Goal: Task Accomplishment & Management: Use online tool/utility

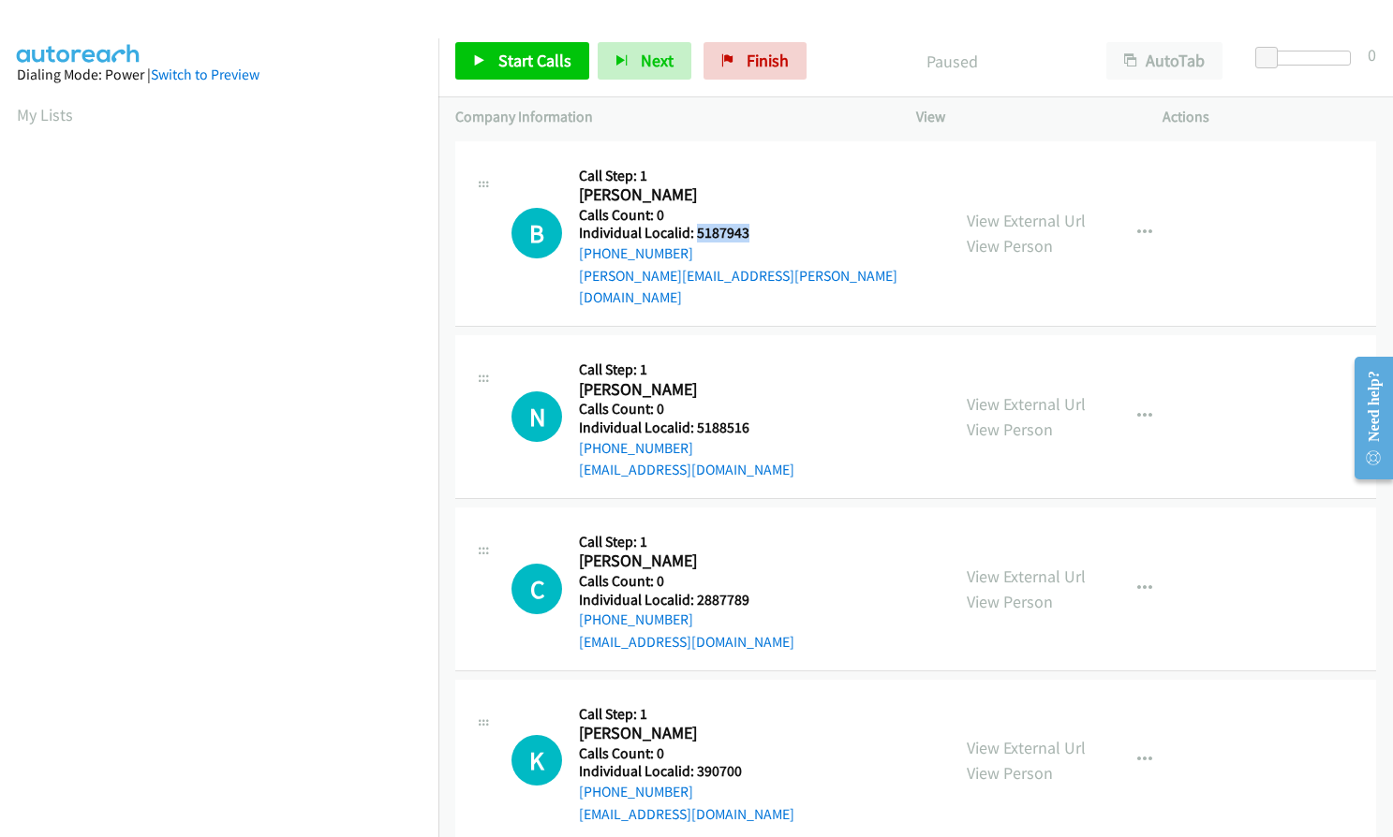
drag, startPoint x: 693, startPoint y: 232, endPoint x: 751, endPoint y: 229, distance: 58.1
click at [751, 229] on h5 "Individual Localid: 5187943" at bounding box center [756, 233] width 354 height 19
copy h5 "5187943"
drag, startPoint x: 716, startPoint y: 405, endPoint x: 748, endPoint y: 405, distance: 32.8
click at [748, 419] on h5 "Individual Localid: 5188516" at bounding box center [686, 428] width 215 height 19
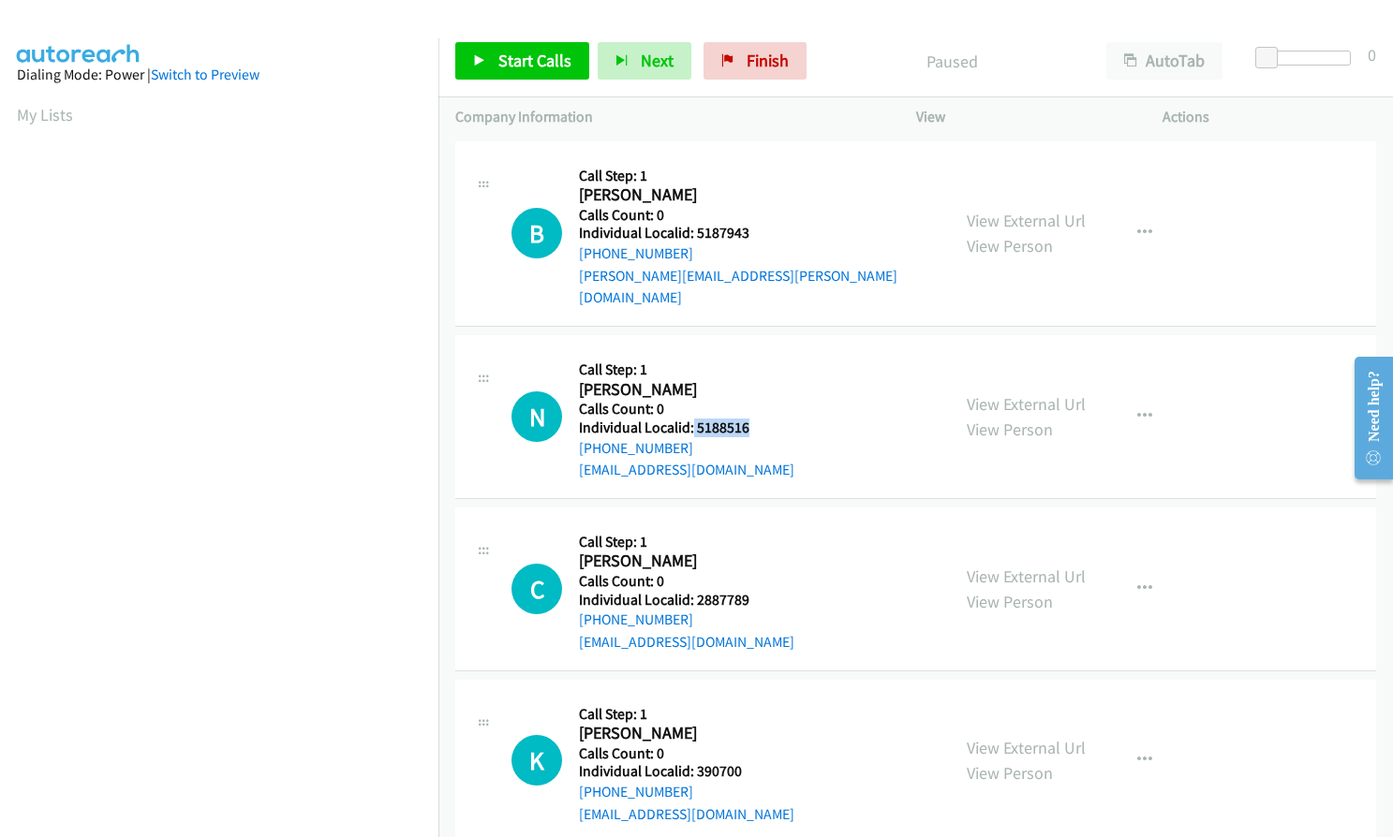
copy h5 "5188516"
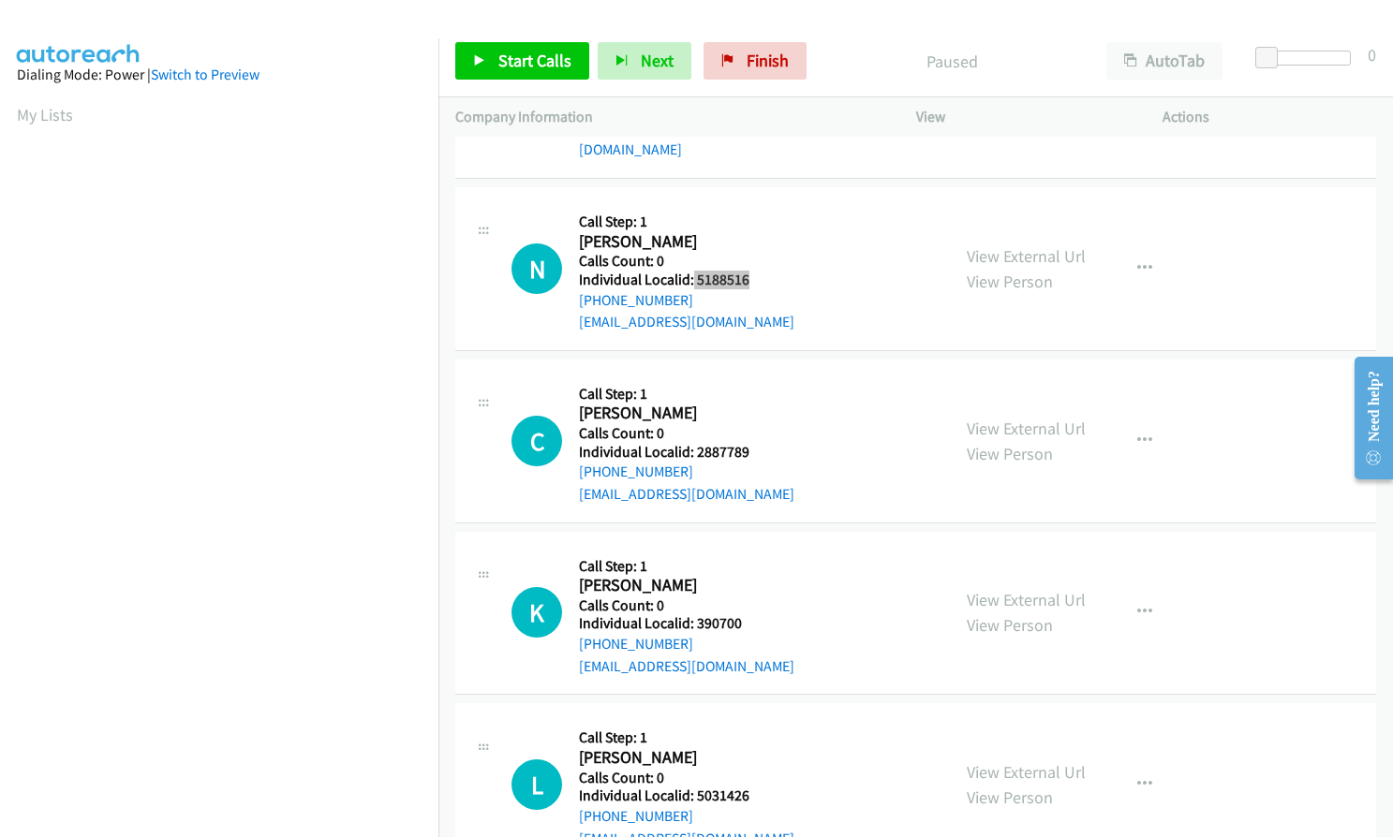
scroll to position [164, 0]
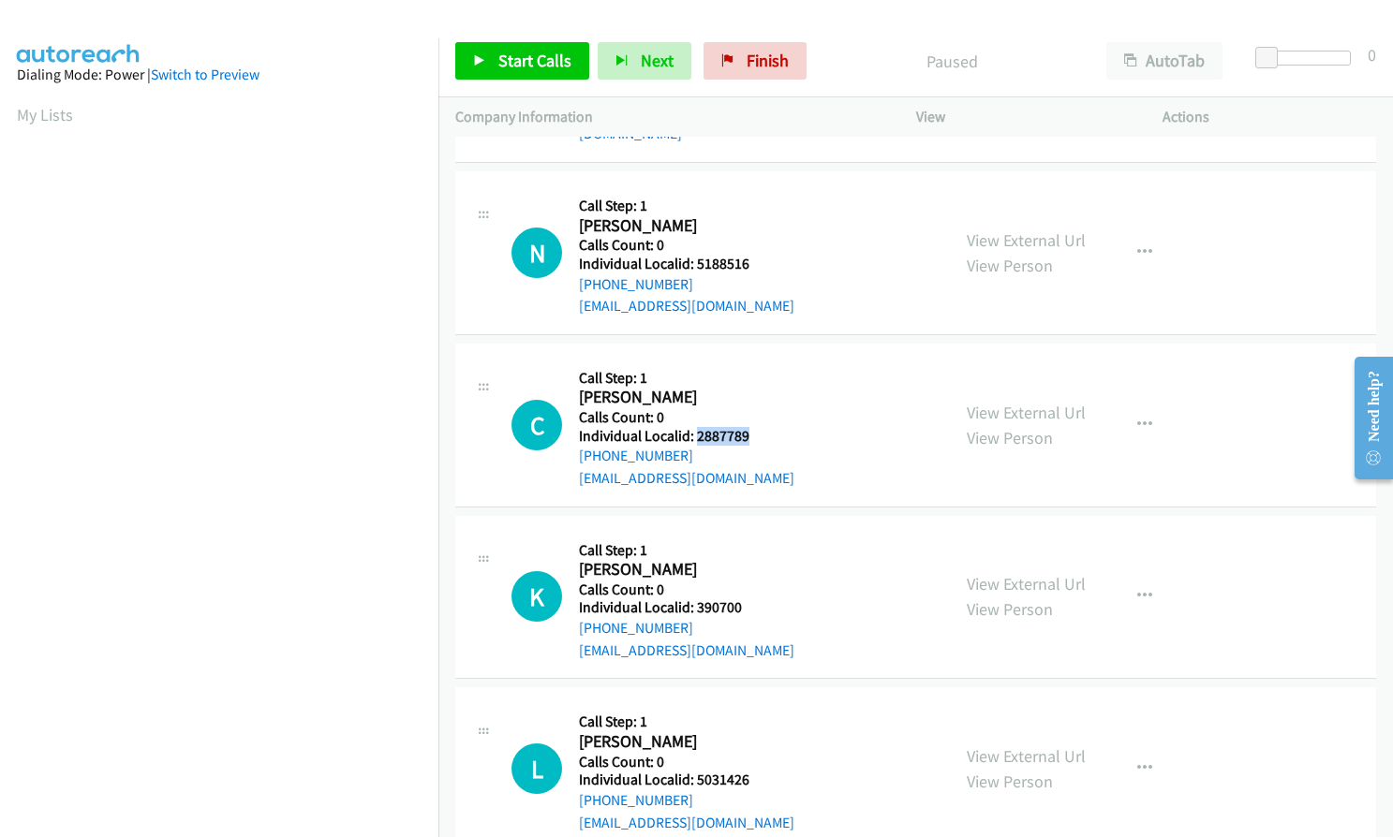
drag, startPoint x: 697, startPoint y: 410, endPoint x: 745, endPoint y: 411, distance: 48.7
click at [745, 427] on h5 "Individual Localid: 2887789" at bounding box center [686, 436] width 215 height 19
copy h5 "2887789"
drag, startPoint x: 692, startPoint y: 584, endPoint x: 746, endPoint y: 585, distance: 54.3
click at [746, 598] on h5 "Individual Localid: 390700" at bounding box center [686, 607] width 215 height 19
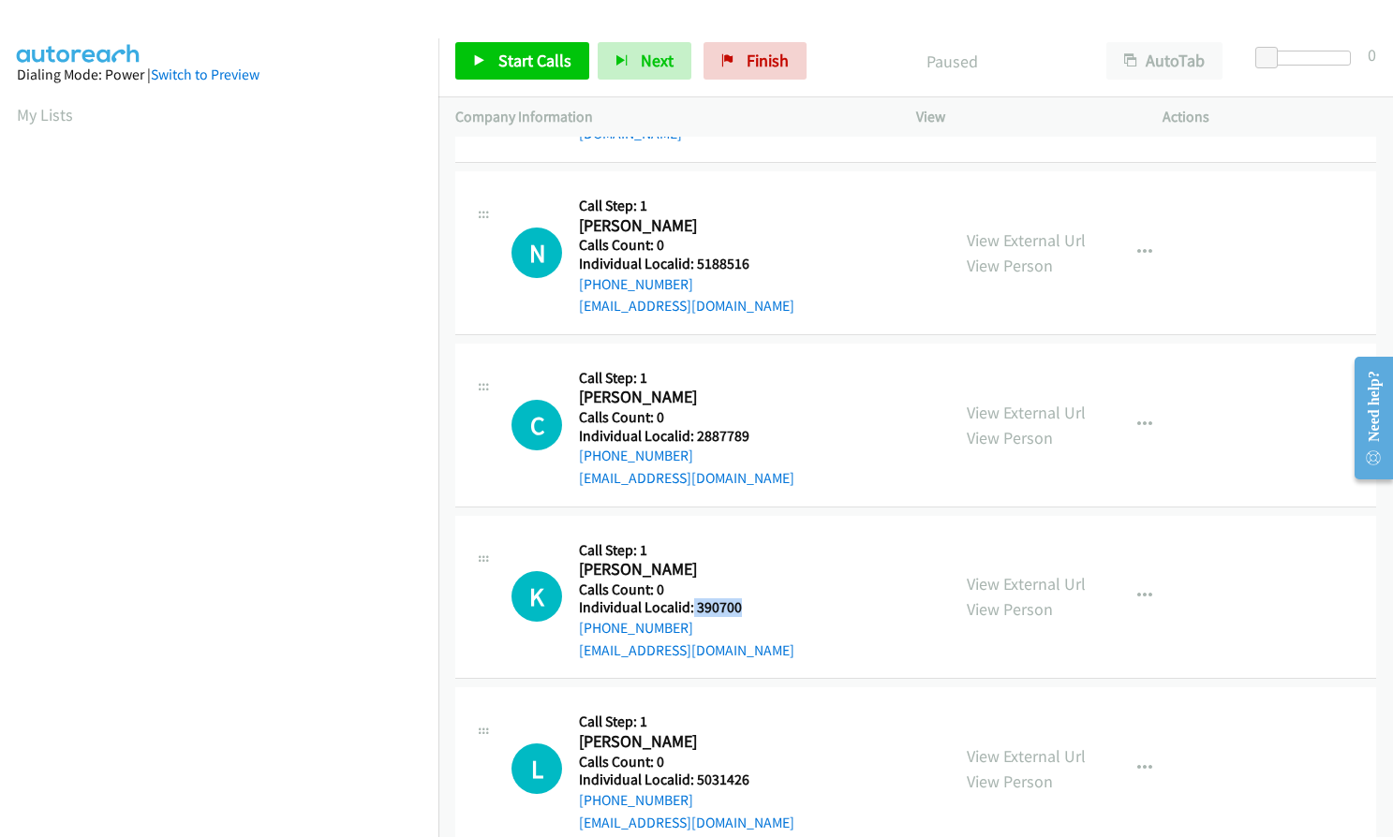
copy h5 "390700"
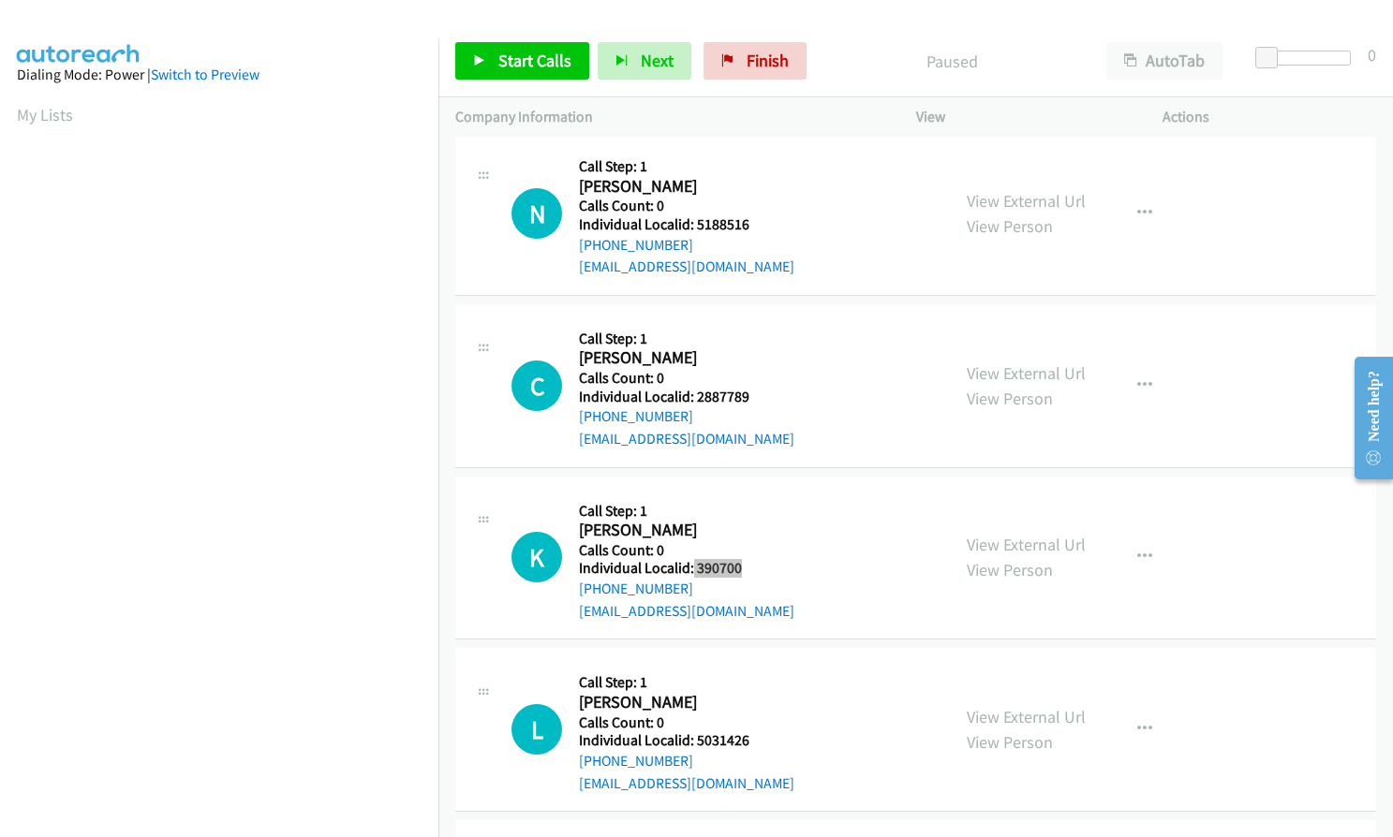
scroll to position [351, 0]
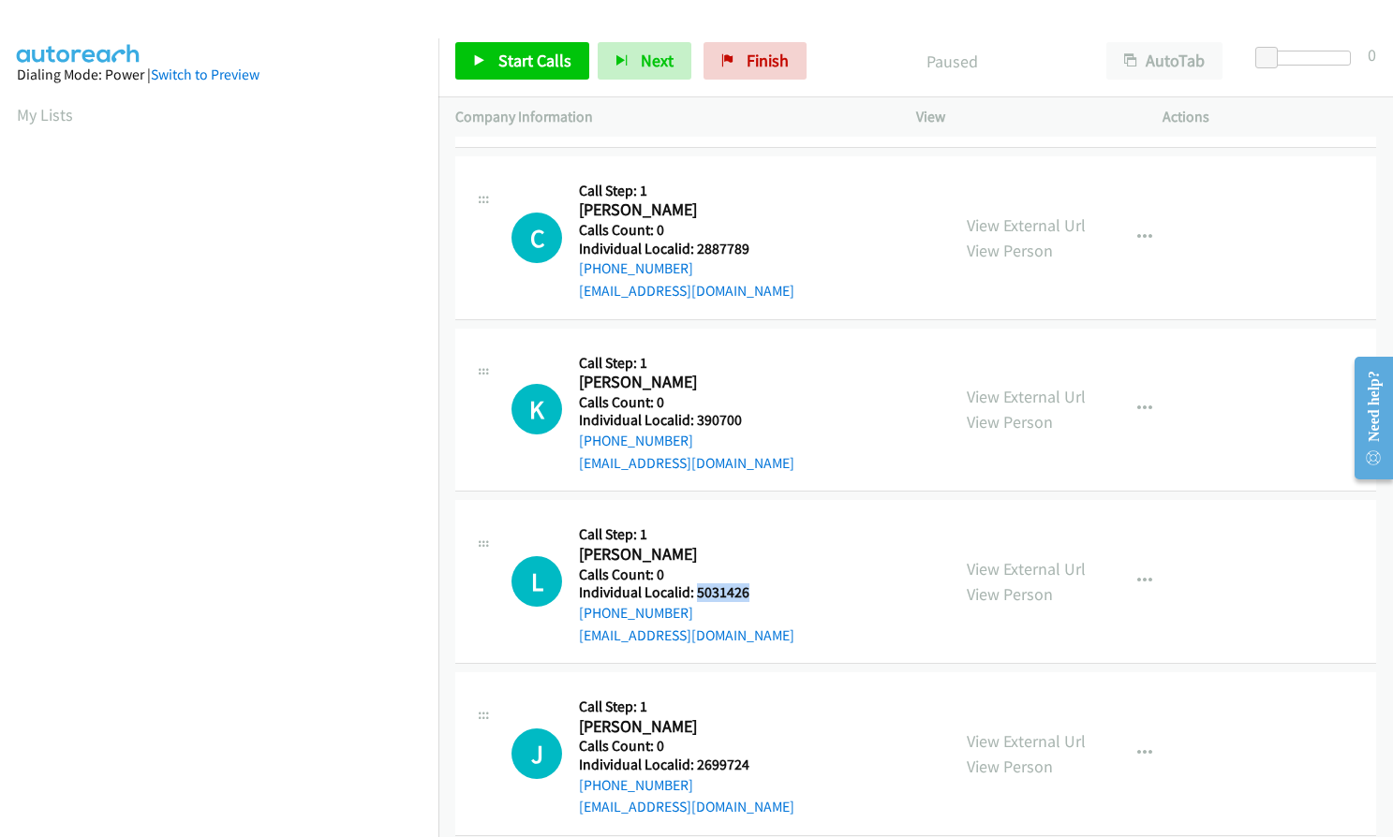
drag, startPoint x: 693, startPoint y: 568, endPoint x: 756, endPoint y: 571, distance: 62.8
click at [756, 583] on h5 "Individual Localid: 5031426" at bounding box center [686, 592] width 215 height 19
copy h5 "5031426"
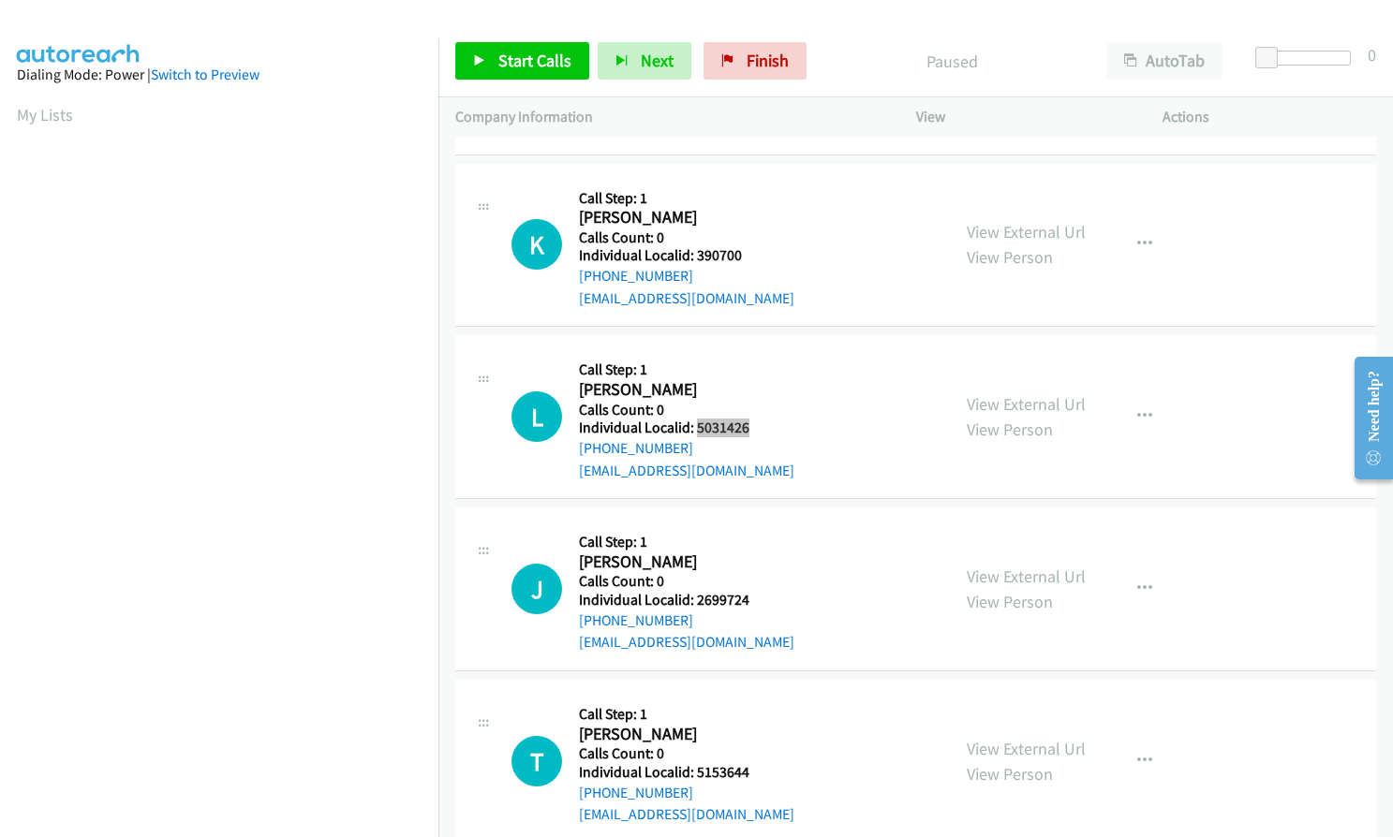
scroll to position [562, 0]
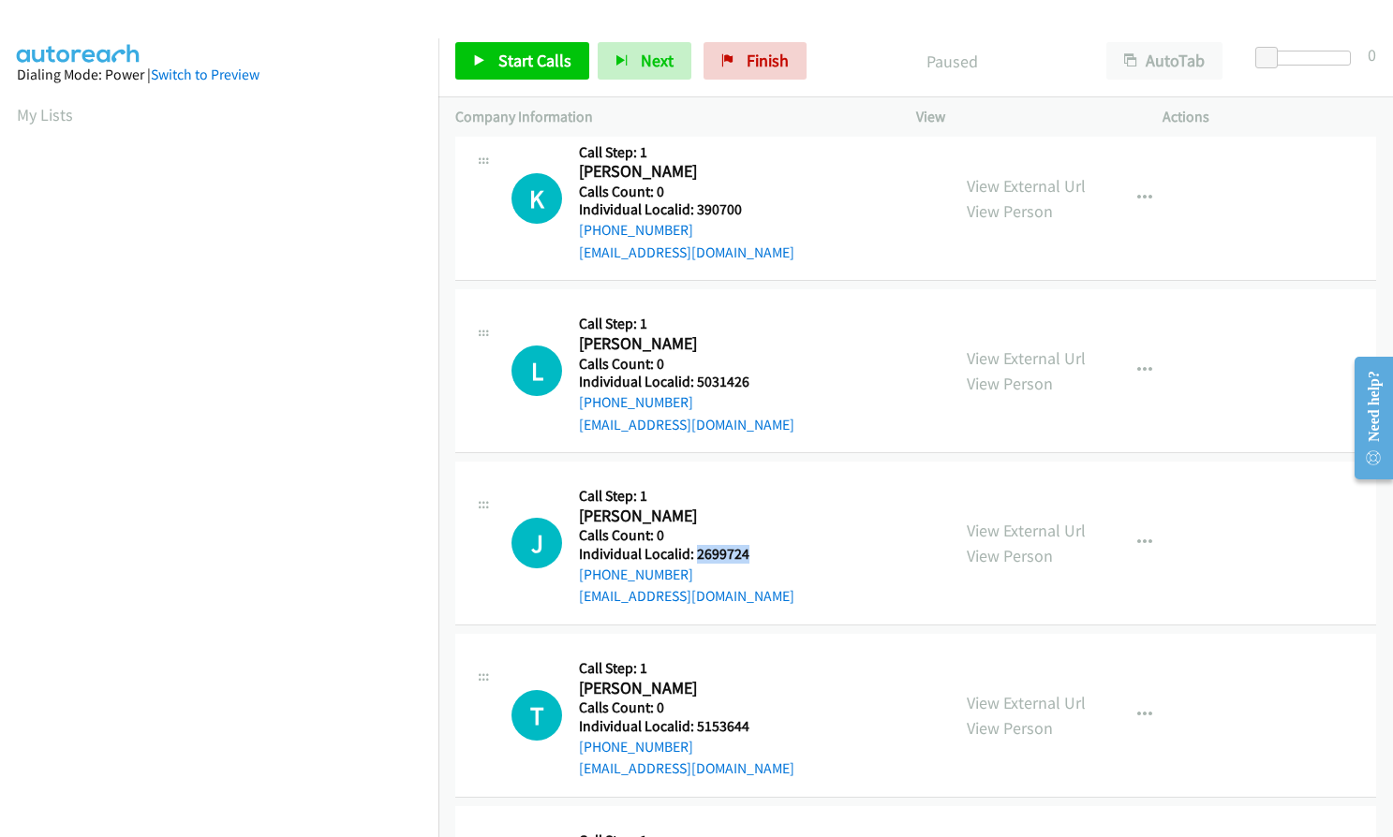
drag, startPoint x: 694, startPoint y: 531, endPoint x: 749, endPoint y: 532, distance: 55.3
click at [749, 545] on h5 "Individual Localid: 2699724" at bounding box center [686, 554] width 215 height 19
copy h5 "2699724"
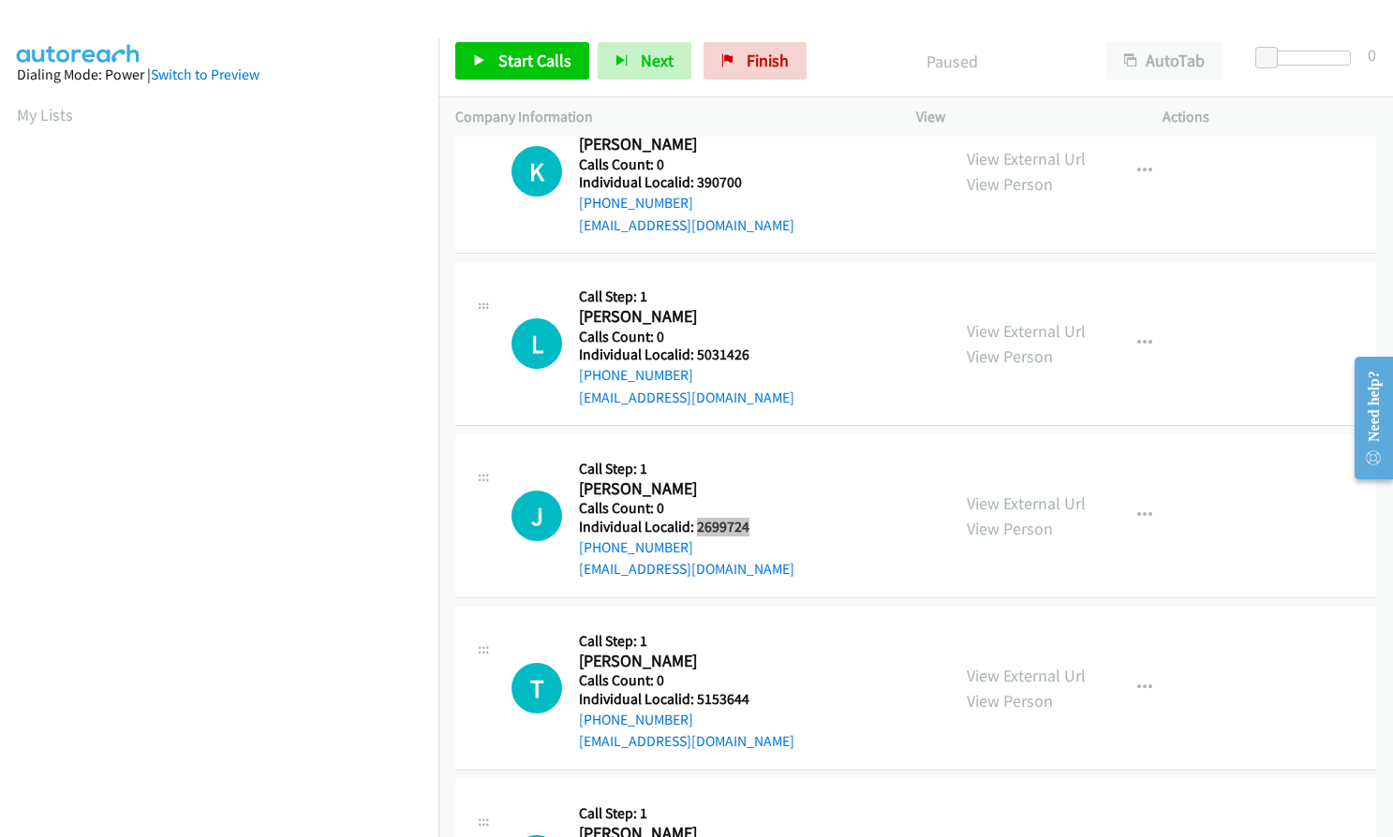
scroll to position [609, 0]
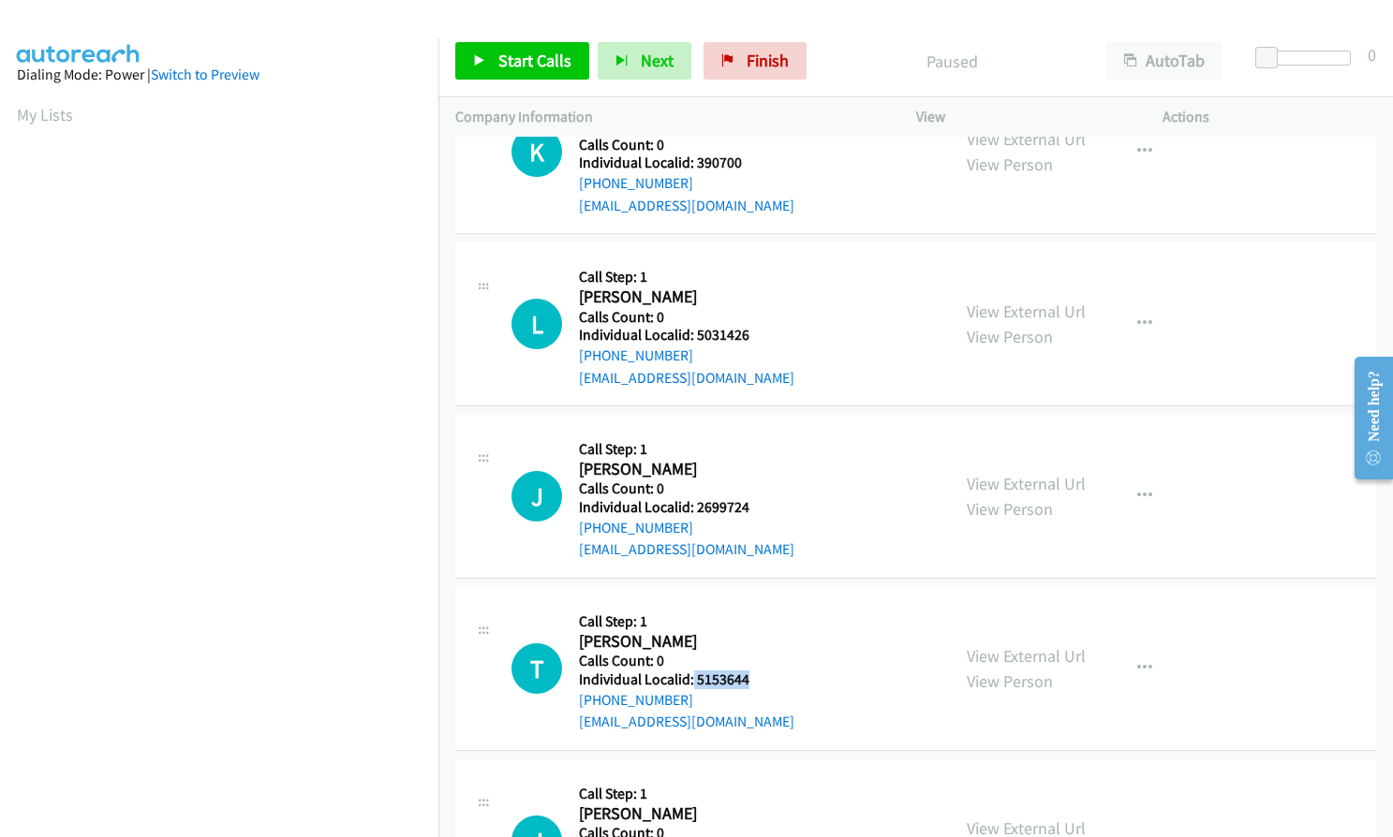
drag, startPoint x: 692, startPoint y: 655, endPoint x: 750, endPoint y: 655, distance: 58.1
click at [750, 671] on h5 "Individual Localid: 5153644" at bounding box center [686, 680] width 215 height 19
copy h5 "5153644"
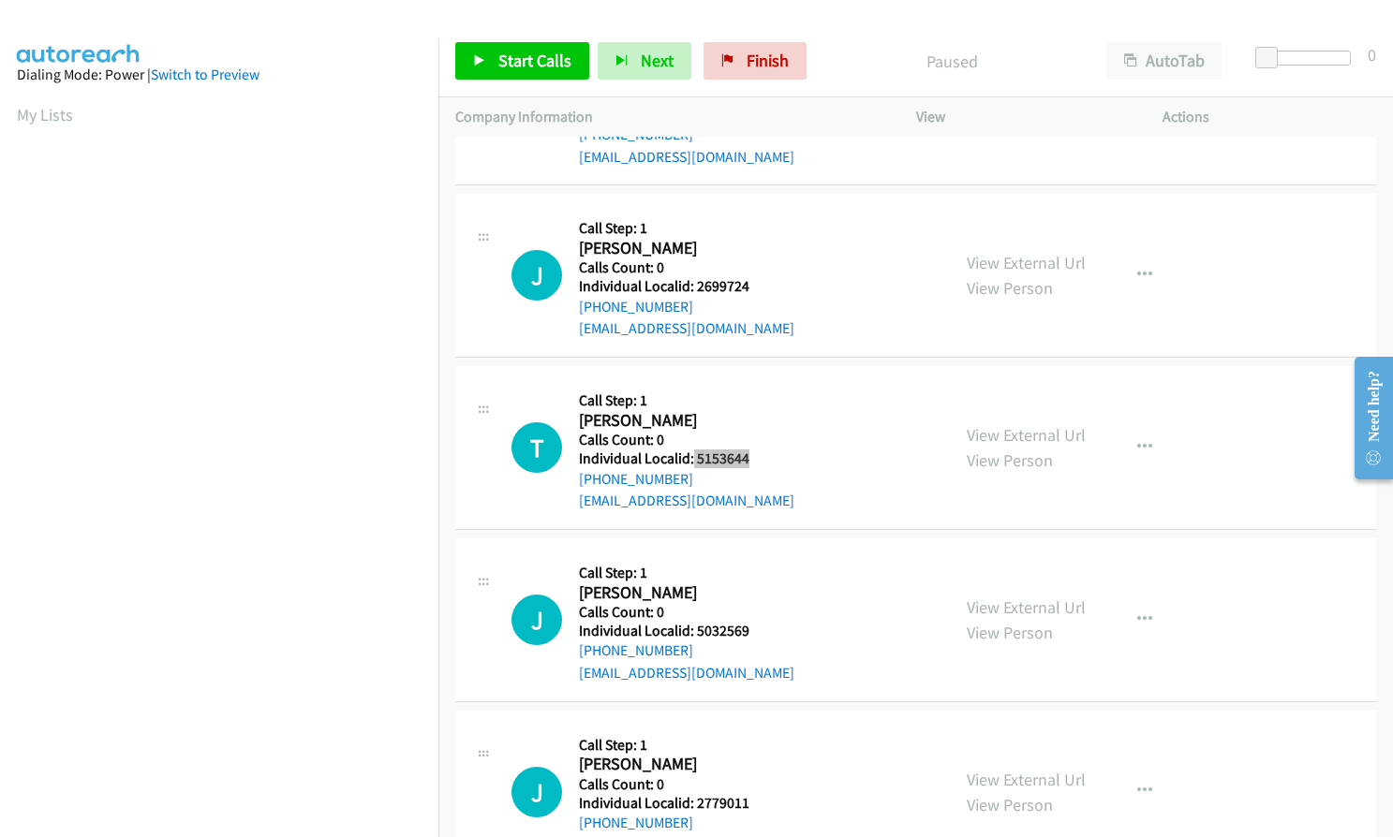
scroll to position [890, 0]
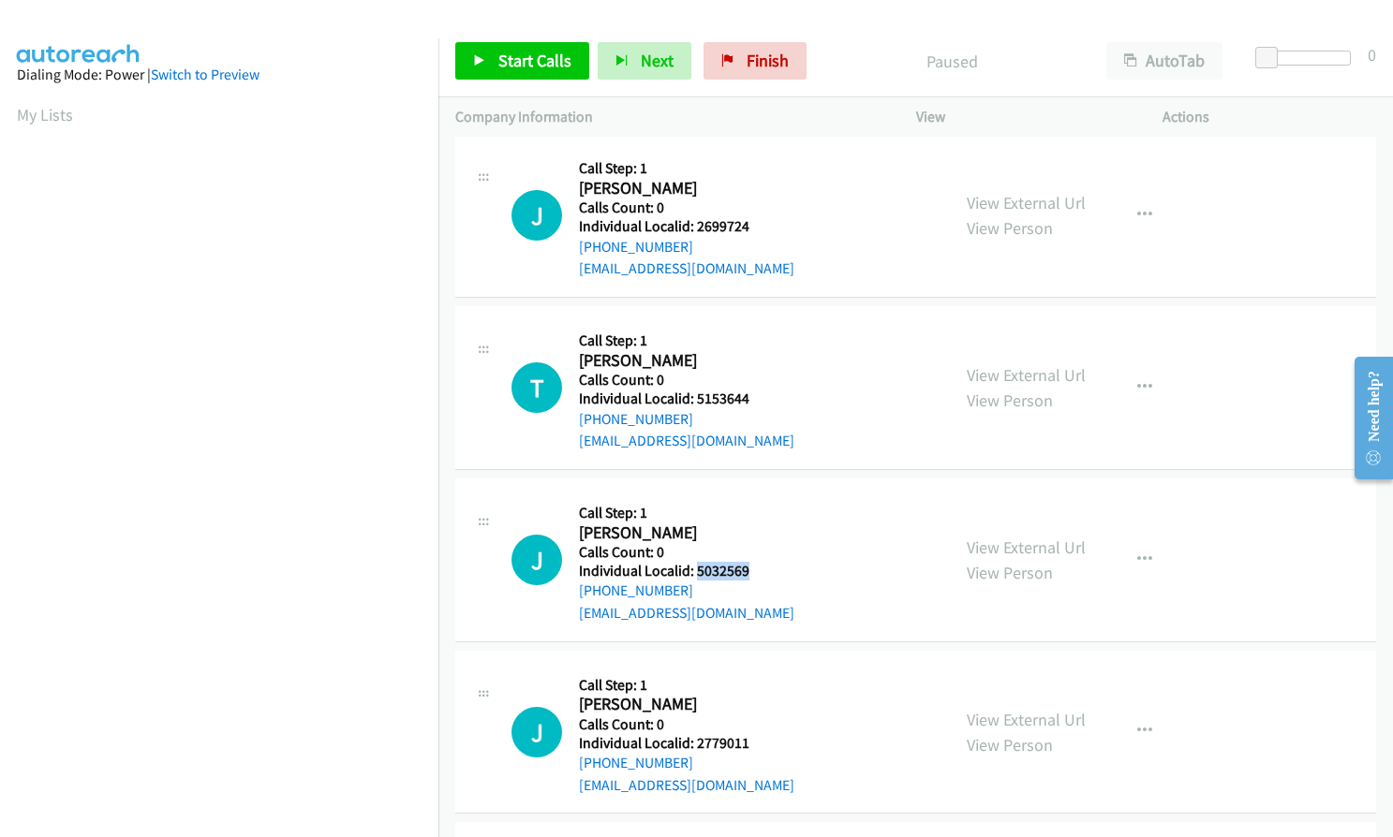
drag, startPoint x: 693, startPoint y: 540, endPoint x: 749, endPoint y: 550, distance: 57.0
click at [749, 562] on h5 "Individual Localid: 5032569" at bounding box center [686, 571] width 215 height 19
copy h5 "5032569"
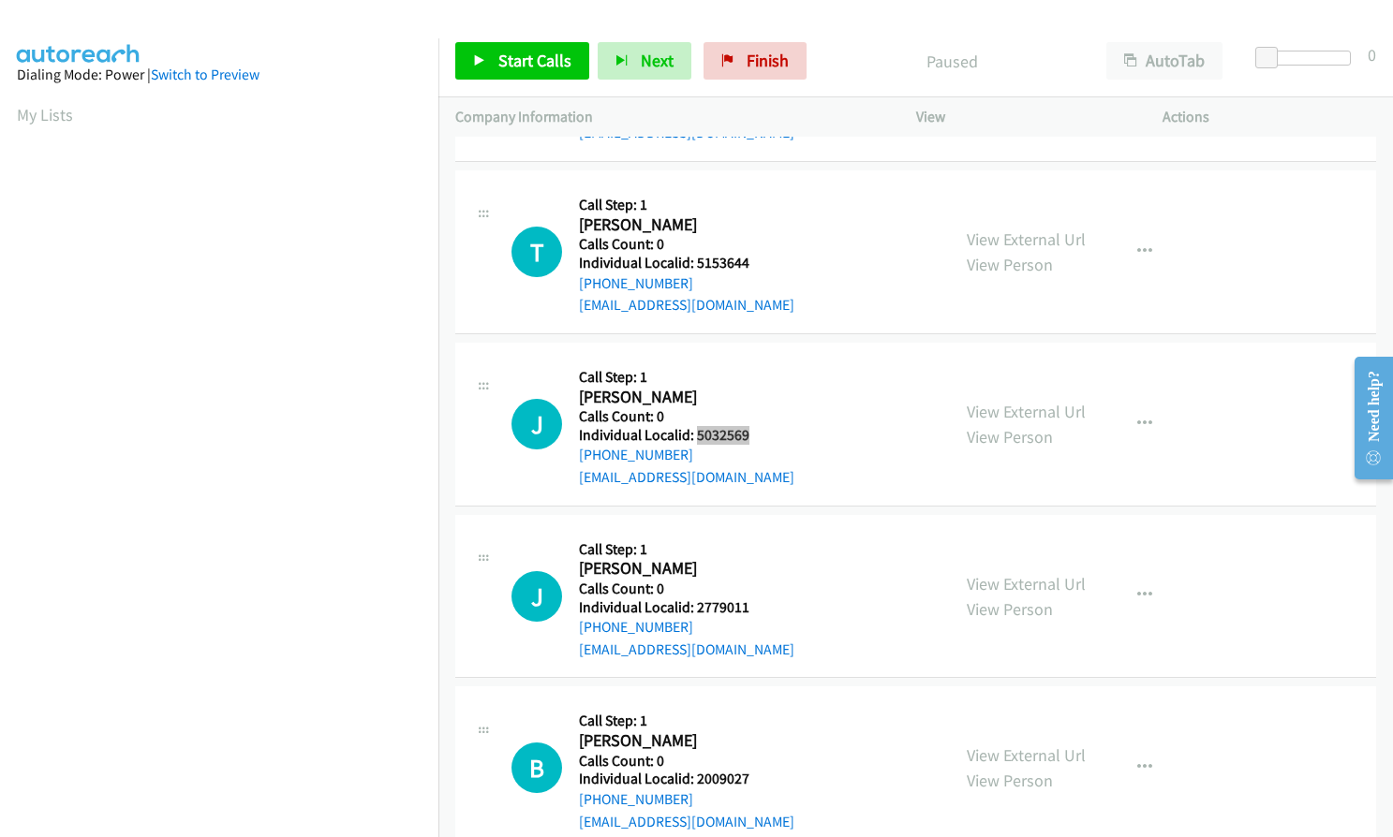
scroll to position [1030, 0]
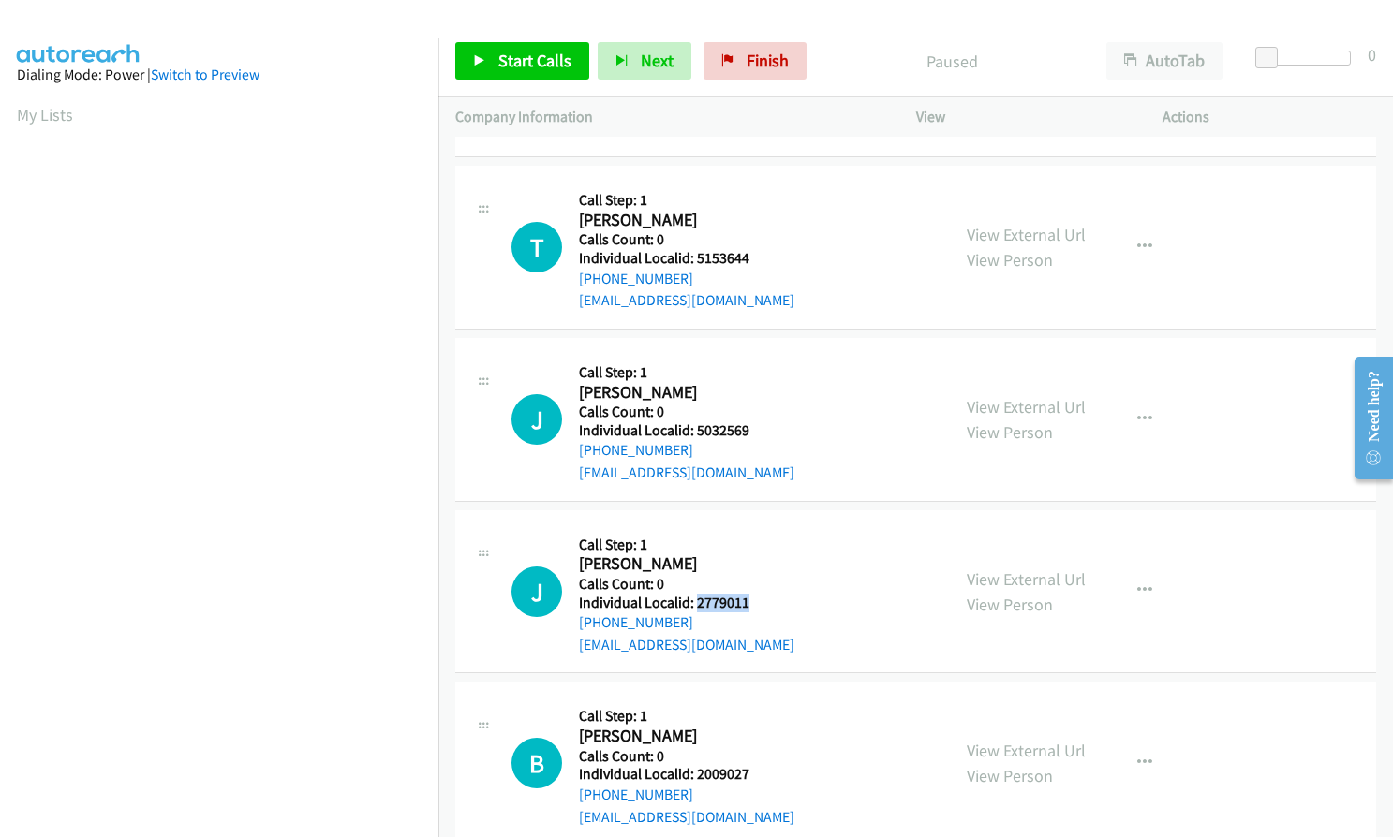
drag, startPoint x: 694, startPoint y: 578, endPoint x: 754, endPoint y: 585, distance: 60.4
click at [754, 594] on h5 "Individual Localid: 2779011" at bounding box center [686, 603] width 215 height 19
copy h5 "2779011"
drag, startPoint x: 694, startPoint y: 749, endPoint x: 747, endPoint y: 750, distance: 53.4
click at [747, 765] on h5 "Individual Localid: 2009027" at bounding box center [686, 774] width 215 height 19
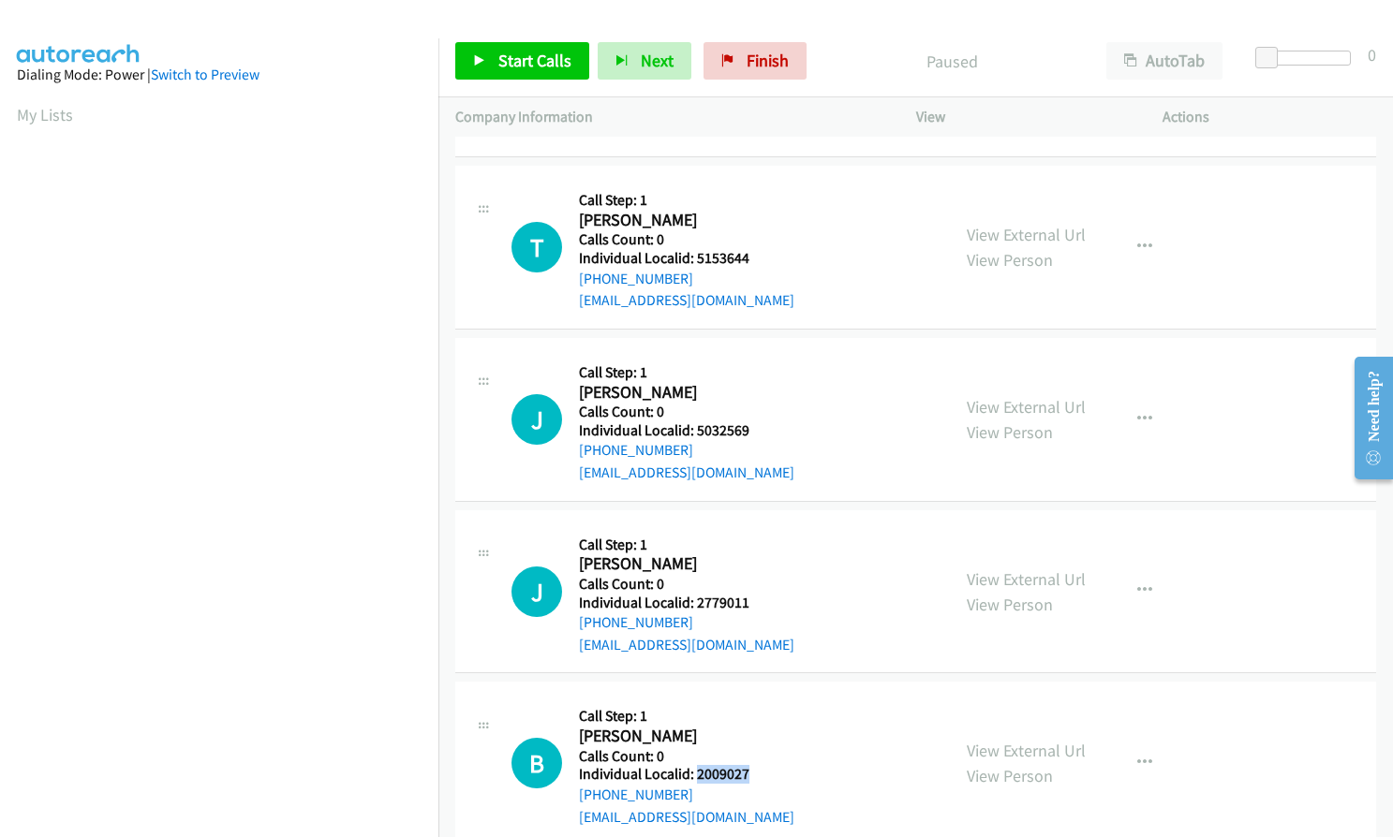
copy h5 "2009027"
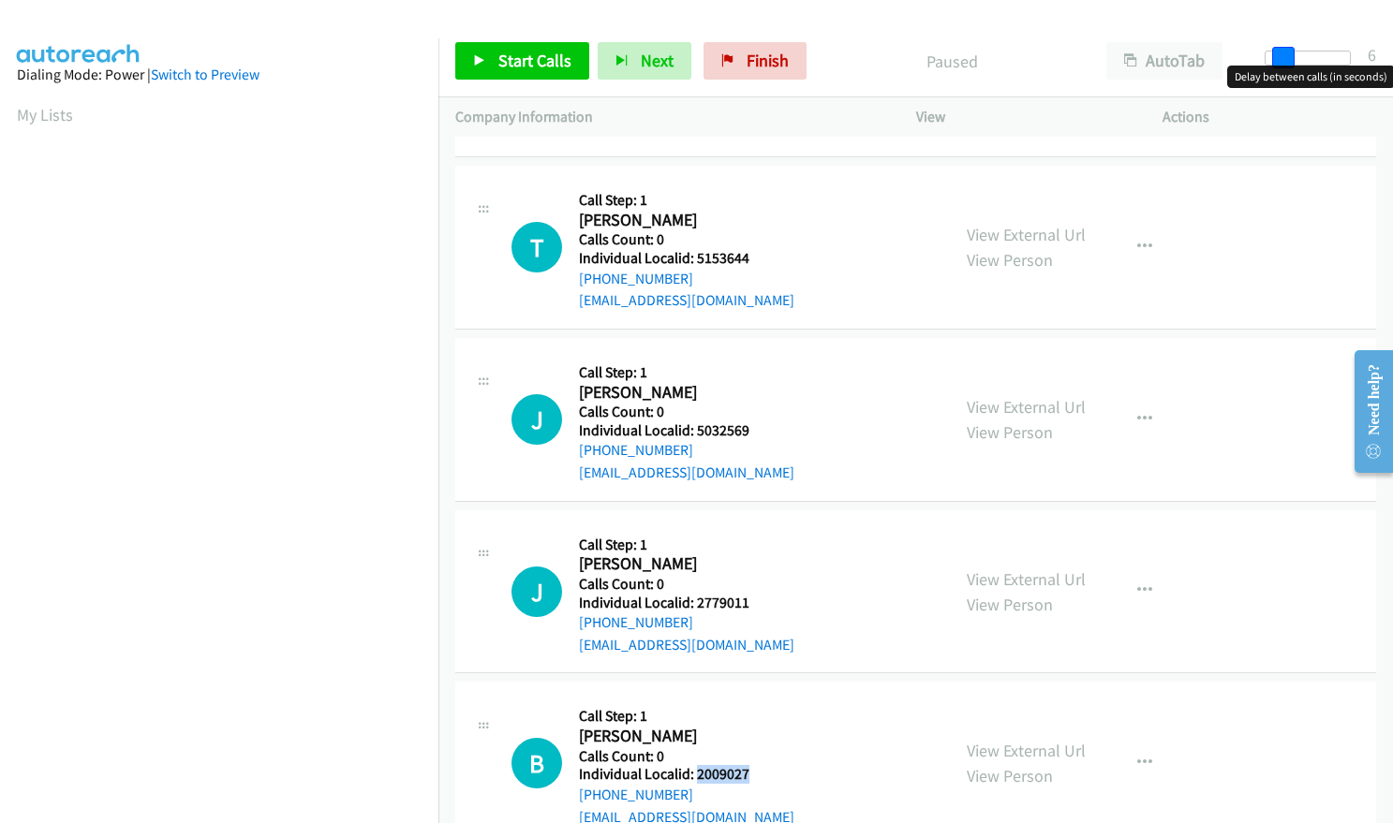
drag, startPoint x: 1268, startPoint y: 57, endPoint x: 1284, endPoint y: 55, distance: 16.0
click at [1284, 55] on span at bounding box center [1283, 58] width 22 height 22
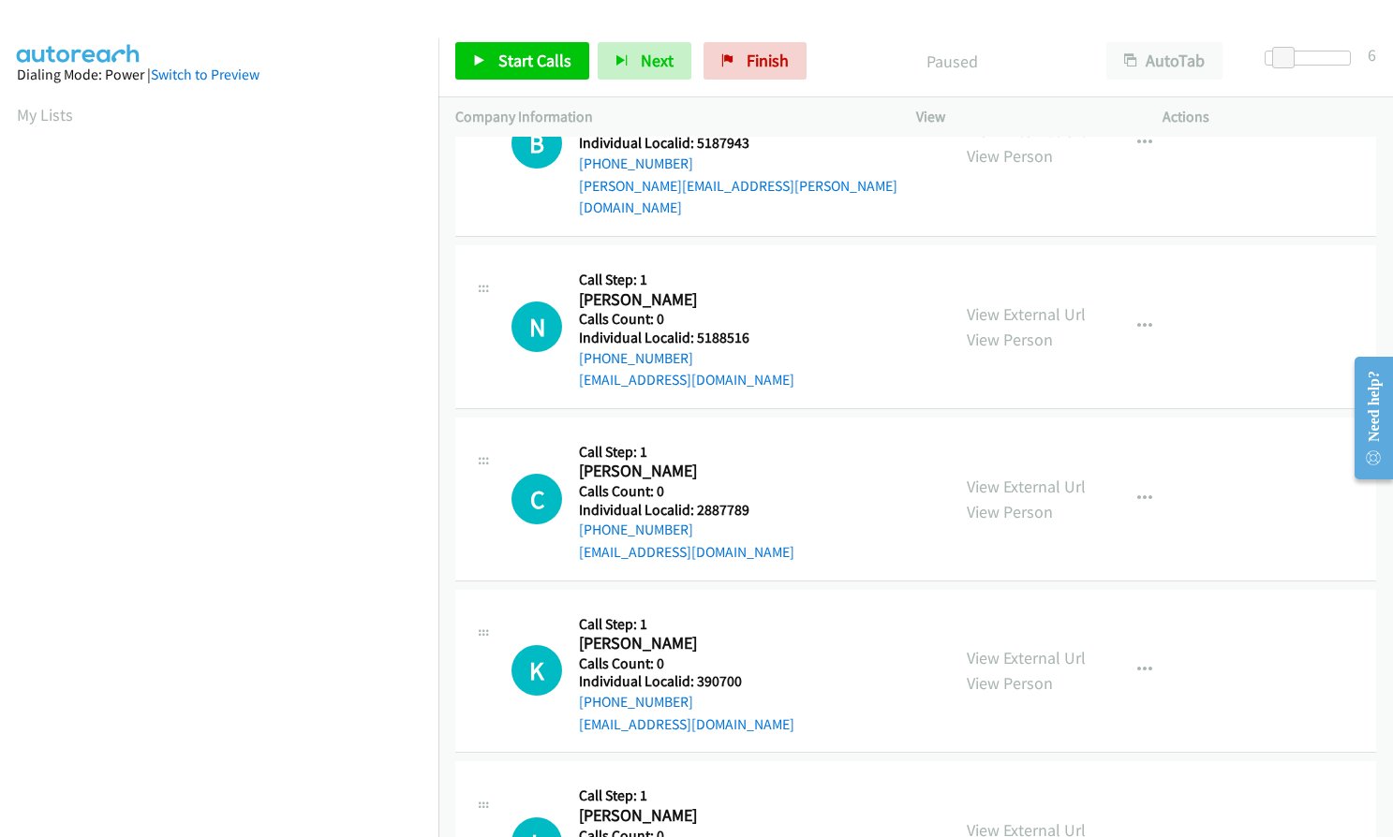
scroll to position [0, 0]
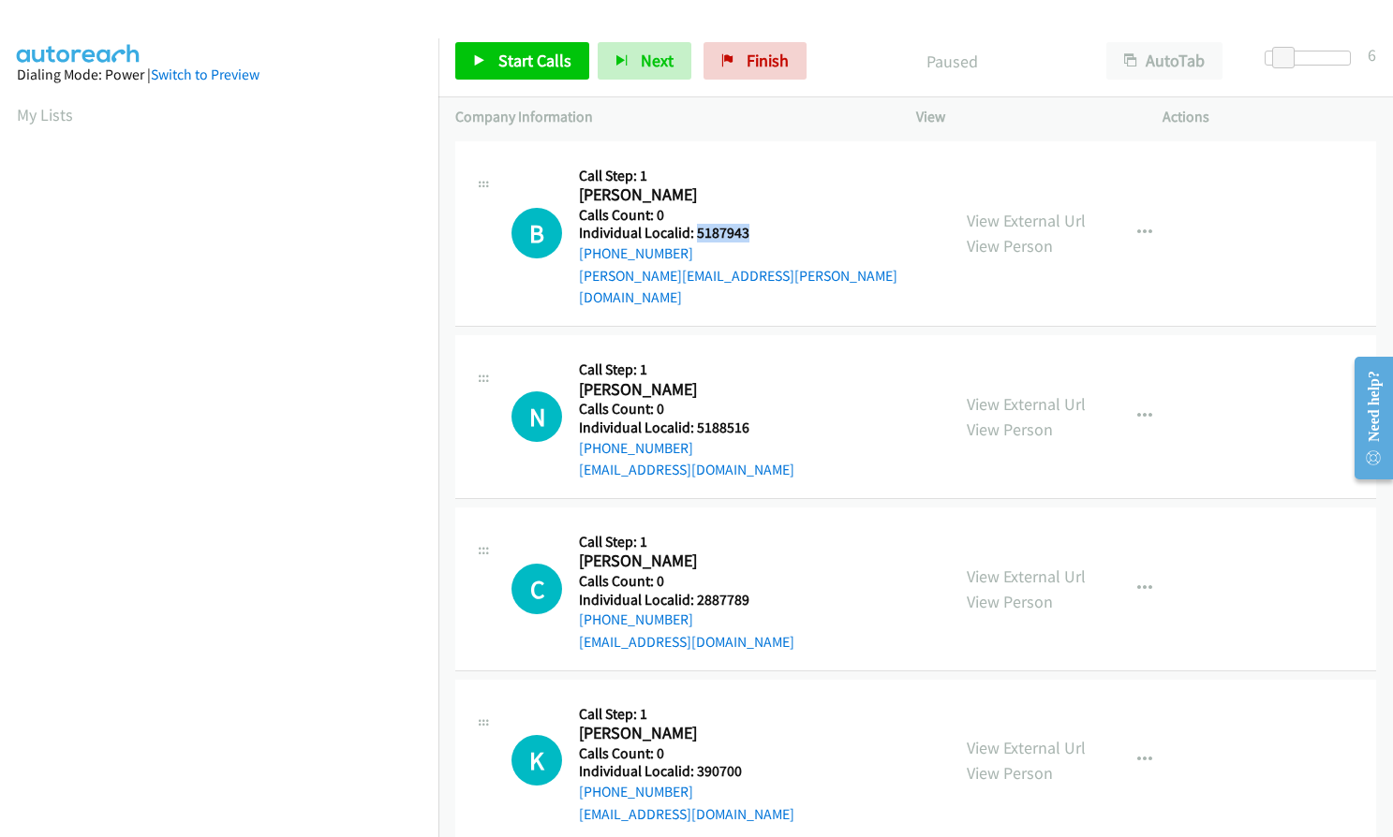
drag, startPoint x: 694, startPoint y: 230, endPoint x: 753, endPoint y: 231, distance: 59.0
click at [753, 231] on h5 "Individual Localid: 5187943" at bounding box center [756, 233] width 354 height 19
drag, startPoint x: 691, startPoint y: 401, endPoint x: 750, endPoint y: 403, distance: 59.0
click at [750, 419] on h5 "Individual Localid: 5188516" at bounding box center [686, 428] width 215 height 19
drag, startPoint x: 692, startPoint y: 576, endPoint x: 753, endPoint y: 575, distance: 60.9
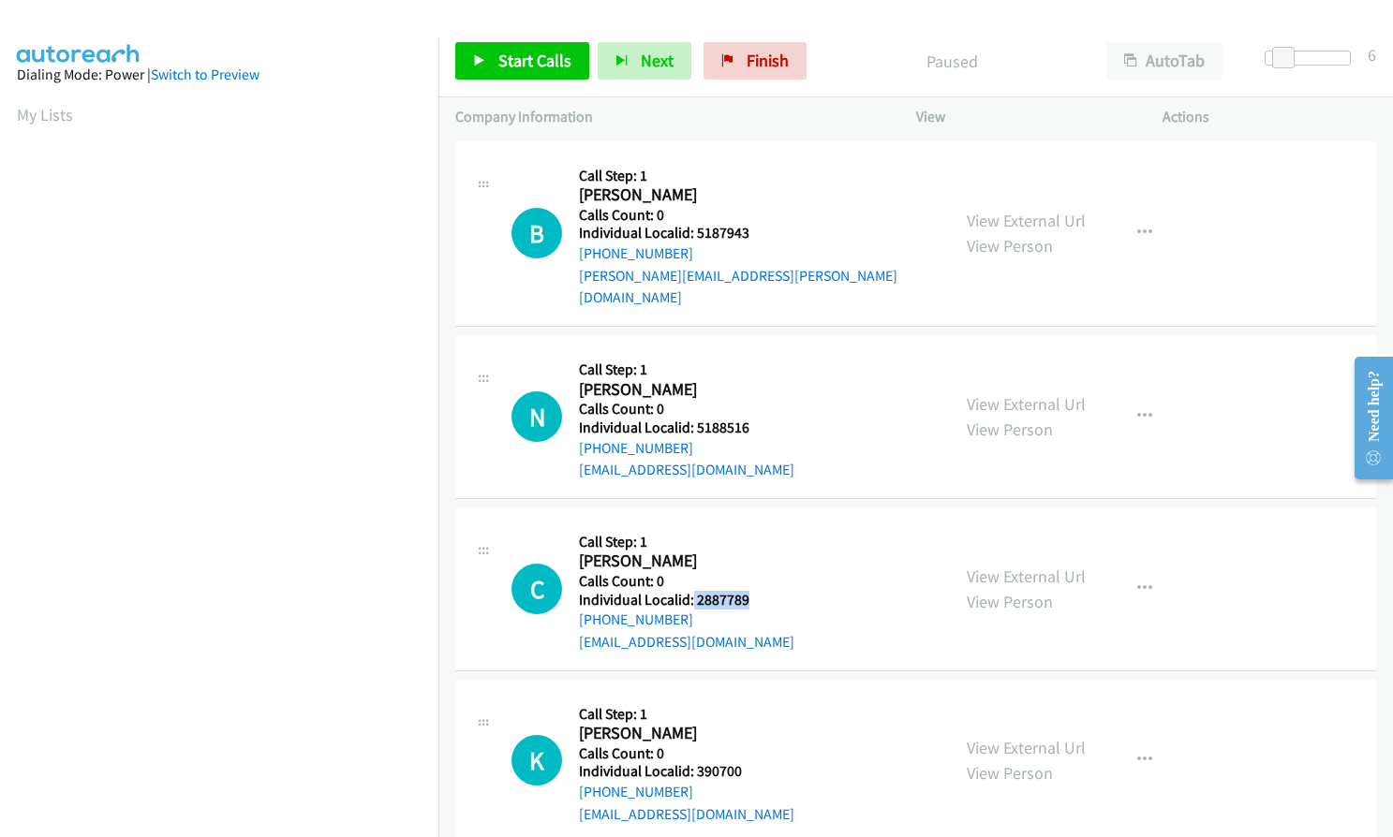
click at [753, 591] on h5 "Individual Localid: 2887789" at bounding box center [686, 600] width 215 height 19
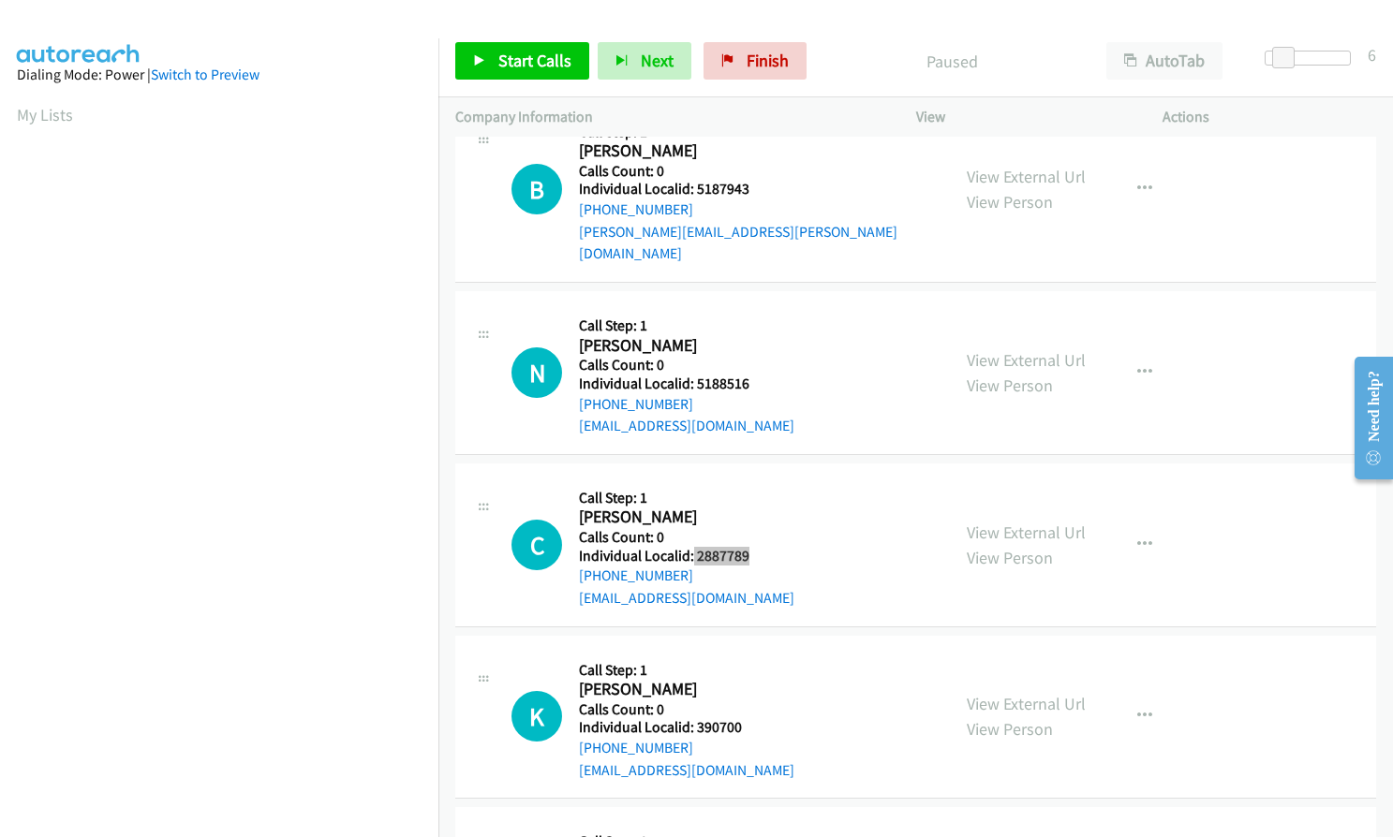
scroll to position [117, 0]
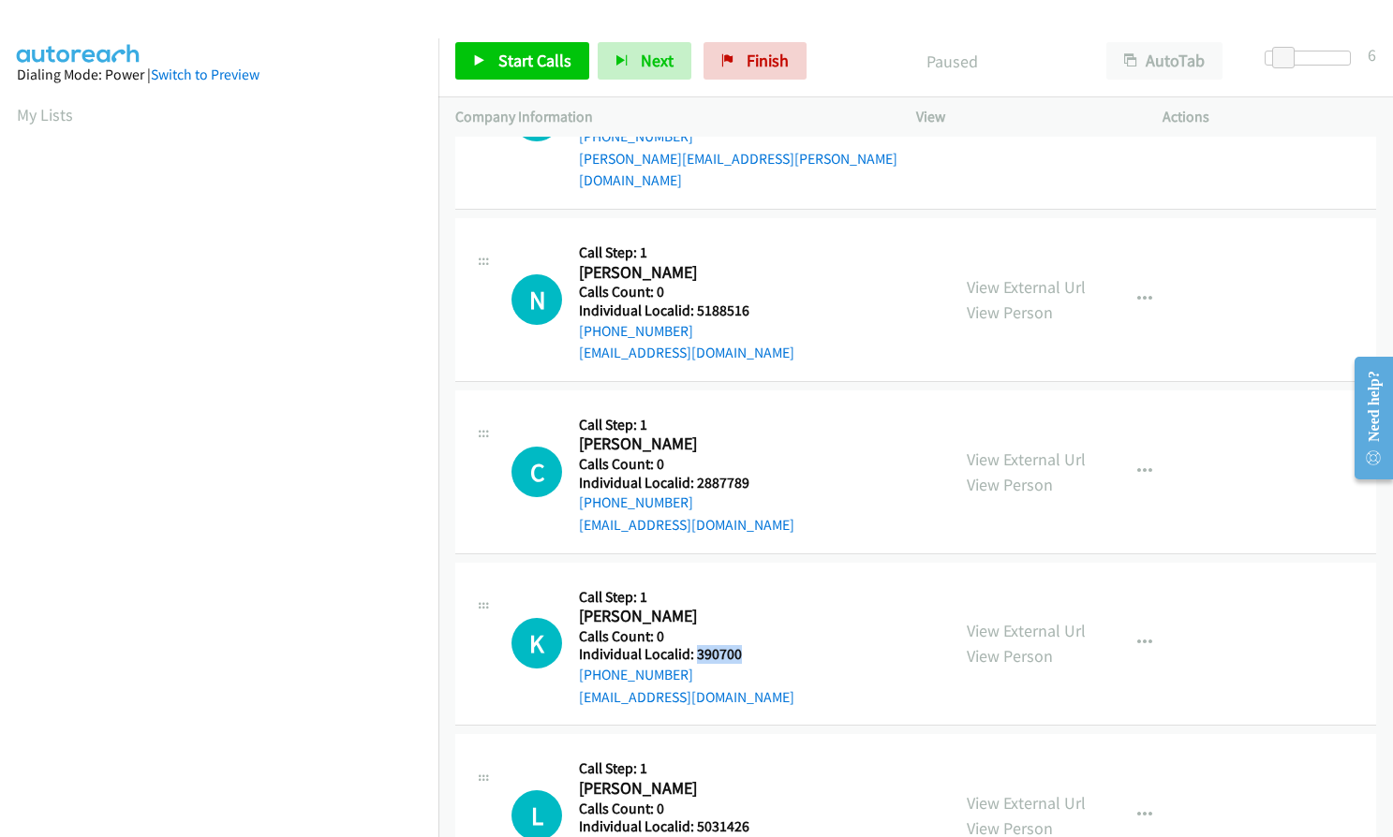
drag, startPoint x: 694, startPoint y: 629, endPoint x: 743, endPoint y: 631, distance: 48.7
click at [743, 645] on h5 "Individual Localid: 390700" at bounding box center [686, 654] width 215 height 19
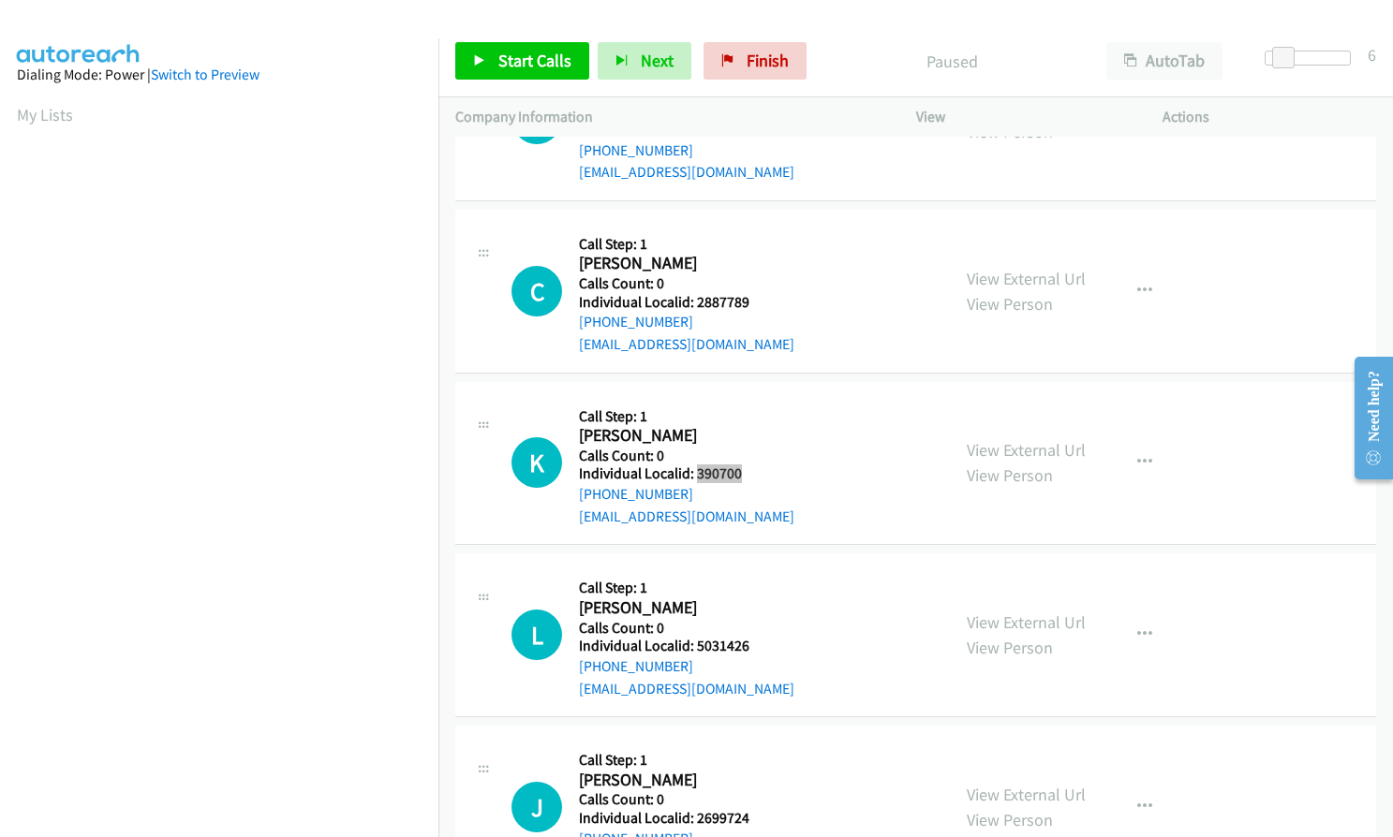
scroll to position [351, 0]
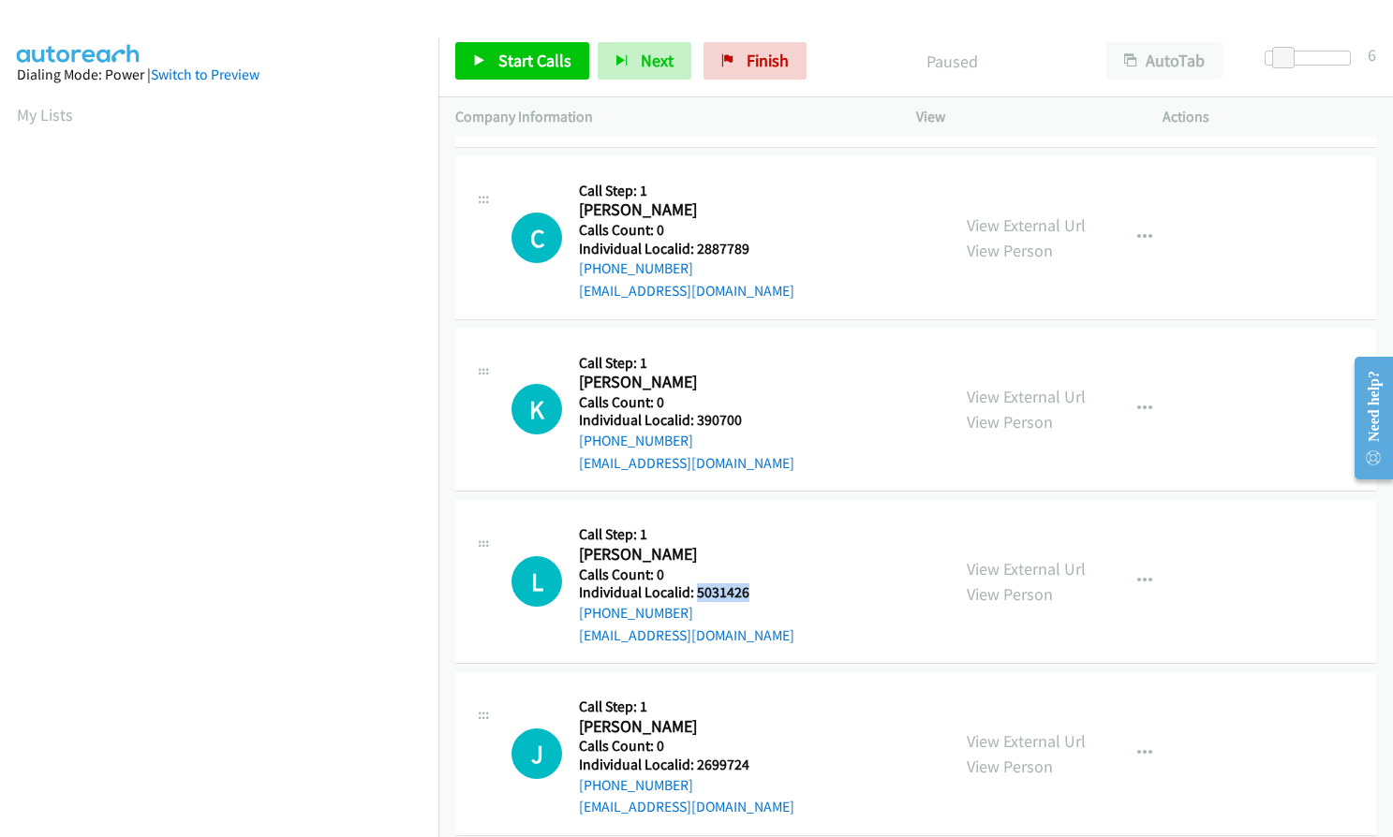
drag, startPoint x: 696, startPoint y: 577, endPoint x: 749, endPoint y: 573, distance: 53.5
click at [749, 583] on h5 "Individual Localid: 5031426" at bounding box center [686, 592] width 215 height 19
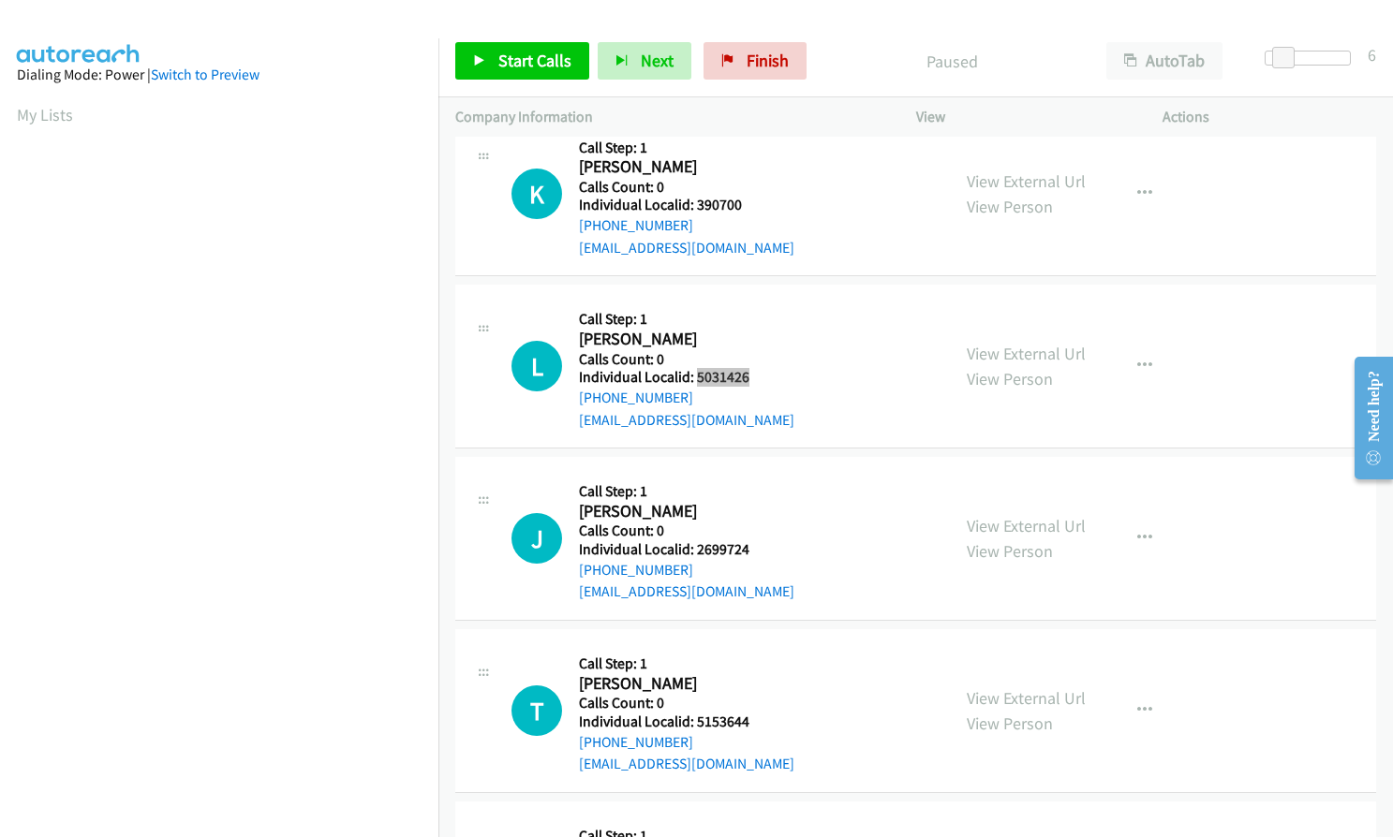
scroll to position [609, 0]
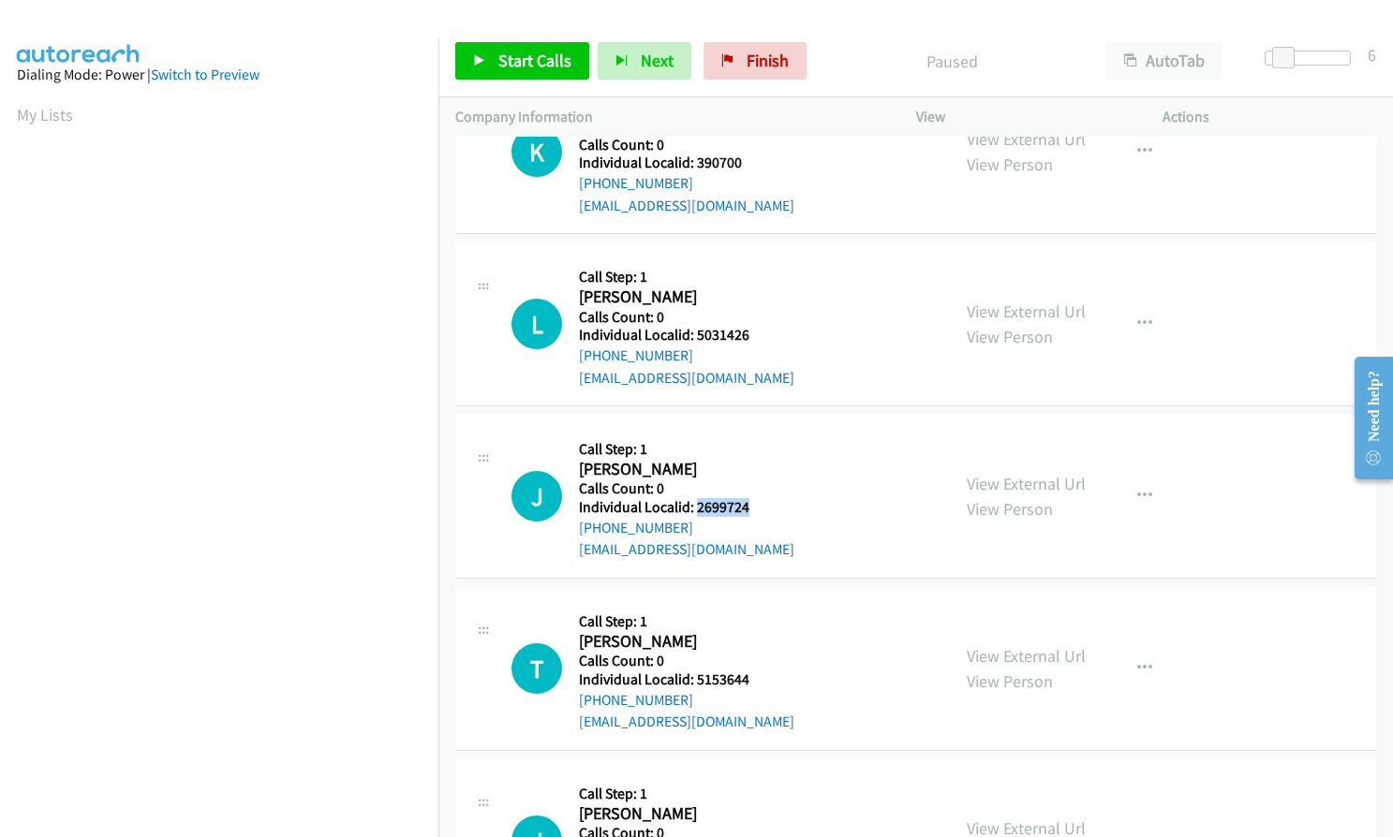
drag, startPoint x: 698, startPoint y: 482, endPoint x: 751, endPoint y: 488, distance: 53.7
click at [751, 498] on h5 "Individual Localid: 2699724" at bounding box center [686, 507] width 215 height 19
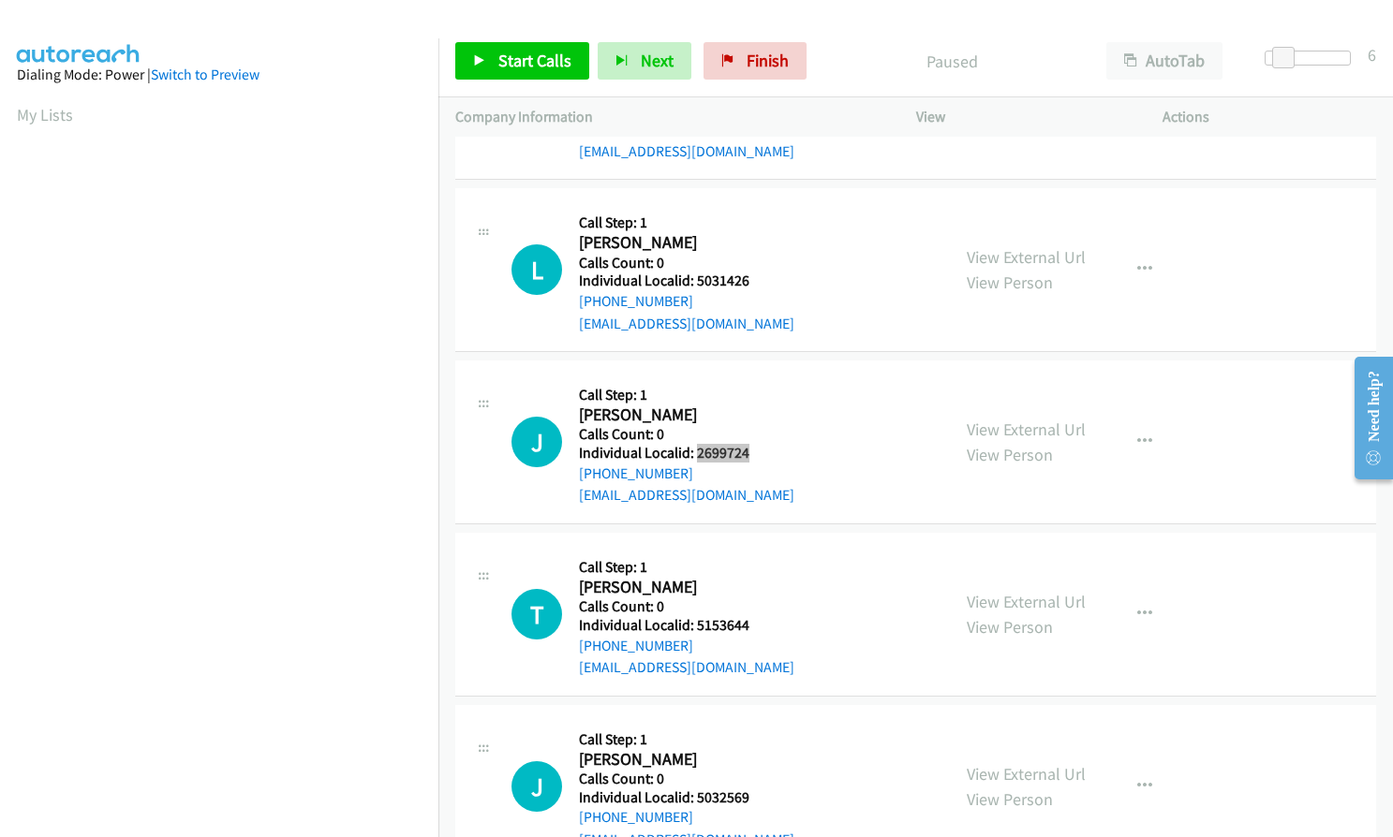
scroll to position [796, 0]
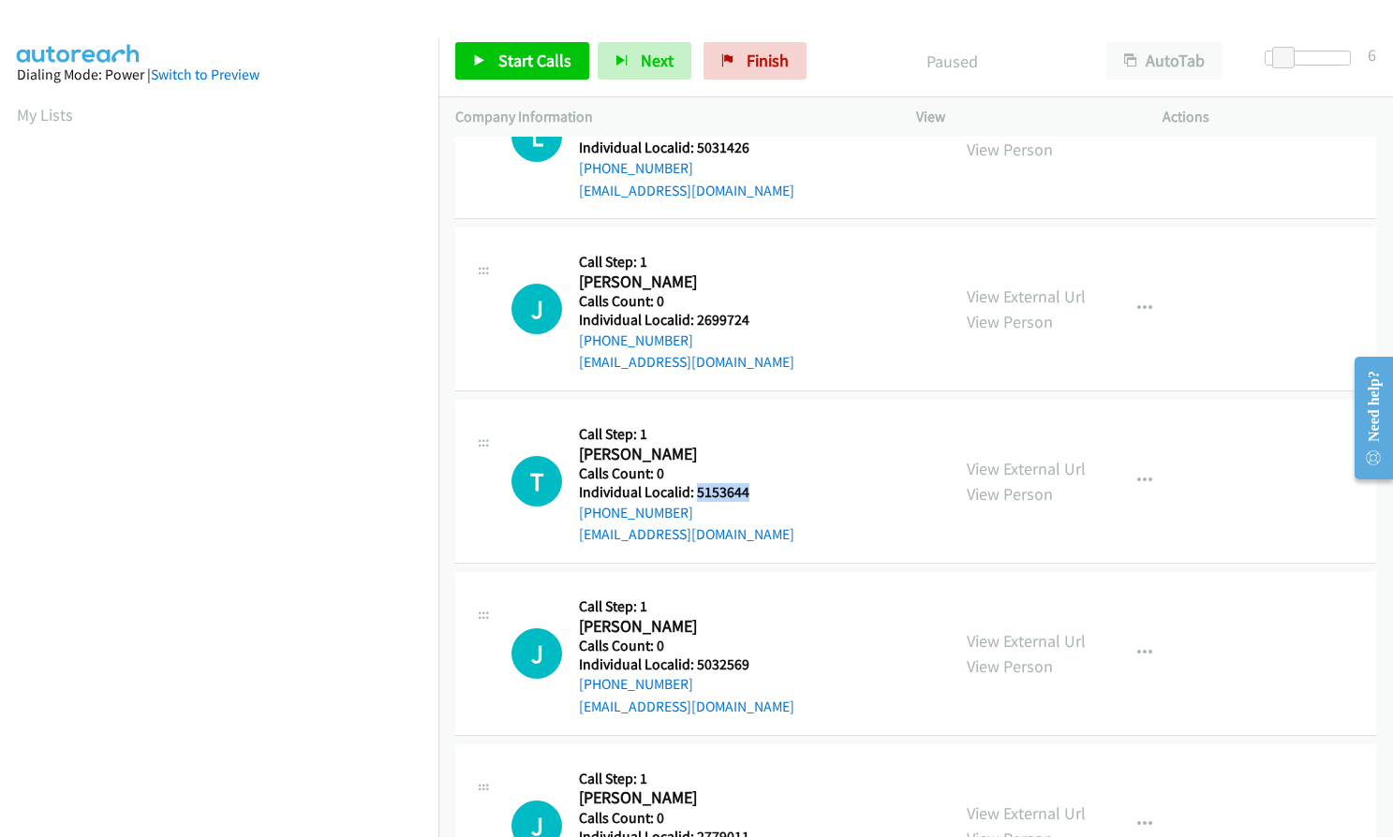
drag, startPoint x: 697, startPoint y: 472, endPoint x: 749, endPoint y: 471, distance: 52.5
click at [749, 483] on h5 "Individual Localid: 5153644" at bounding box center [686, 492] width 215 height 19
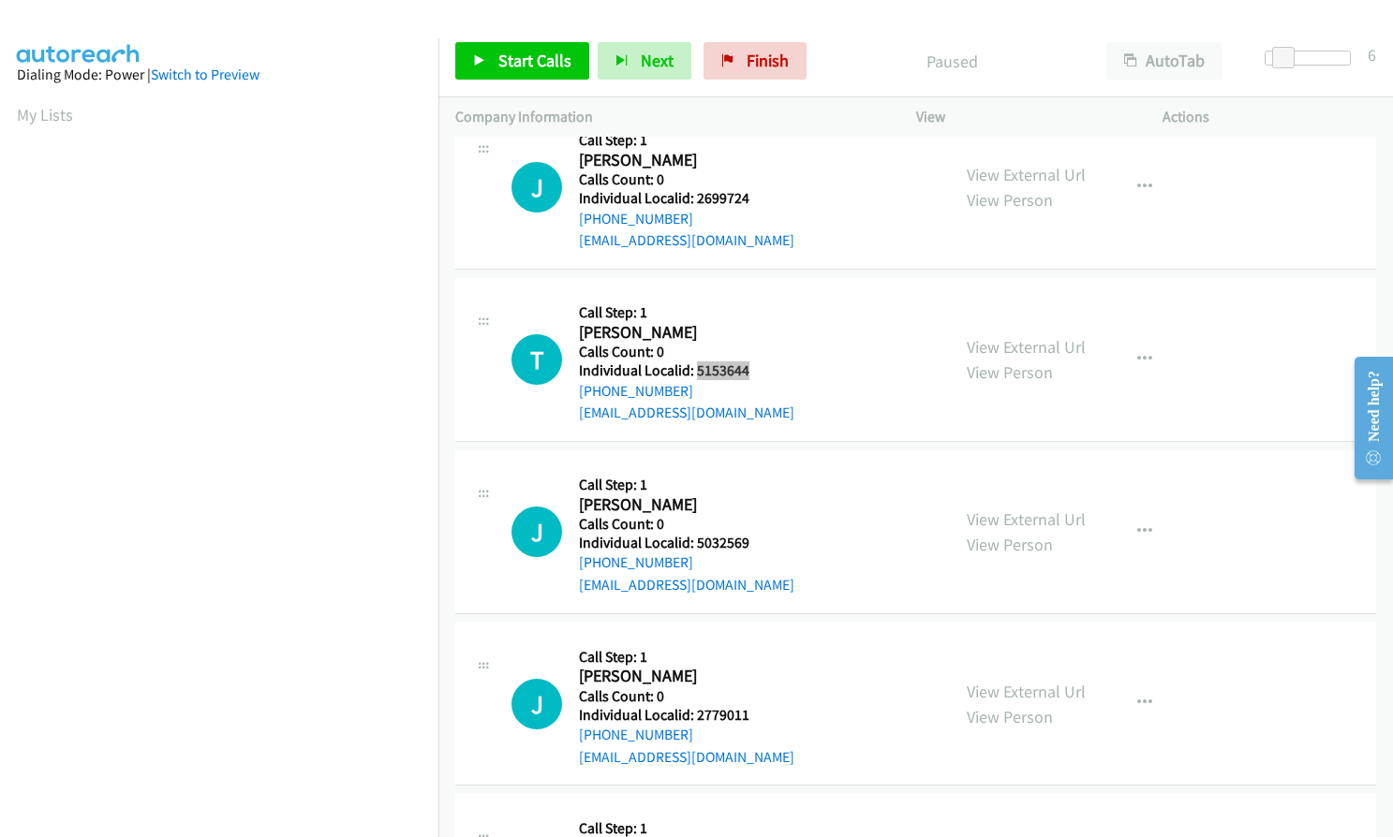
scroll to position [937, 0]
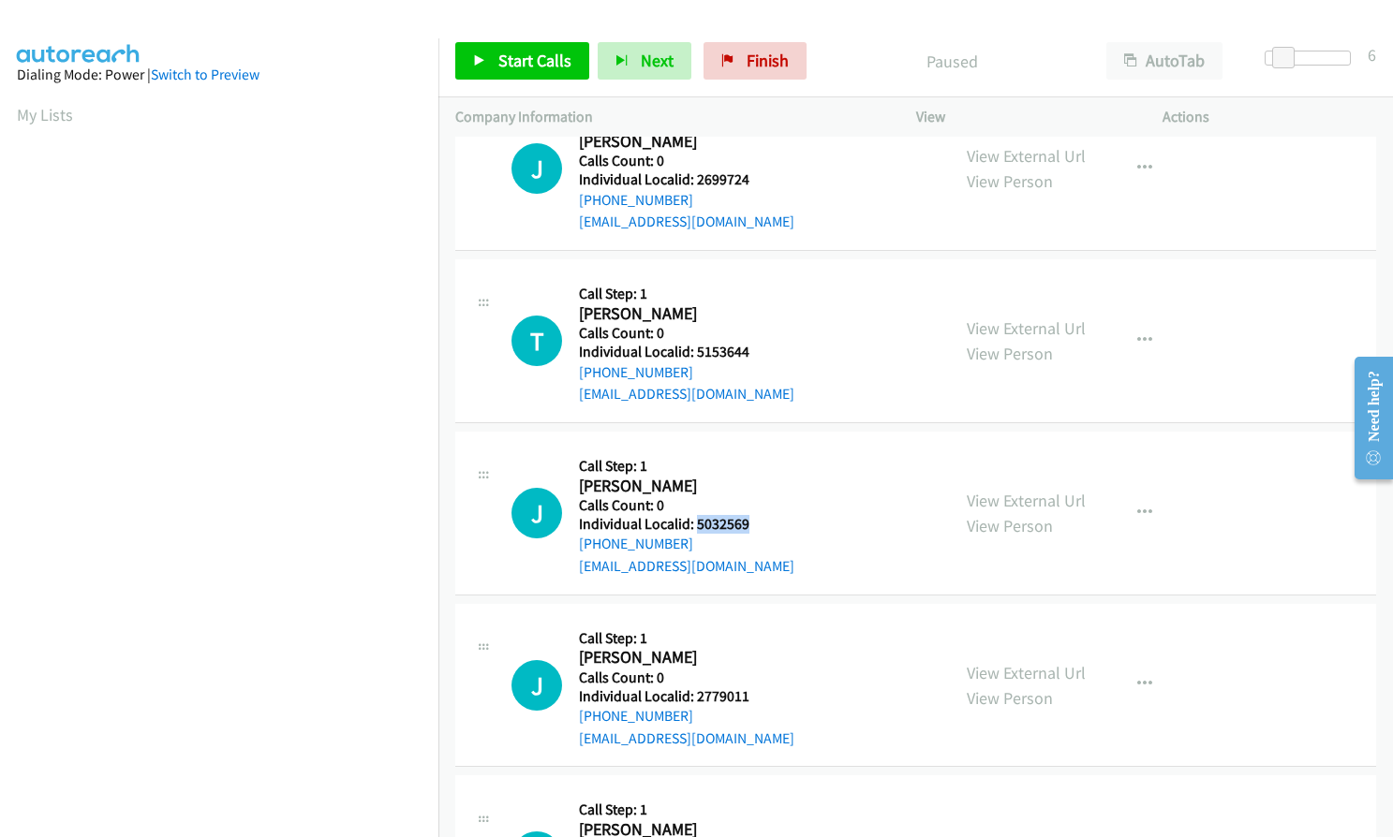
drag, startPoint x: 695, startPoint y: 502, endPoint x: 755, endPoint y: 501, distance: 59.9
click at [755, 515] on h5 "Individual Localid: 5032569" at bounding box center [686, 524] width 215 height 19
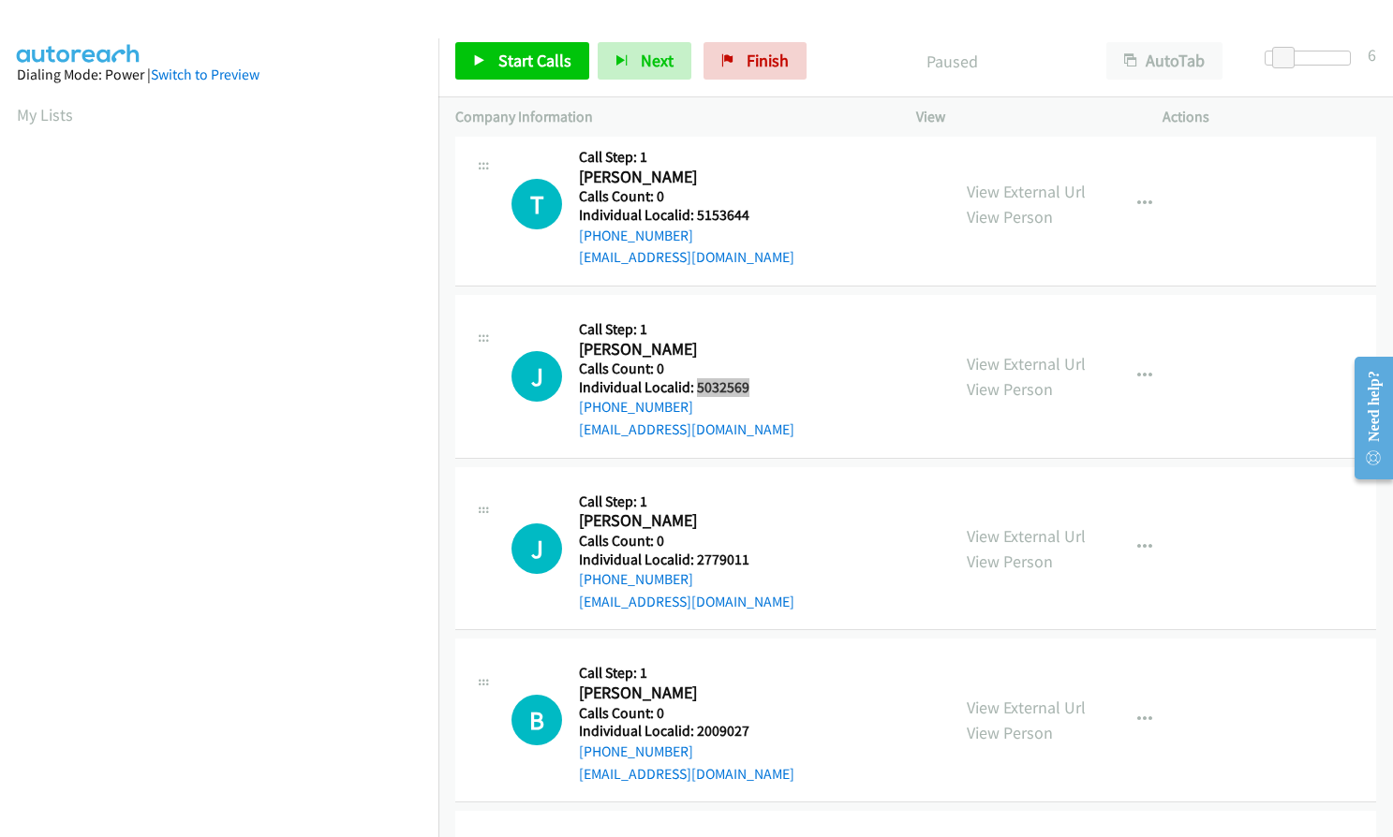
scroll to position [1077, 0]
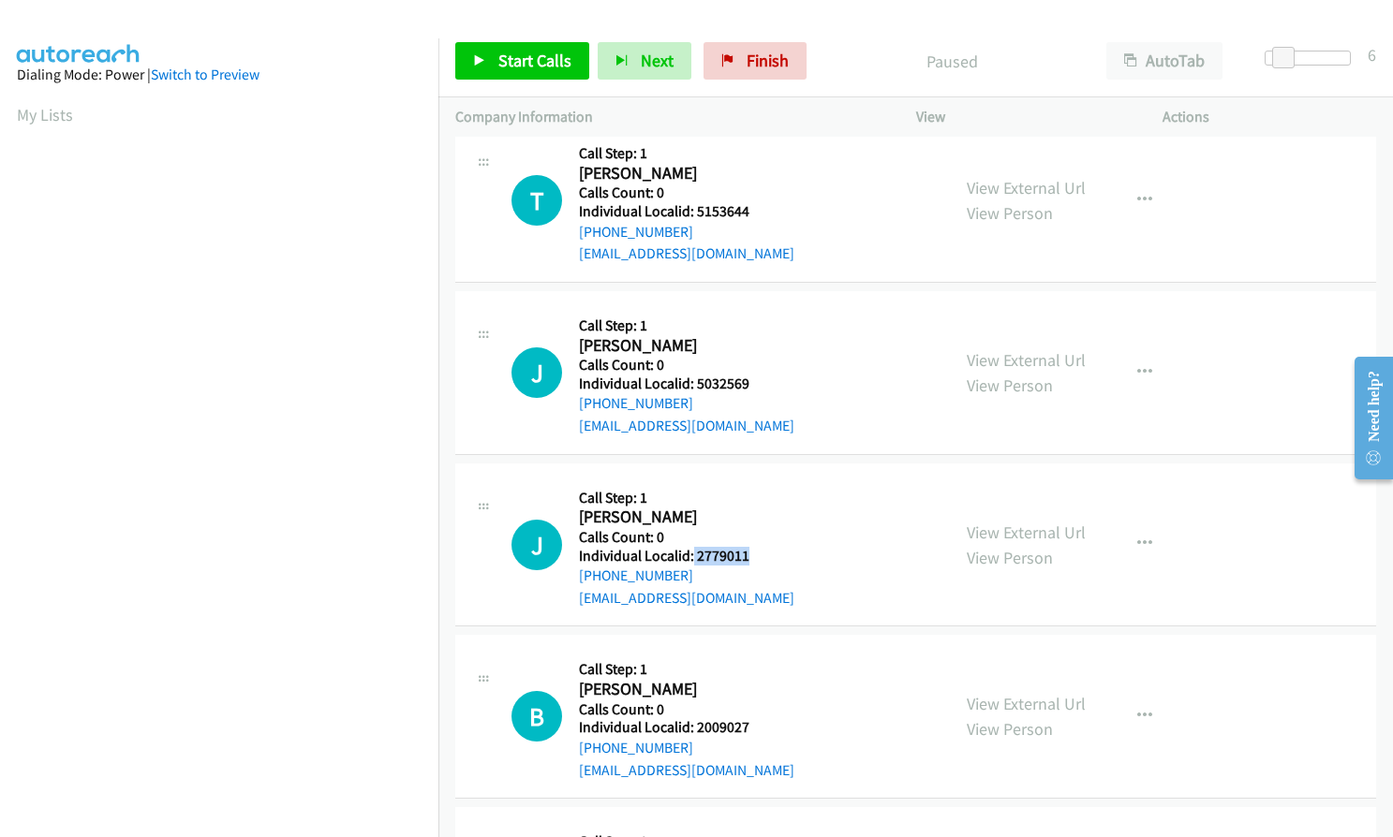
drag, startPoint x: 691, startPoint y: 530, endPoint x: 760, endPoint y: 530, distance: 68.4
click at [760, 547] on h5 "Individual Localid: 2779011" at bounding box center [686, 556] width 215 height 19
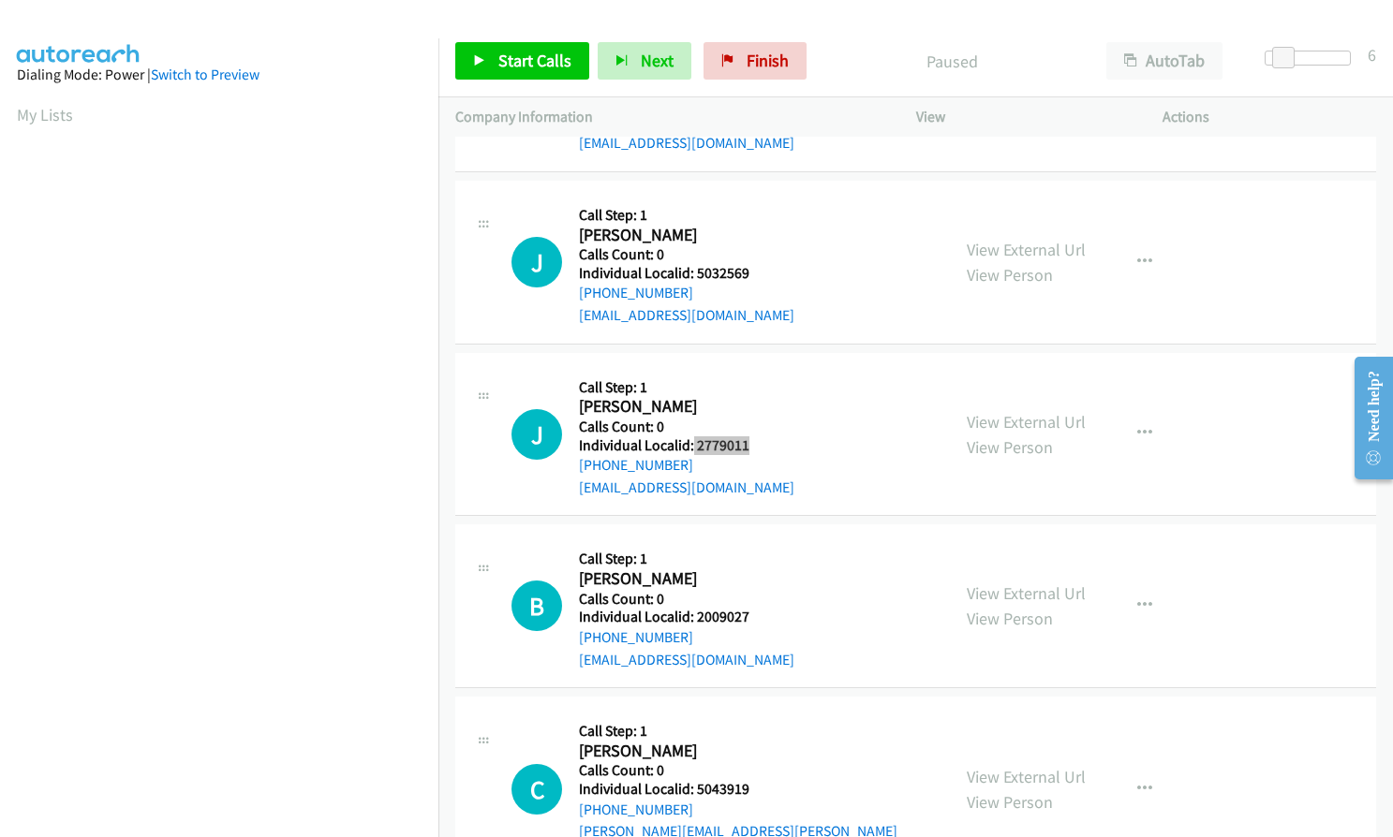
scroll to position [1194, 0]
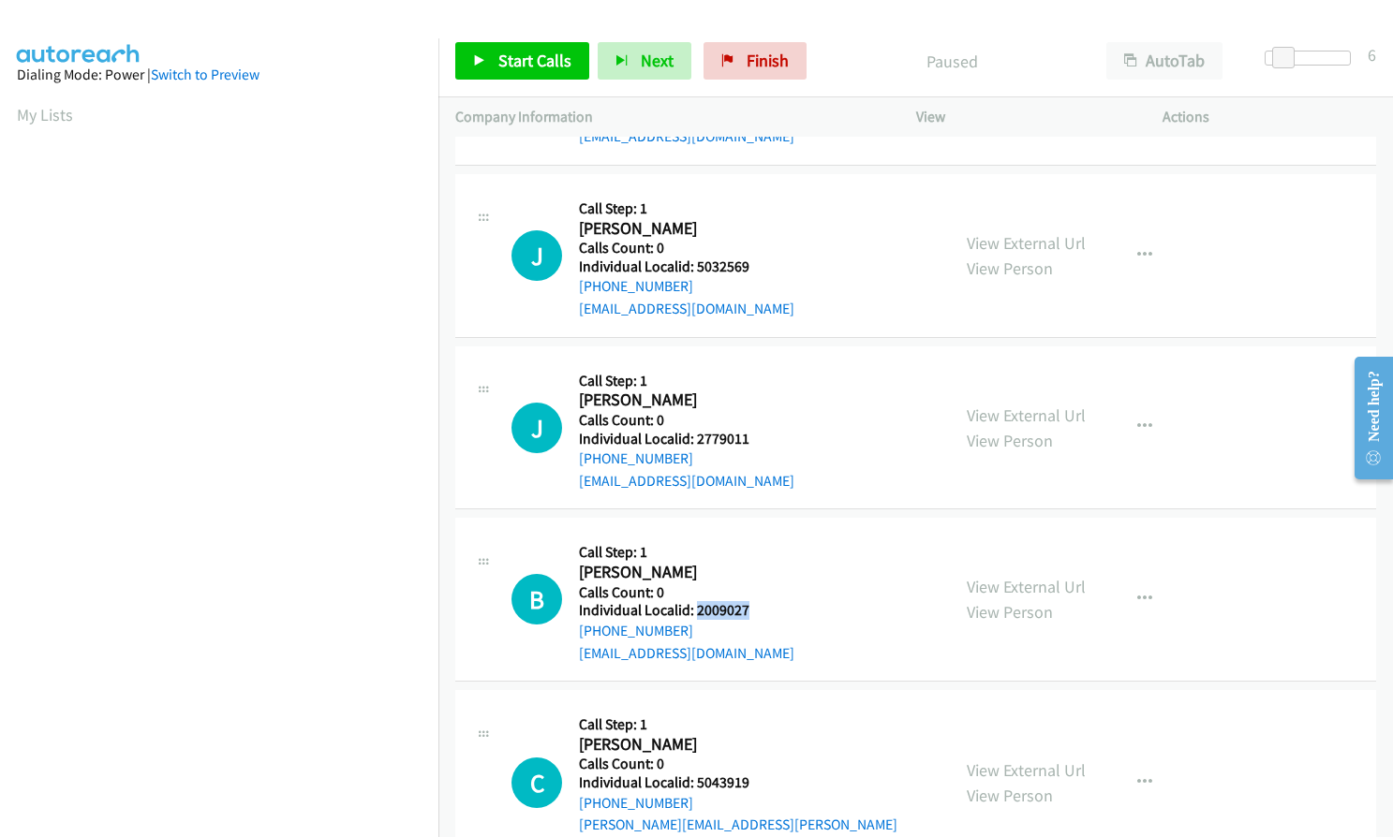
drag, startPoint x: 694, startPoint y: 590, endPoint x: 748, endPoint y: 590, distance: 54.3
click at [748, 601] on h5 "Individual Localid: 2009027" at bounding box center [686, 610] width 215 height 19
click at [498, 66] on span "Start Calls" at bounding box center [534, 61] width 73 height 22
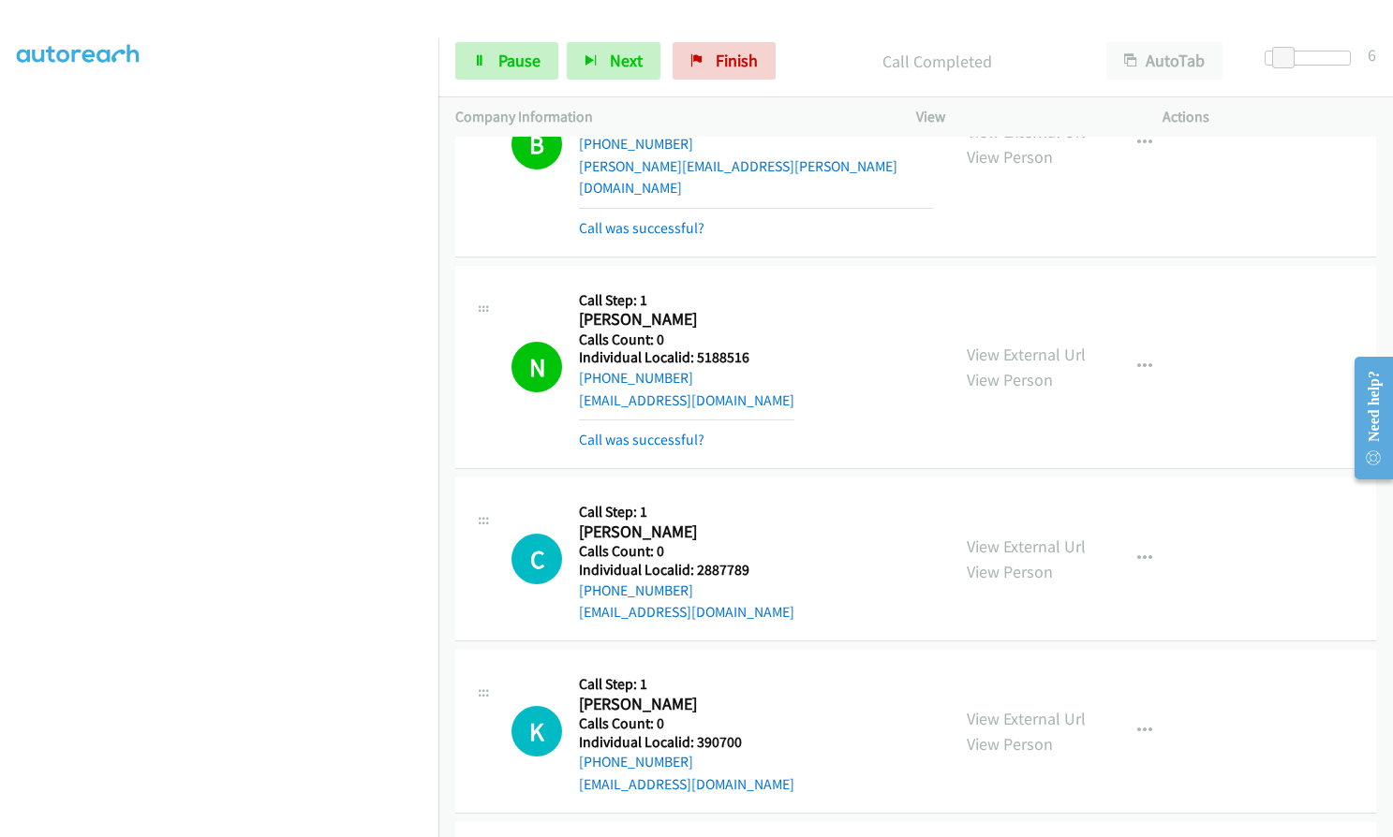
scroll to position [0, 0]
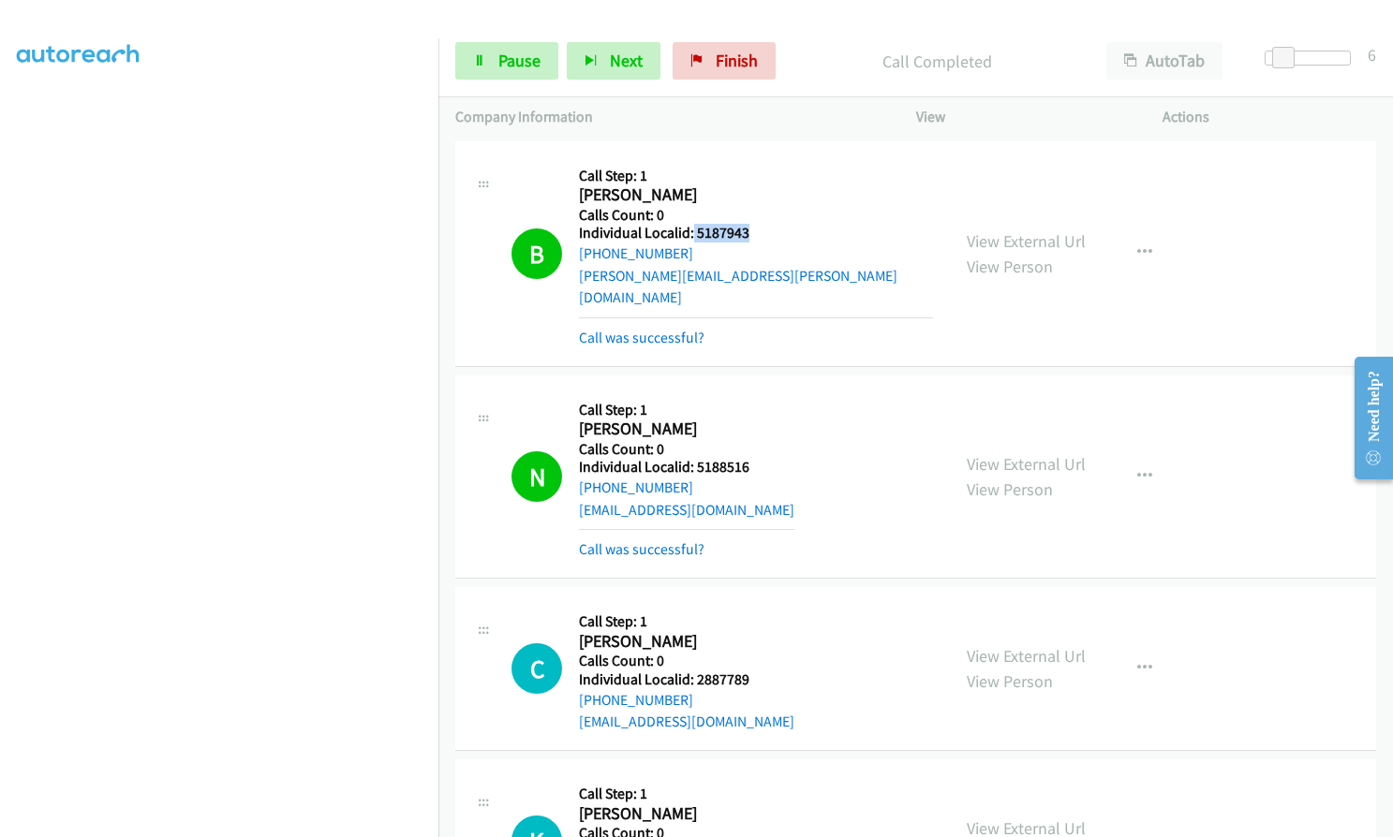
drag, startPoint x: 692, startPoint y: 229, endPoint x: 749, endPoint y: 234, distance: 57.4
click at [749, 234] on h5 "Individual Localid: 5187943" at bounding box center [756, 233] width 354 height 19
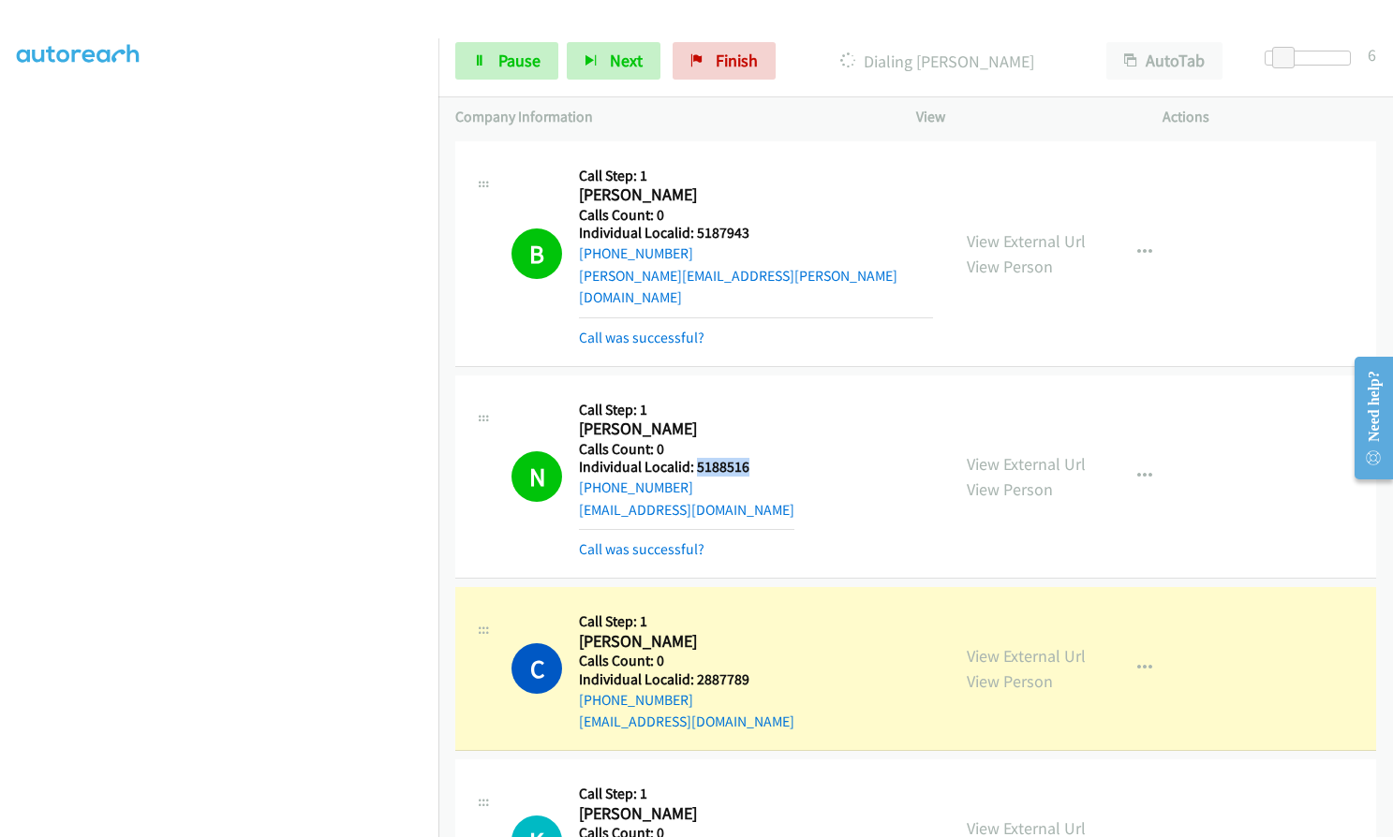
drag, startPoint x: 694, startPoint y: 446, endPoint x: 755, endPoint y: 444, distance: 60.9
click at [755, 458] on h5 "Individual Localid: 5188516" at bounding box center [686, 467] width 215 height 19
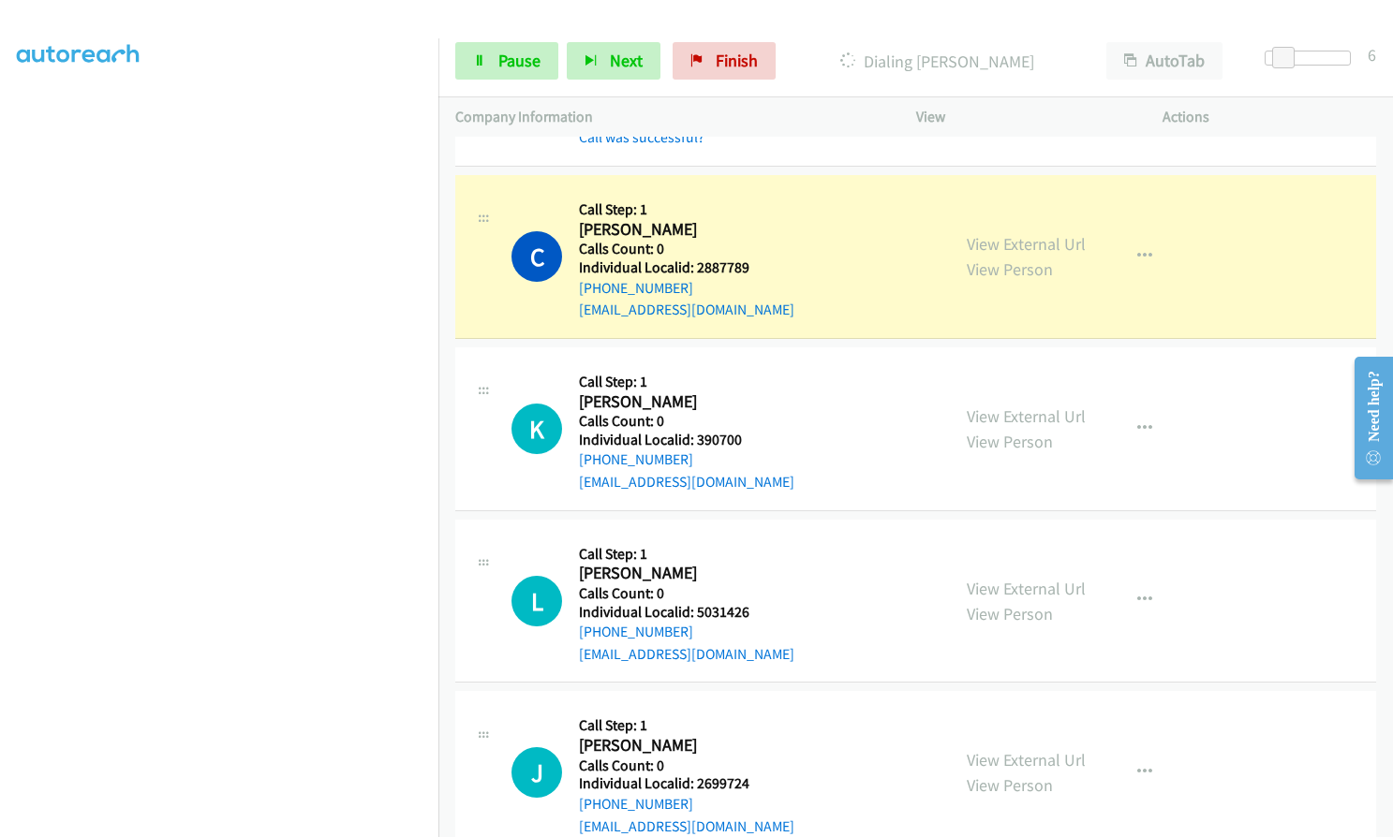
scroll to position [445, 0]
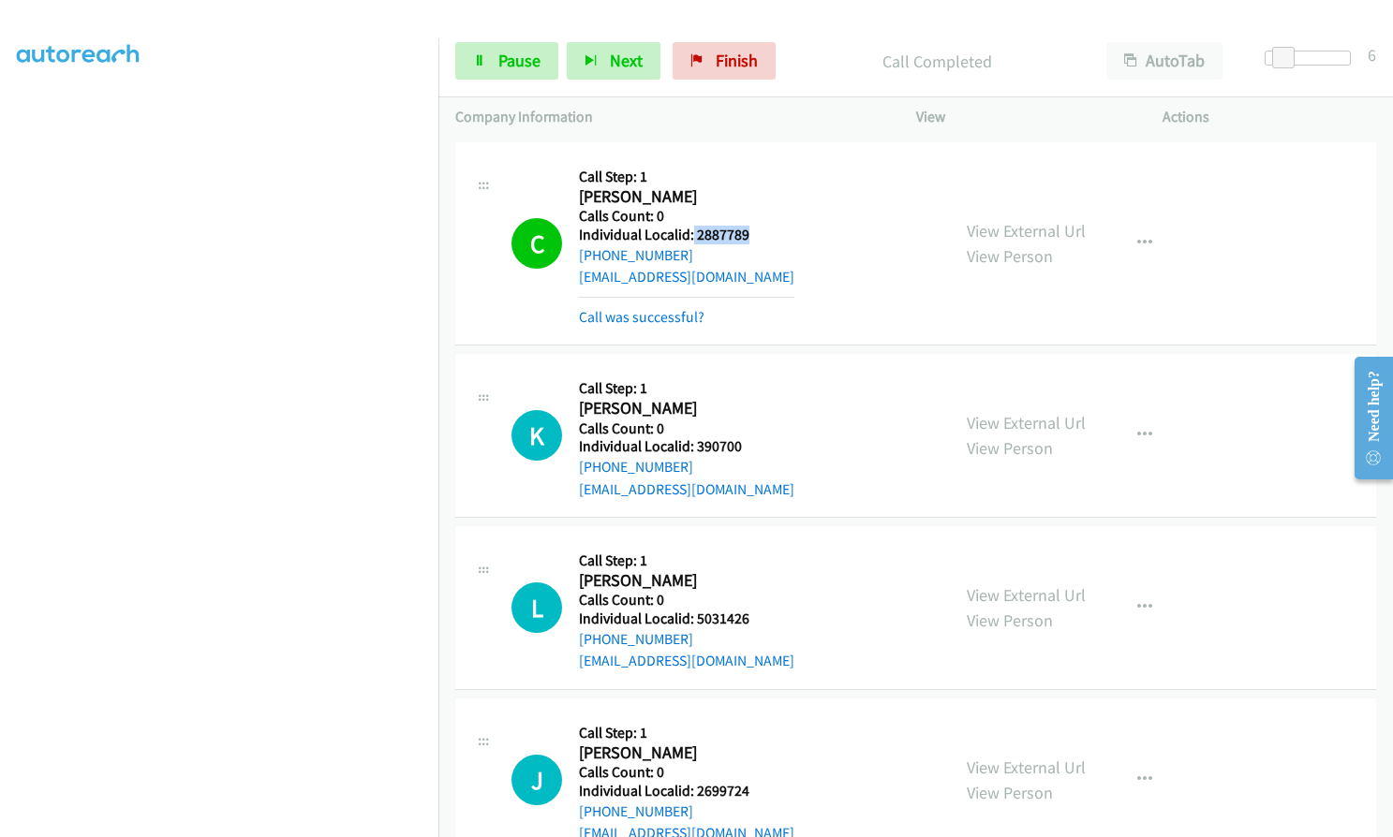
drag, startPoint x: 692, startPoint y: 210, endPoint x: 751, endPoint y: 209, distance: 59.0
click at [751, 226] on h5 "Individual Localid: 2887789" at bounding box center [686, 235] width 215 height 19
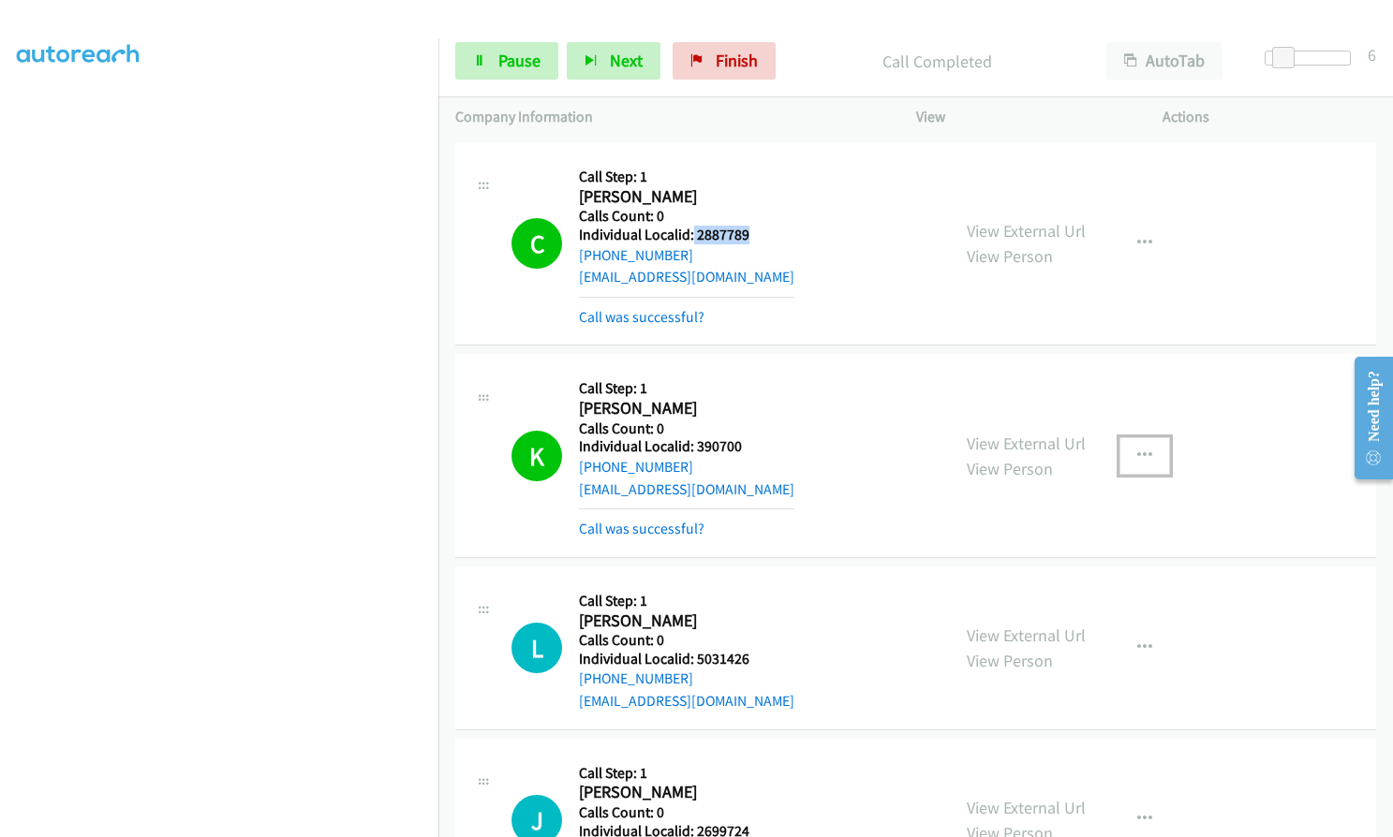
click at [1145, 437] on button "button" at bounding box center [1144, 455] width 51 height 37
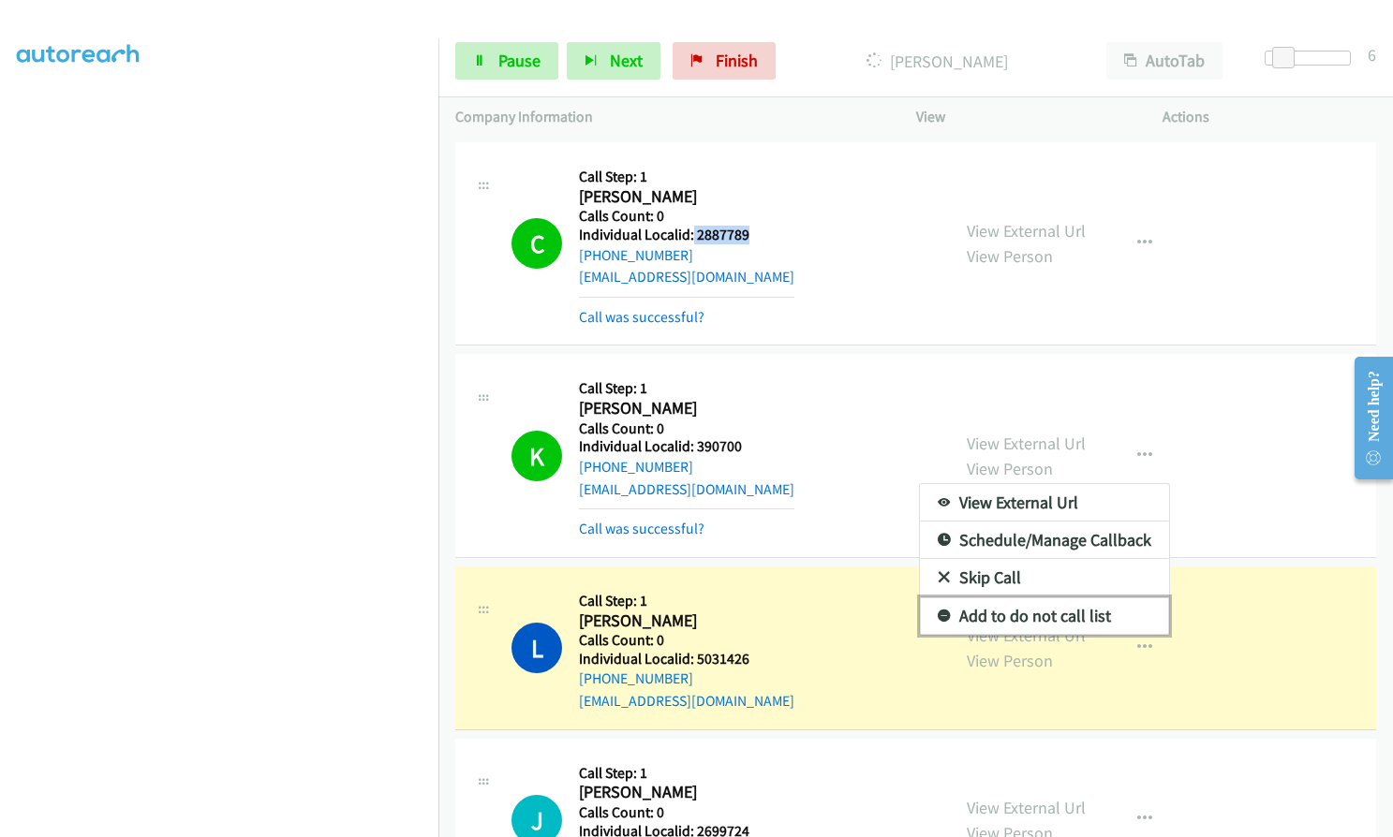
click at [937, 611] on icon at bounding box center [943, 617] width 13 height 13
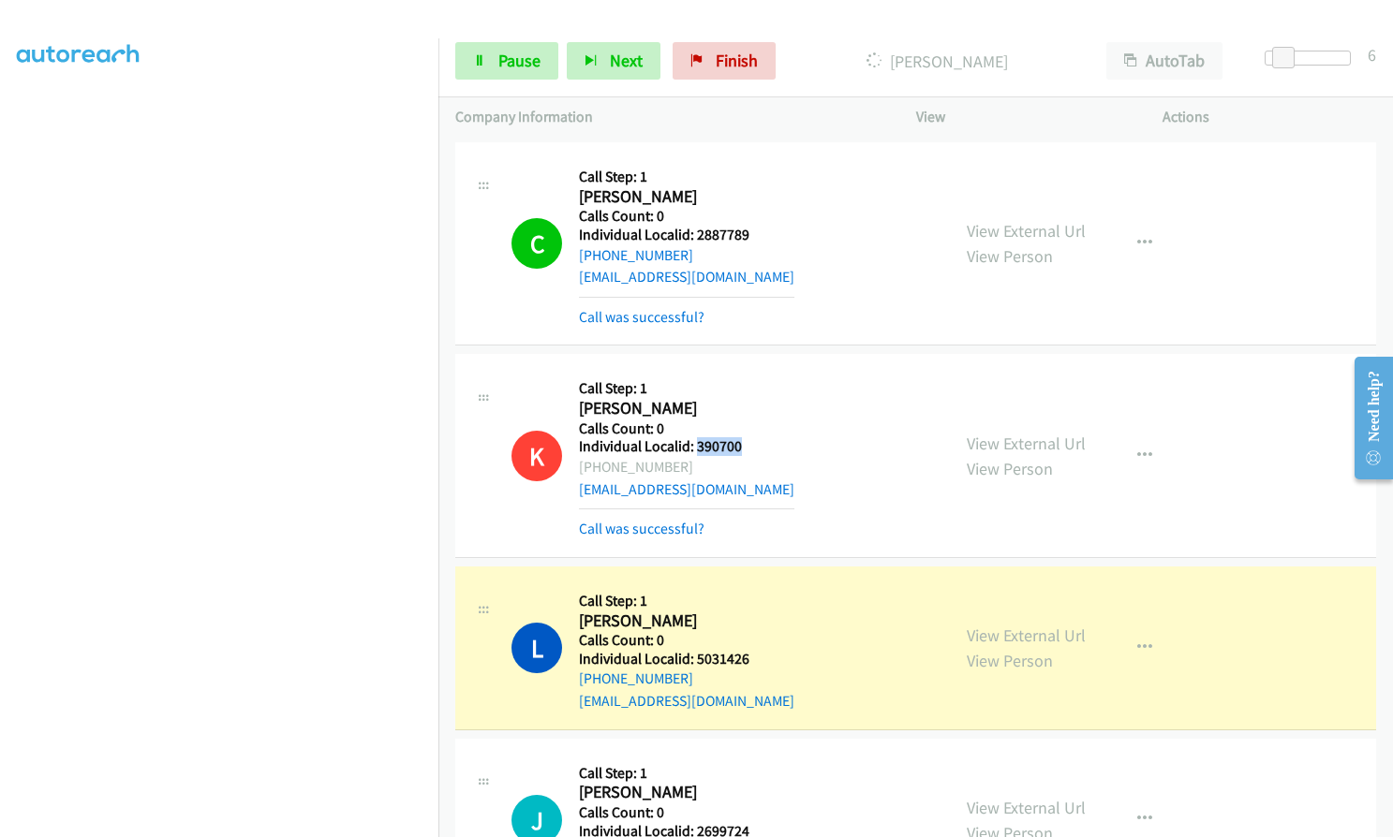
drag, startPoint x: 694, startPoint y: 421, endPoint x: 742, endPoint y: 423, distance: 47.8
click at [742, 437] on h5 "Individual Localid: 390700" at bounding box center [686, 446] width 215 height 19
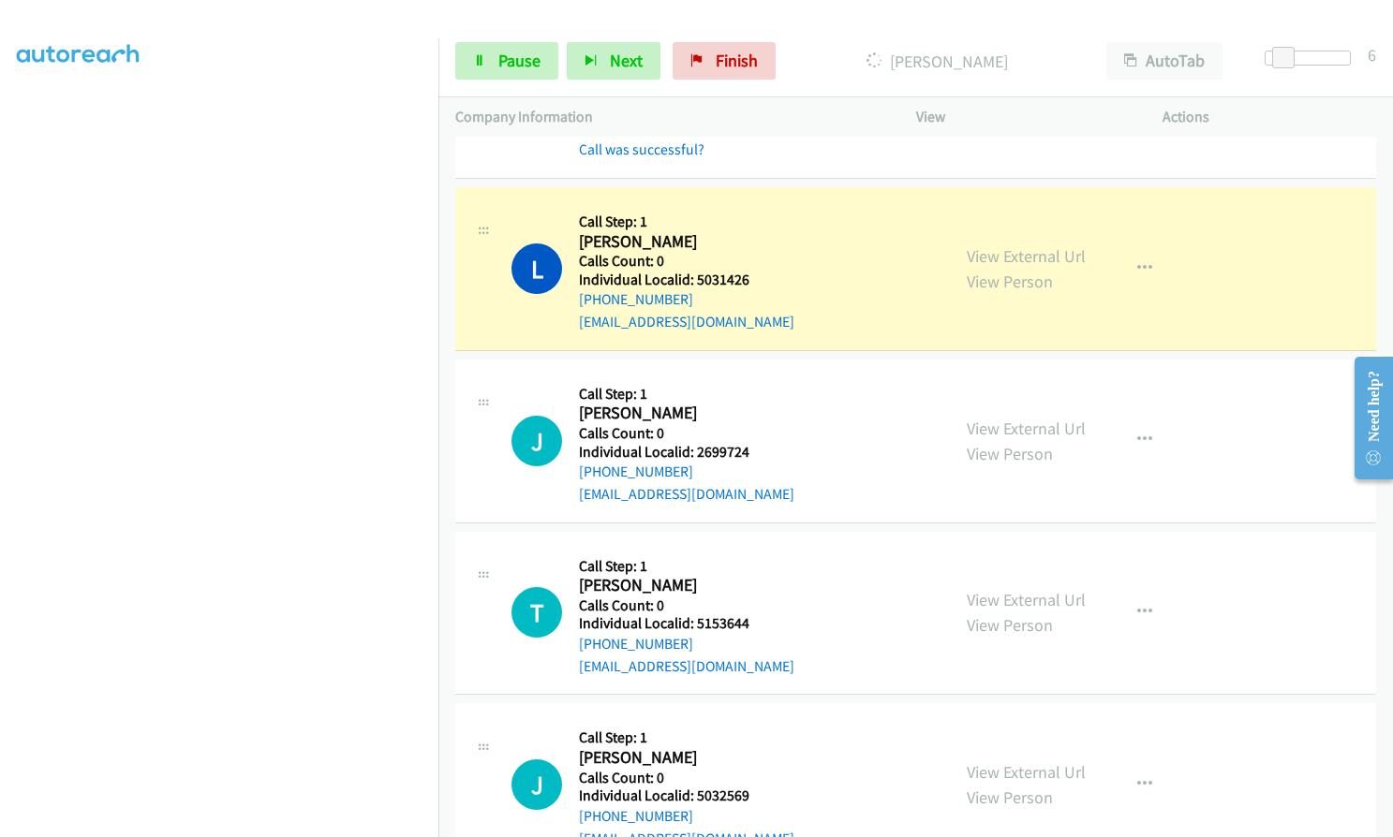
scroll to position [866, 0]
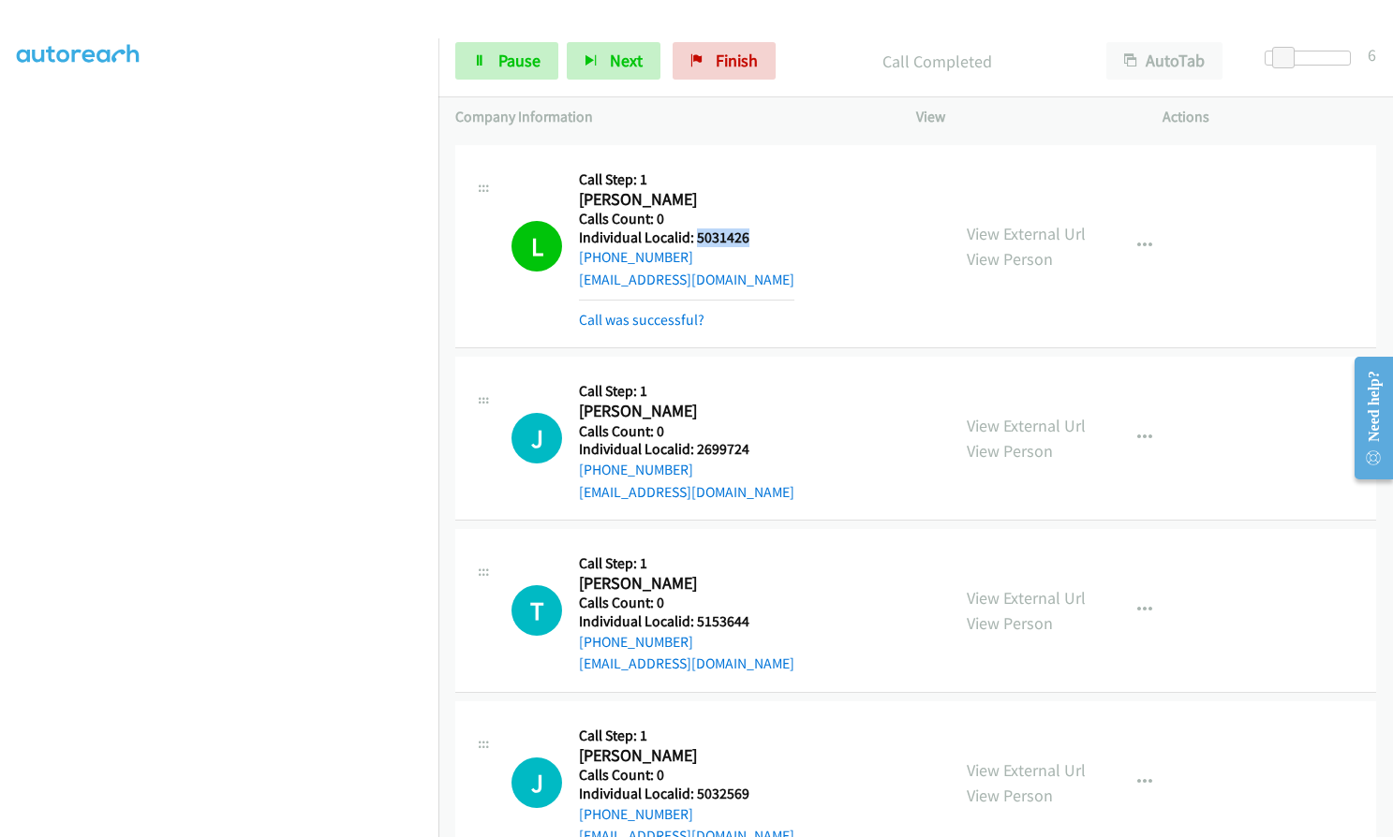
drag, startPoint x: 695, startPoint y: 214, endPoint x: 755, endPoint y: 213, distance: 59.9
click at [755, 229] on h5 "Individual Localid: 5031426" at bounding box center [686, 238] width 215 height 19
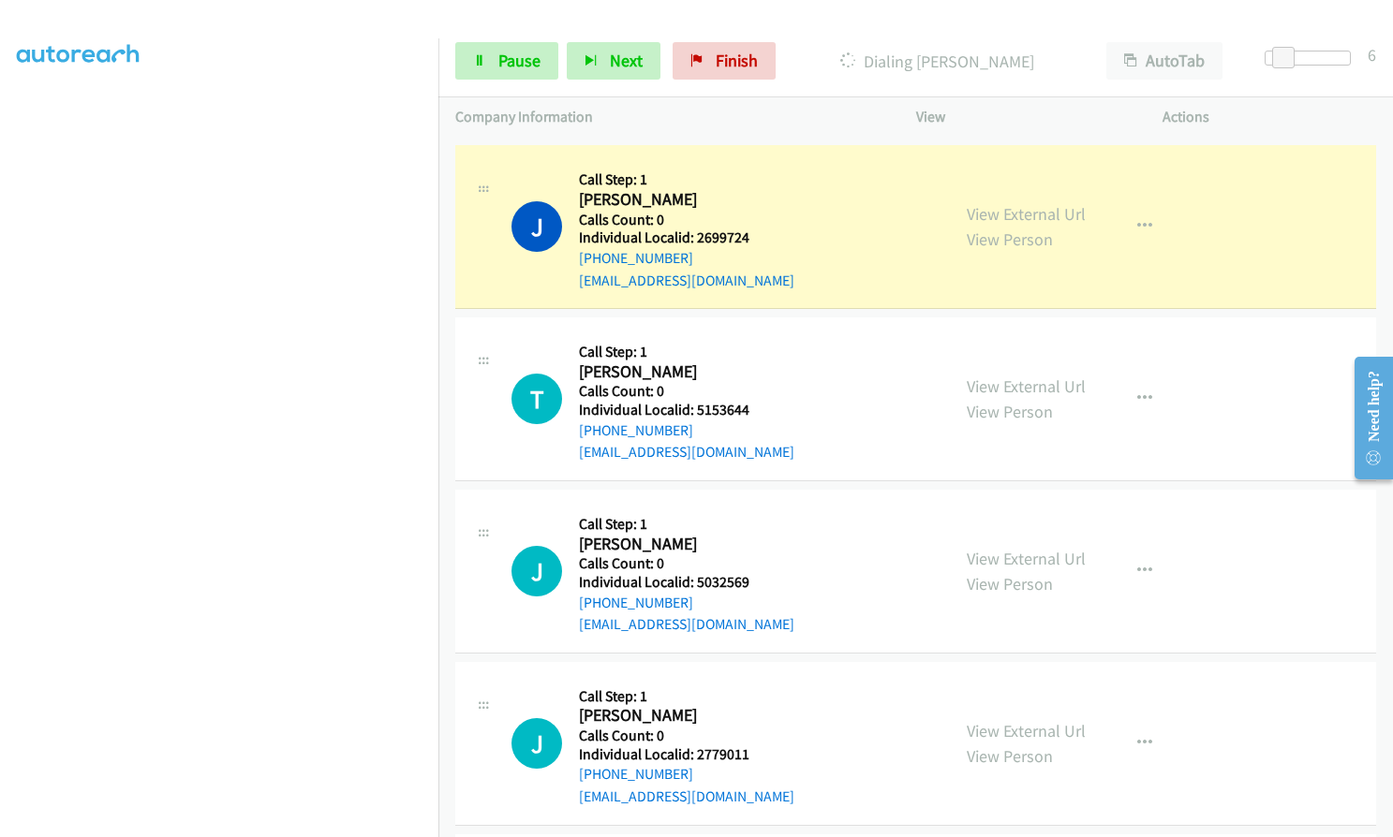
scroll to position [1077, 0]
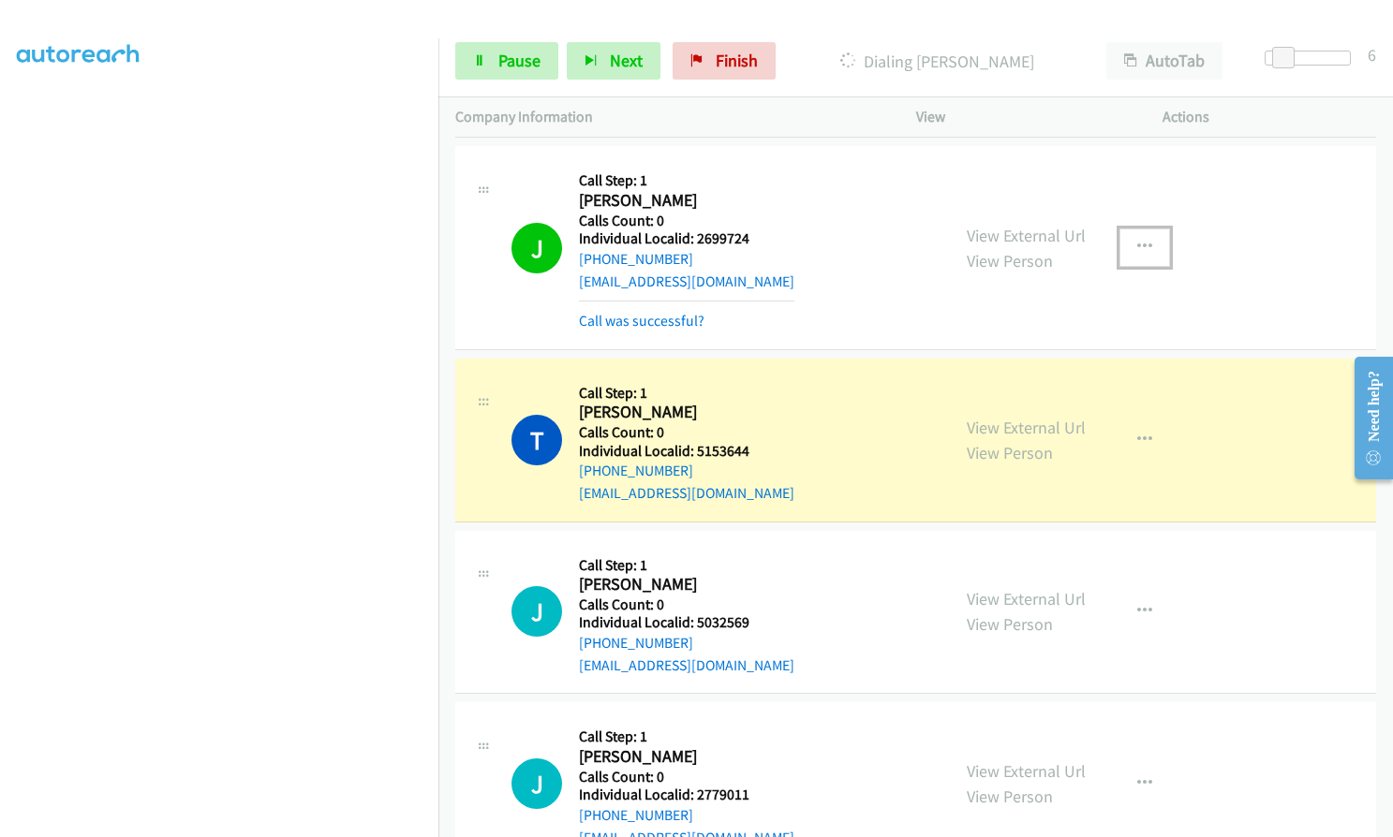
click at [1137, 240] on icon "button" at bounding box center [1144, 247] width 15 height 15
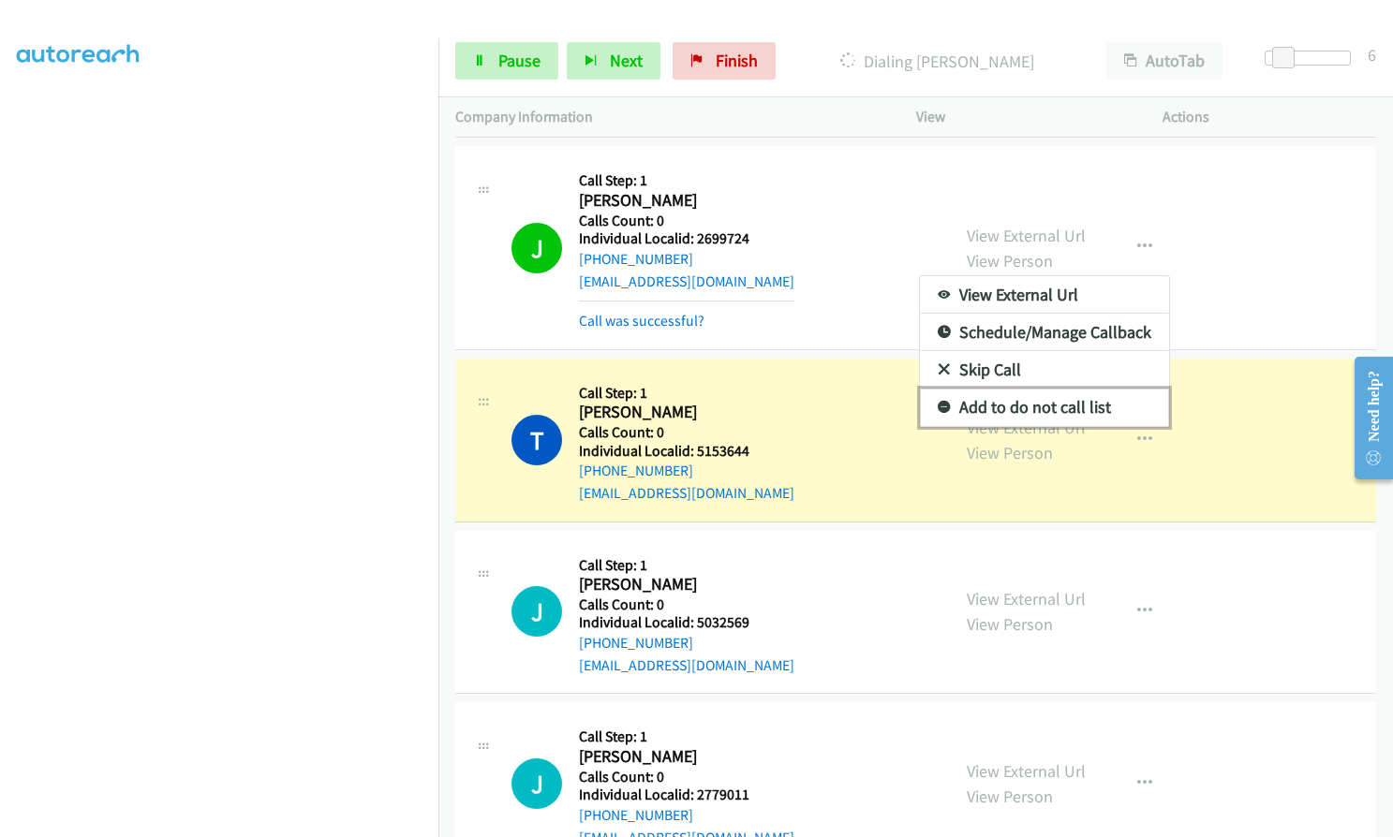
click at [938, 402] on icon at bounding box center [943, 408] width 13 height 13
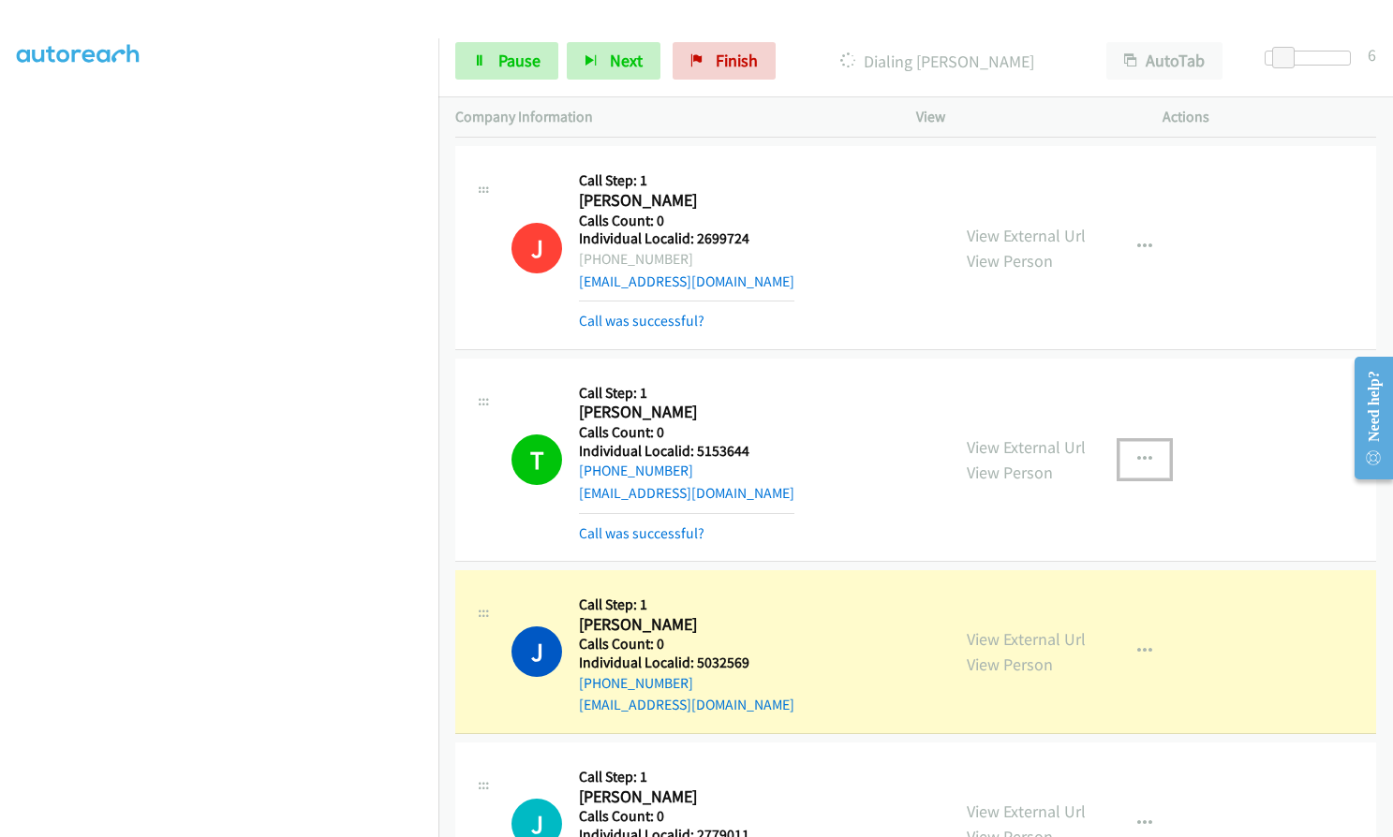
click at [1122, 441] on button "button" at bounding box center [1144, 459] width 51 height 37
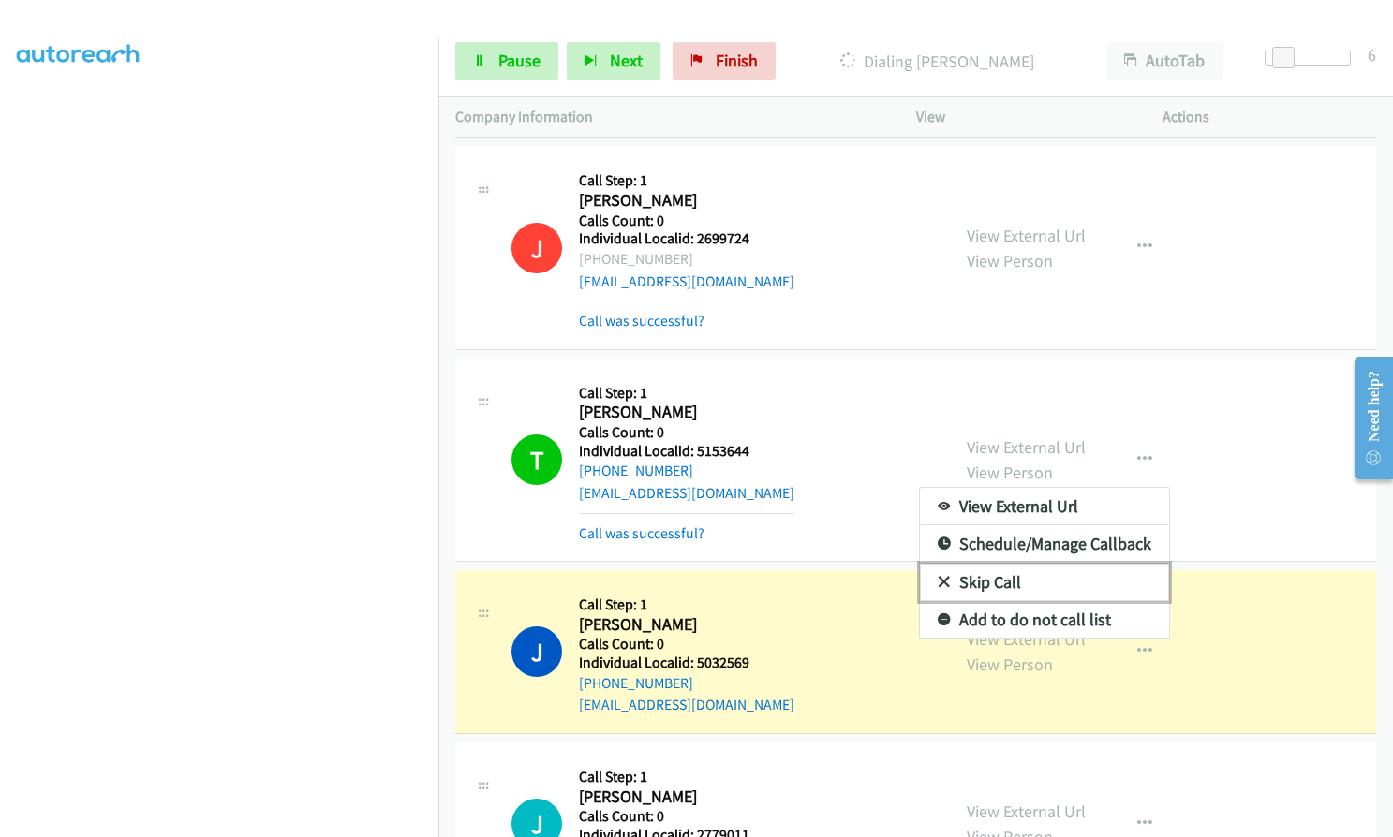
click at [937, 577] on icon at bounding box center [943, 583] width 13 height 13
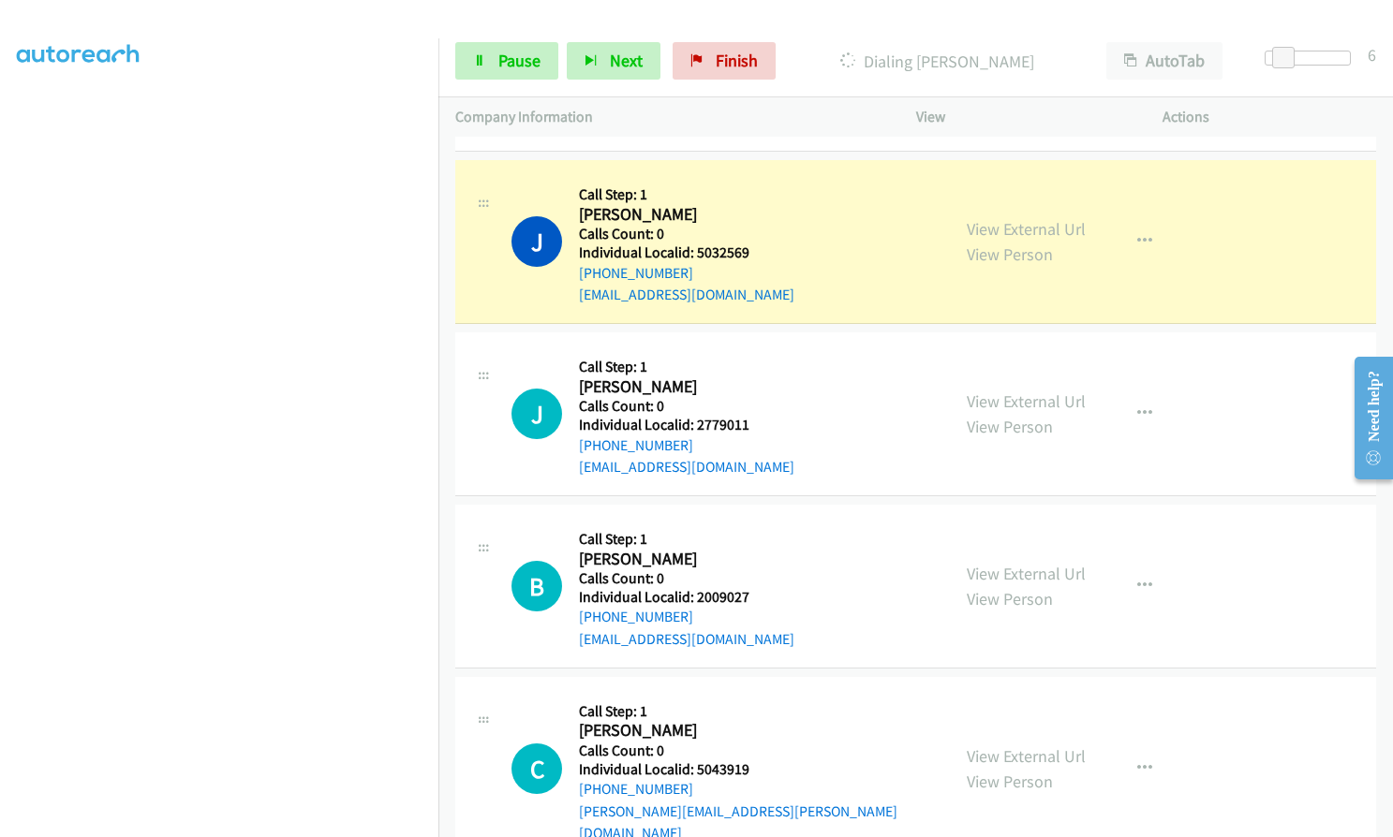
scroll to position [1498, 0]
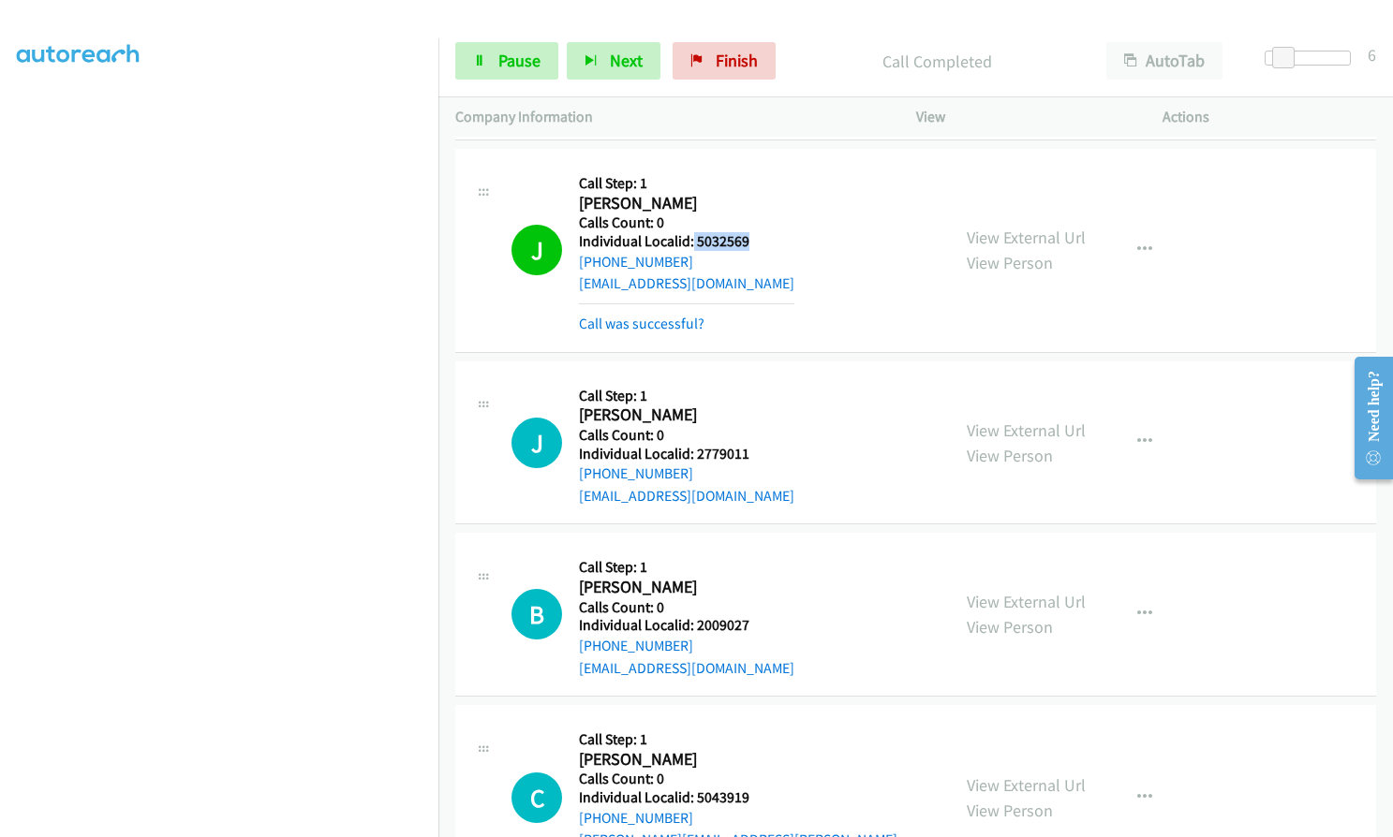
drag, startPoint x: 691, startPoint y: 216, endPoint x: 752, endPoint y: 217, distance: 60.9
click at [752, 232] on h5 "Individual Localid: 5032569" at bounding box center [686, 241] width 215 height 19
click at [524, 64] on span "Pause" at bounding box center [519, 61] width 42 height 22
click at [524, 64] on span "Start Calls" at bounding box center [534, 61] width 73 height 22
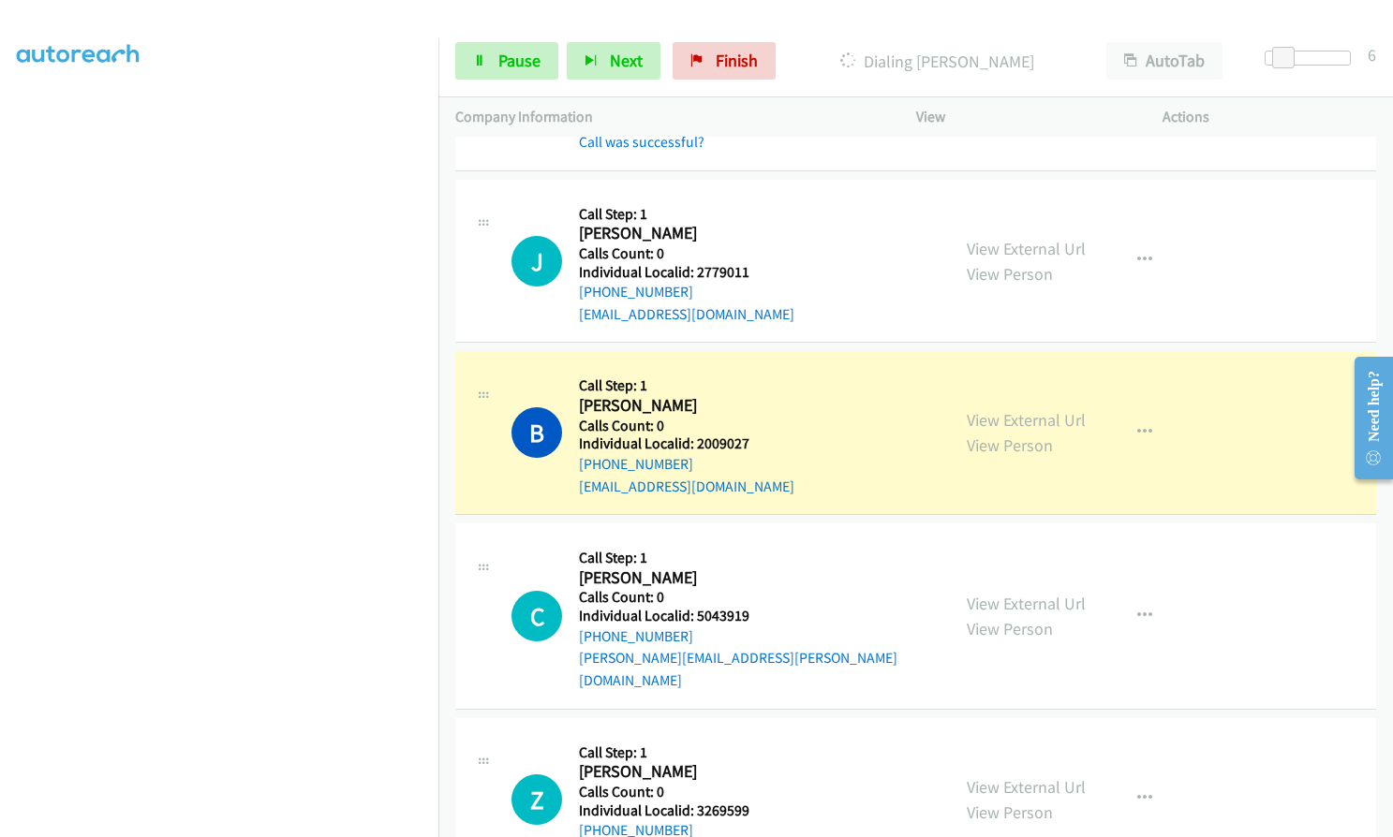
scroll to position [1686, 0]
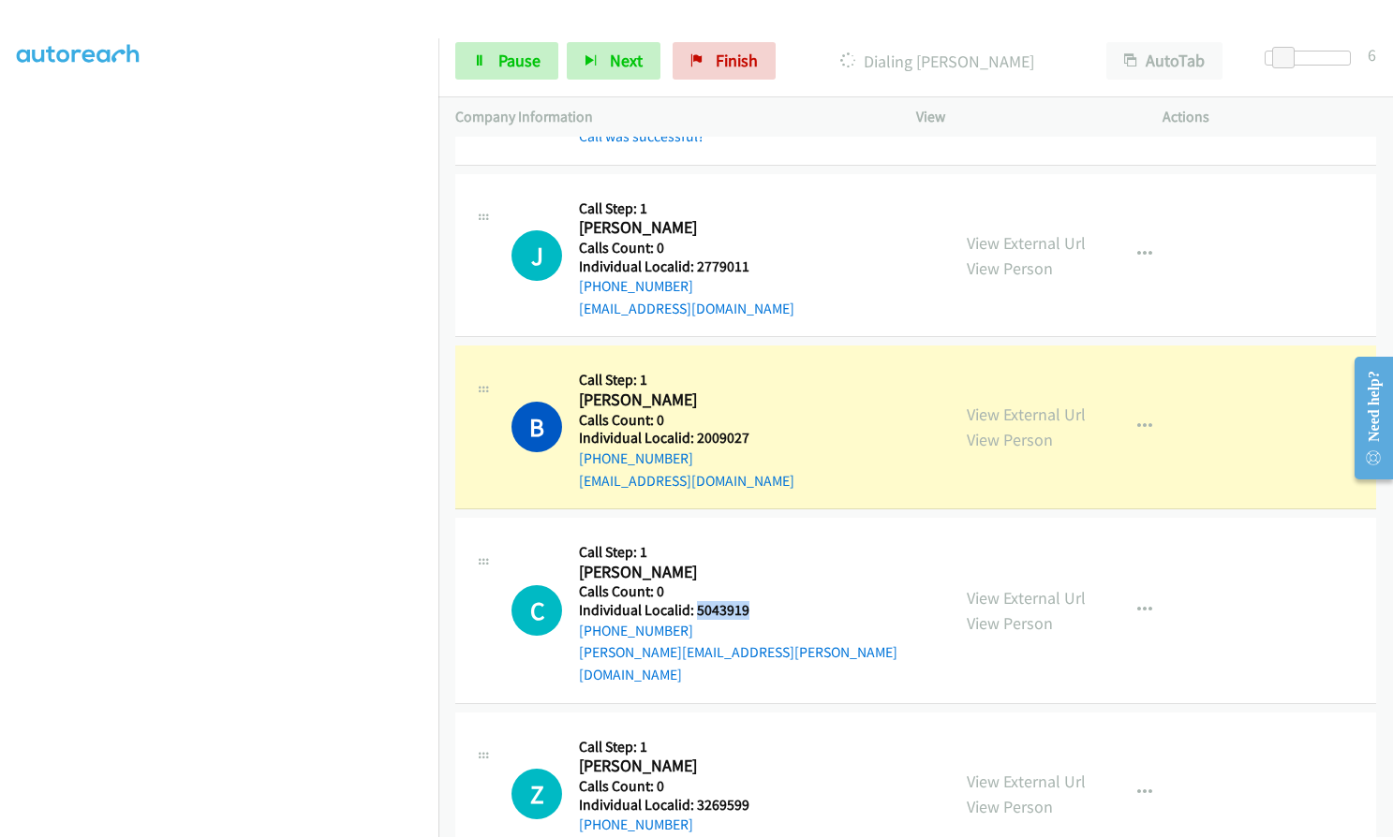
drag, startPoint x: 695, startPoint y: 586, endPoint x: 747, endPoint y: 588, distance: 52.5
click at [747, 601] on h5 "Individual Localid: 5043919" at bounding box center [756, 610] width 354 height 19
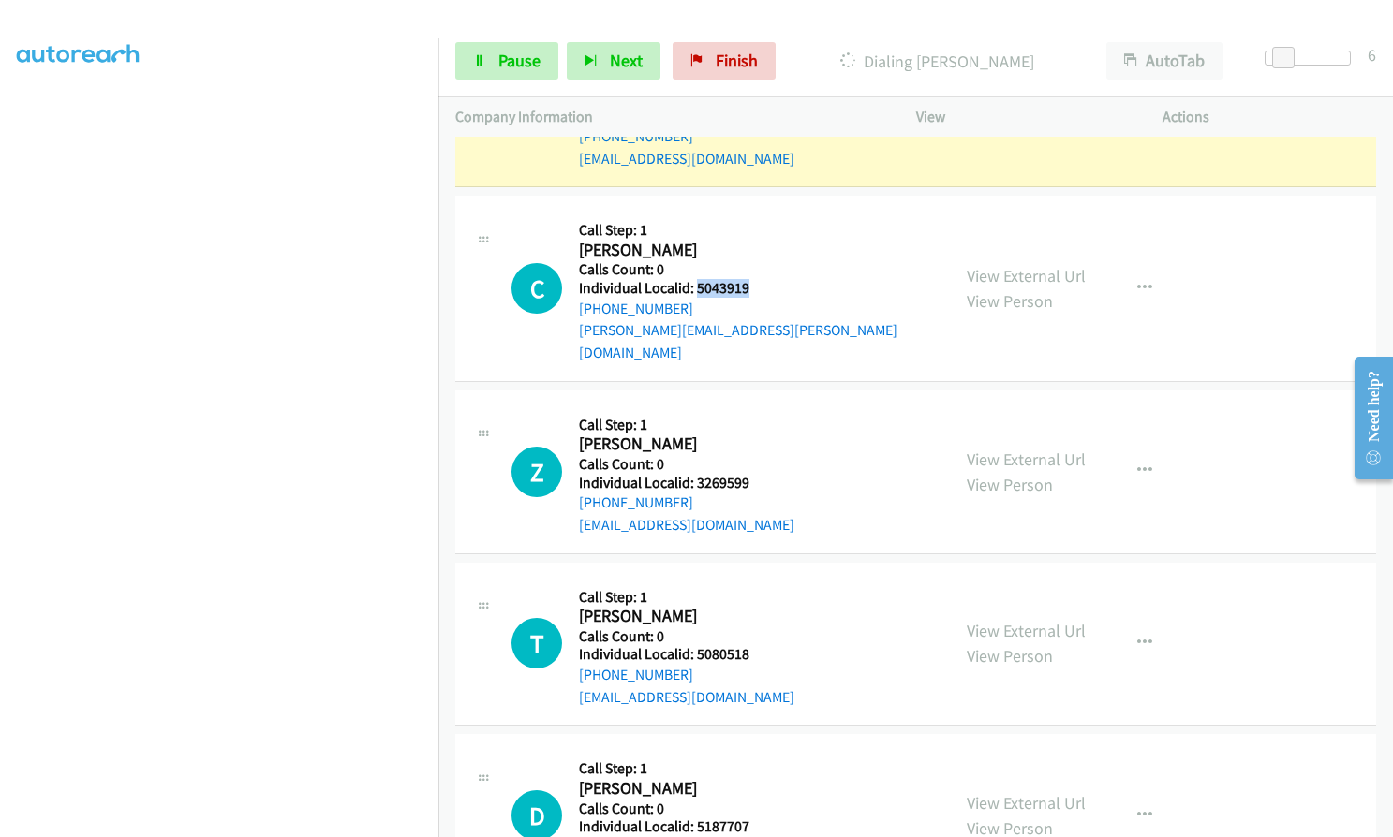
scroll to position [2014, 0]
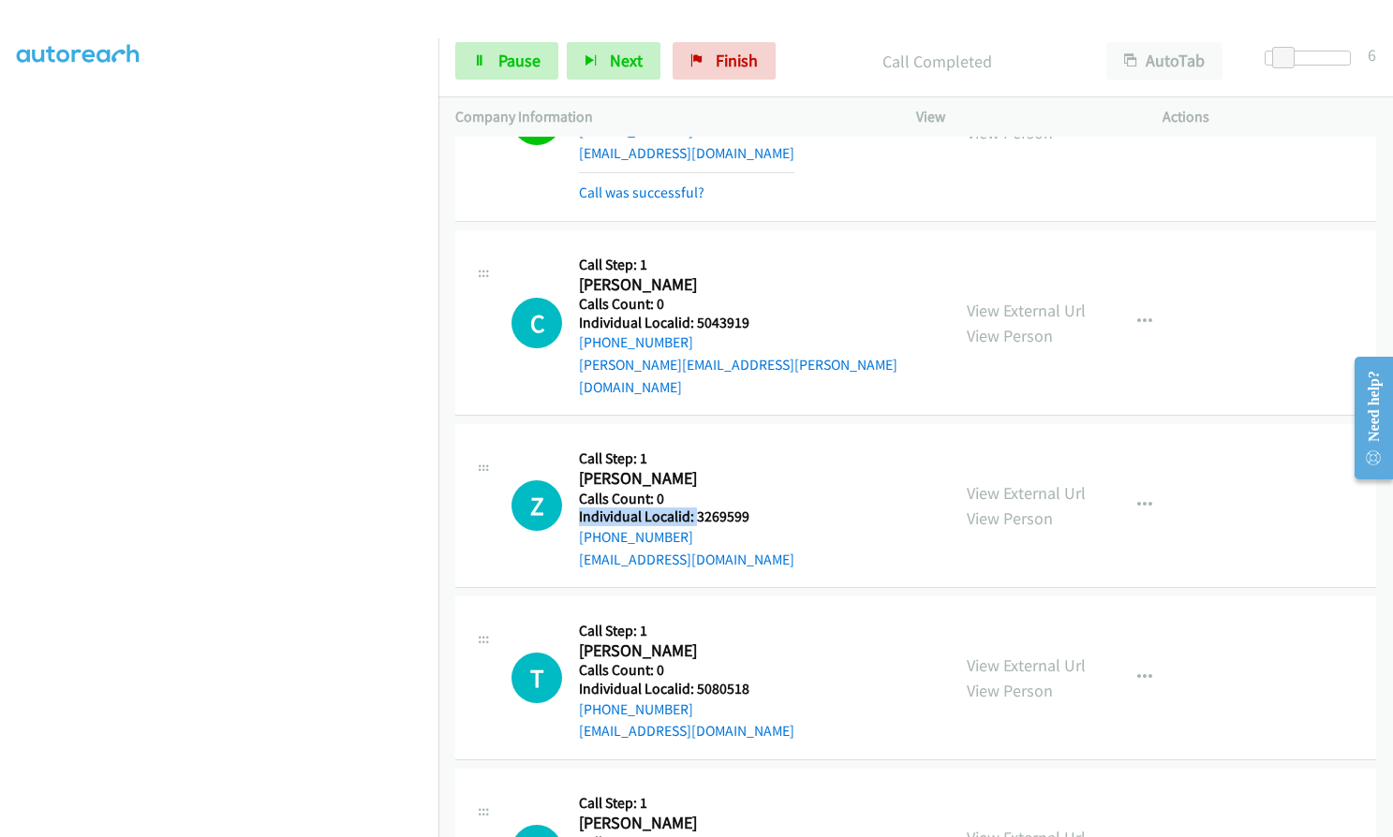
drag, startPoint x: 694, startPoint y: 455, endPoint x: 766, endPoint y: 449, distance: 72.4
click at [766, 449] on div "Callback Scheduled Call Step: 1 Zach Dempsey America/New_York Calls Count: 0 In…" at bounding box center [686, 505] width 215 height 129
click at [771, 450] on div "Z Callback Scheduled Call Step: 1 Zach Dempsey America/New_York Calls Count: 0 …" at bounding box center [721, 505] width 421 height 129
drag, startPoint x: 700, startPoint y: 470, endPoint x: 753, endPoint y: 470, distance: 53.4
click at [753, 508] on h5 "Individual Localid: 3269599" at bounding box center [686, 517] width 215 height 19
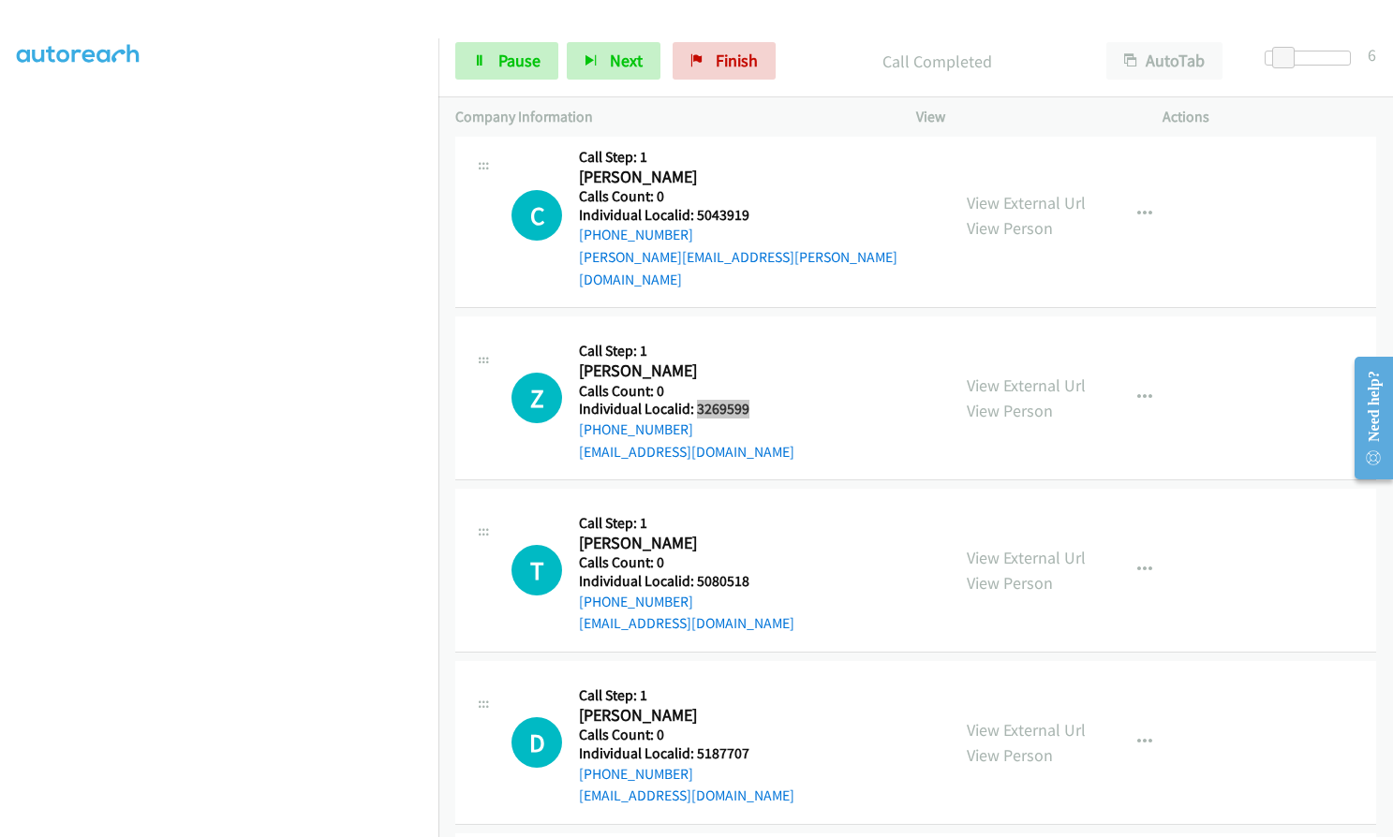
scroll to position [2131, 0]
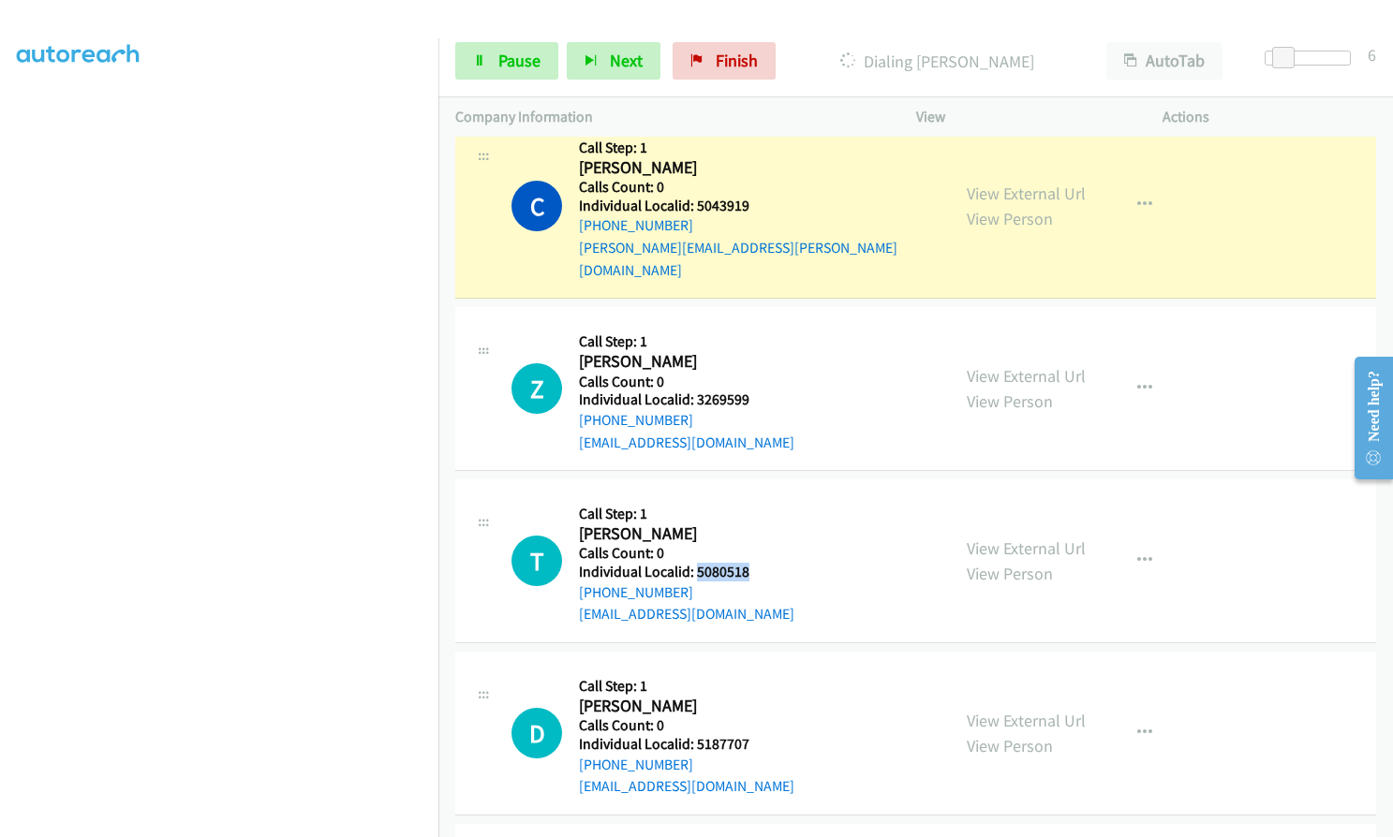
drag, startPoint x: 694, startPoint y: 529, endPoint x: 766, endPoint y: 529, distance: 72.1
click at [766, 563] on h5 "Individual Localid: 5080518" at bounding box center [686, 572] width 215 height 19
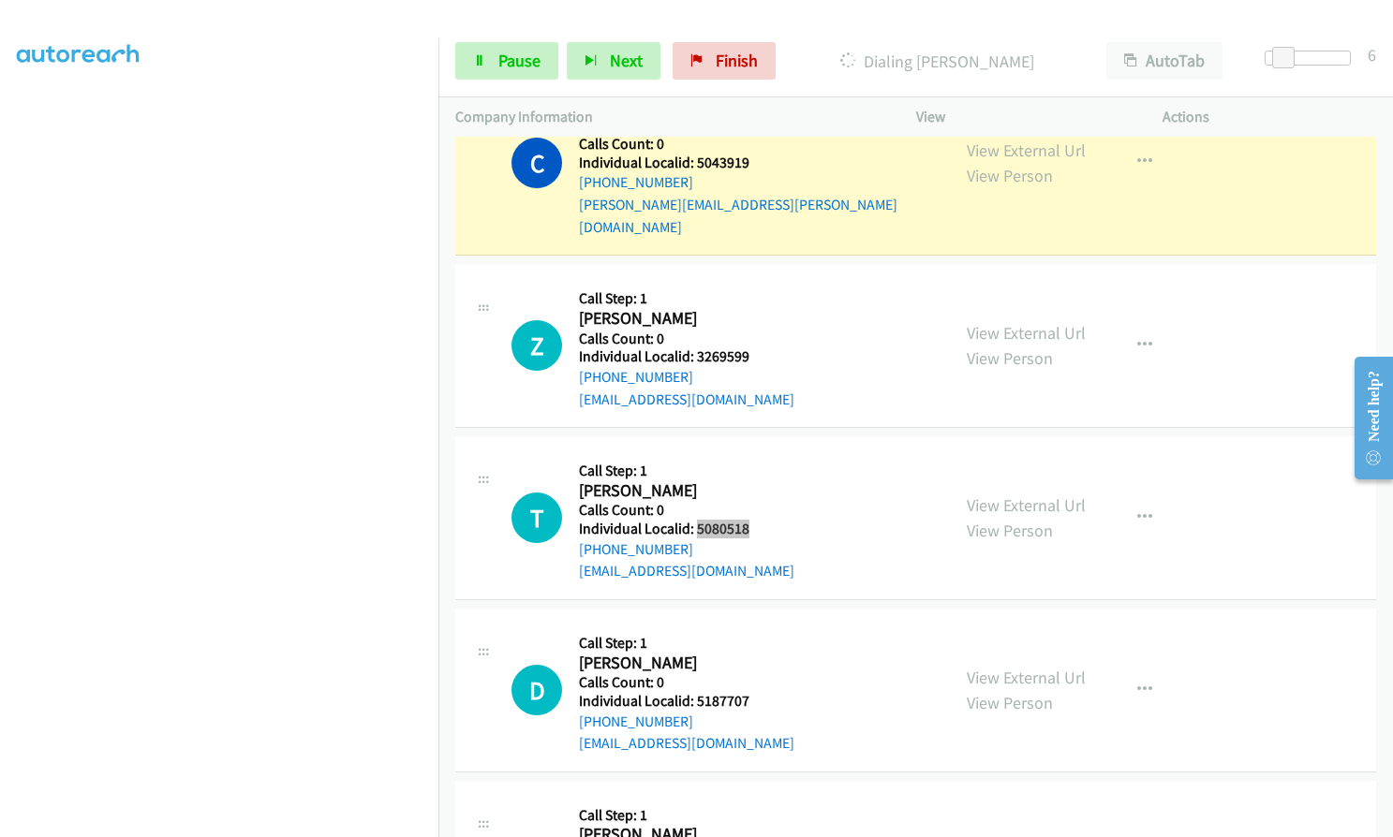
scroll to position [2248, 0]
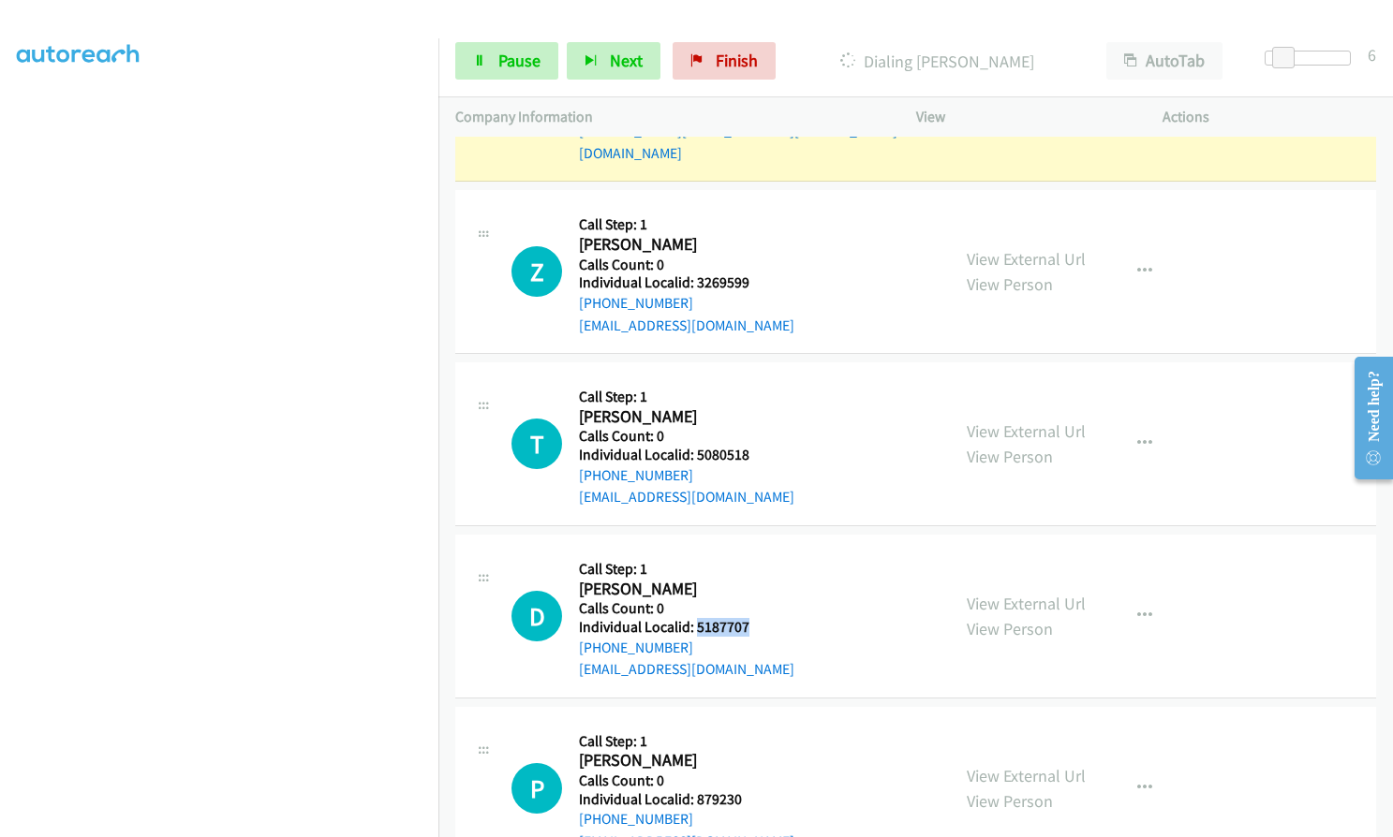
drag, startPoint x: 696, startPoint y: 580, endPoint x: 748, endPoint y: 578, distance: 52.5
click at [748, 618] on h5 "Individual Localid: 5187707" at bounding box center [686, 627] width 215 height 19
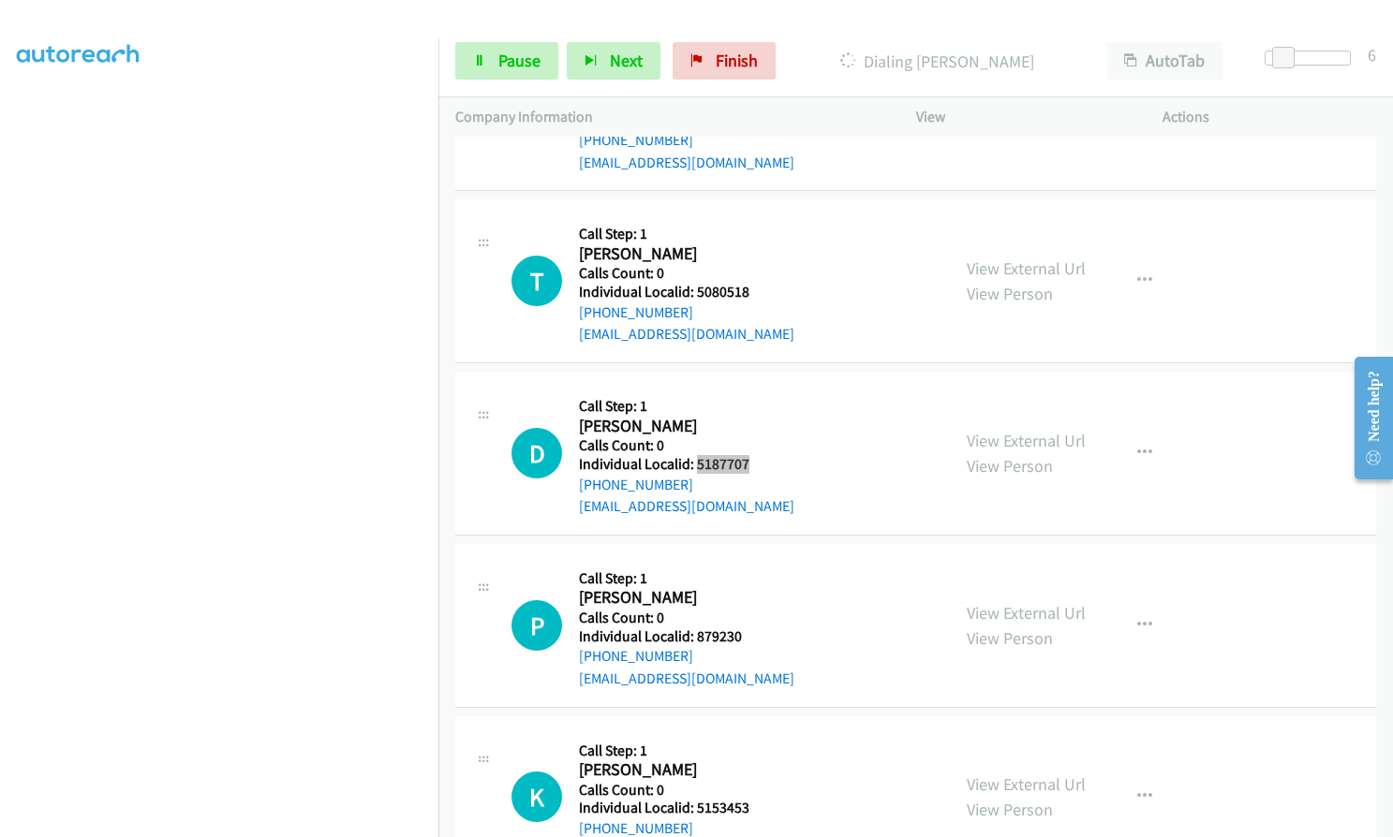
scroll to position [2435, 0]
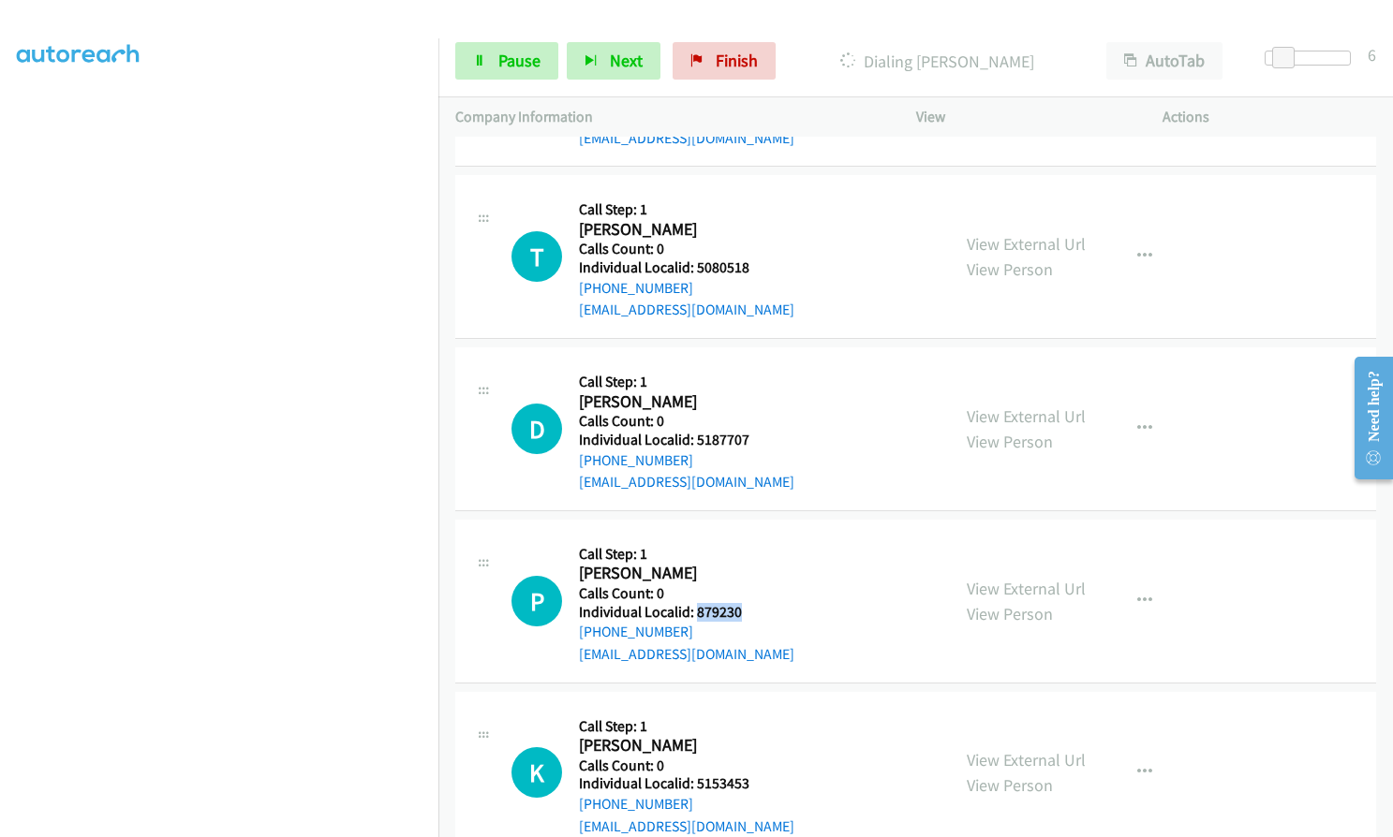
drag, startPoint x: 695, startPoint y: 567, endPoint x: 751, endPoint y: 564, distance: 56.3
click at [751, 603] on h5 "Individual Localid: 879230" at bounding box center [686, 612] width 215 height 19
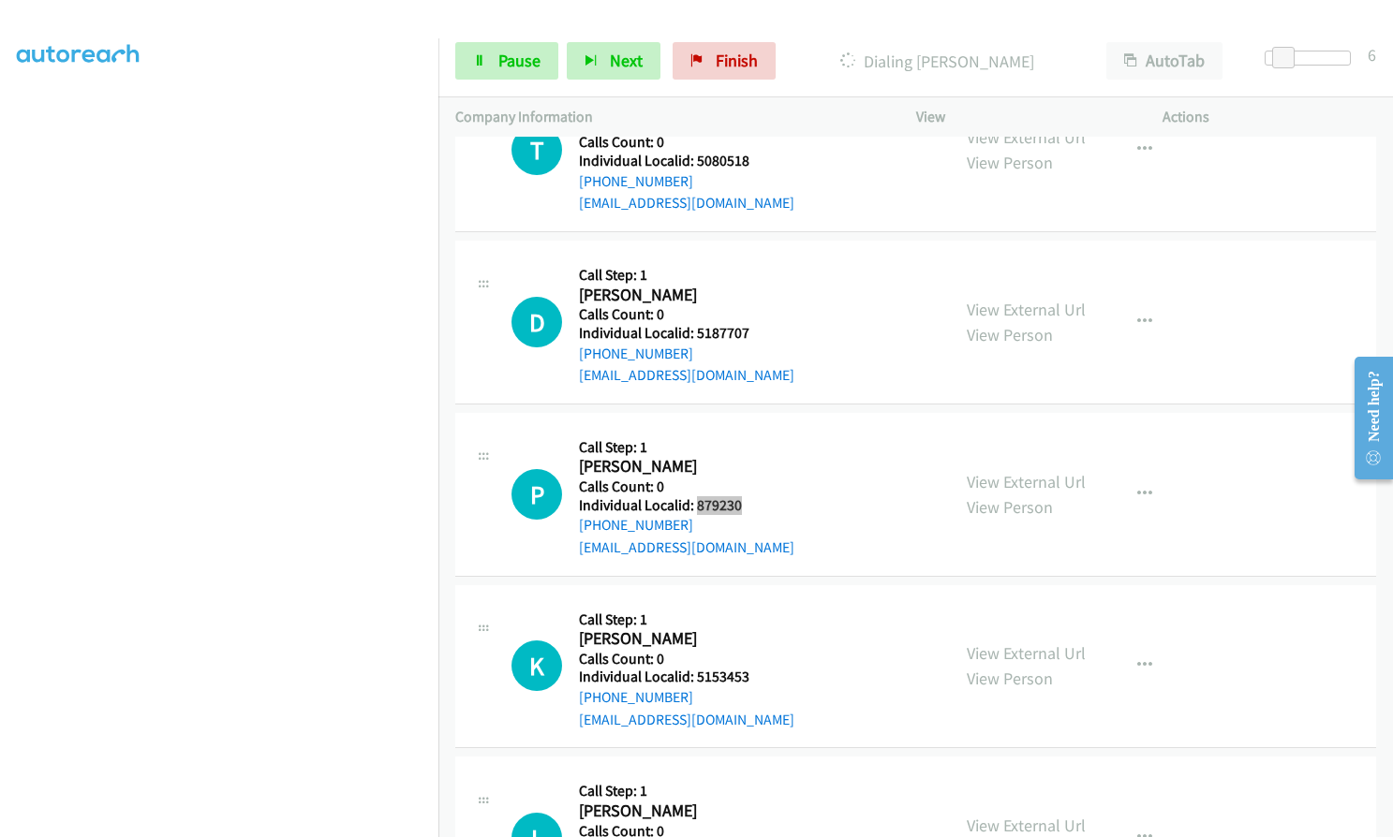
scroll to position [2552, 0]
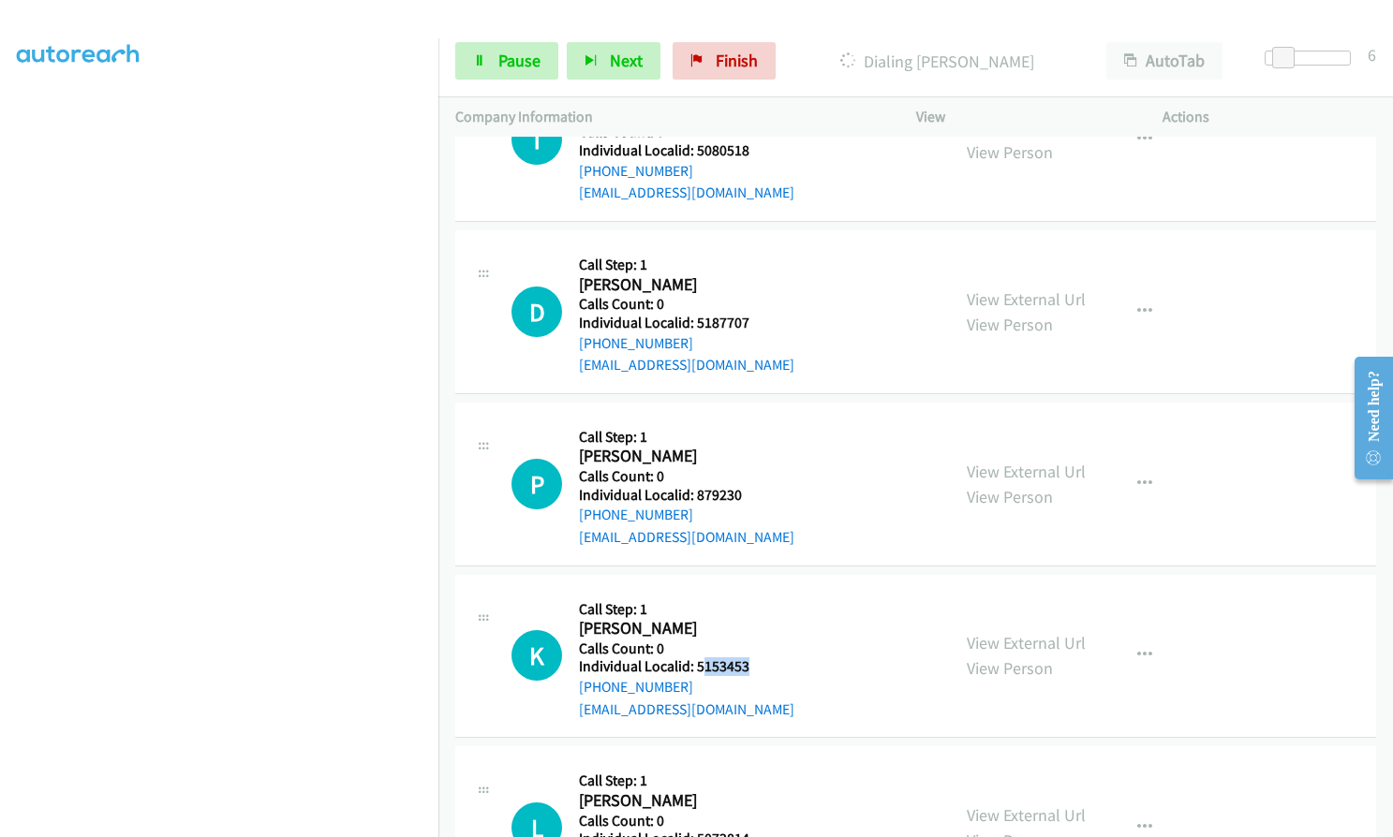
drag, startPoint x: 699, startPoint y: 622, endPoint x: 755, endPoint y: 622, distance: 56.2
click at [755, 657] on h5 "Individual Localid: 5153453" at bounding box center [686, 666] width 215 height 19
click at [692, 600] on h5 "Call Step: 1" at bounding box center [686, 609] width 215 height 19
drag, startPoint x: 697, startPoint y: 624, endPoint x: 753, endPoint y: 624, distance: 56.2
click at [753, 657] on h5 "Individual Localid: 5153453" at bounding box center [686, 666] width 215 height 19
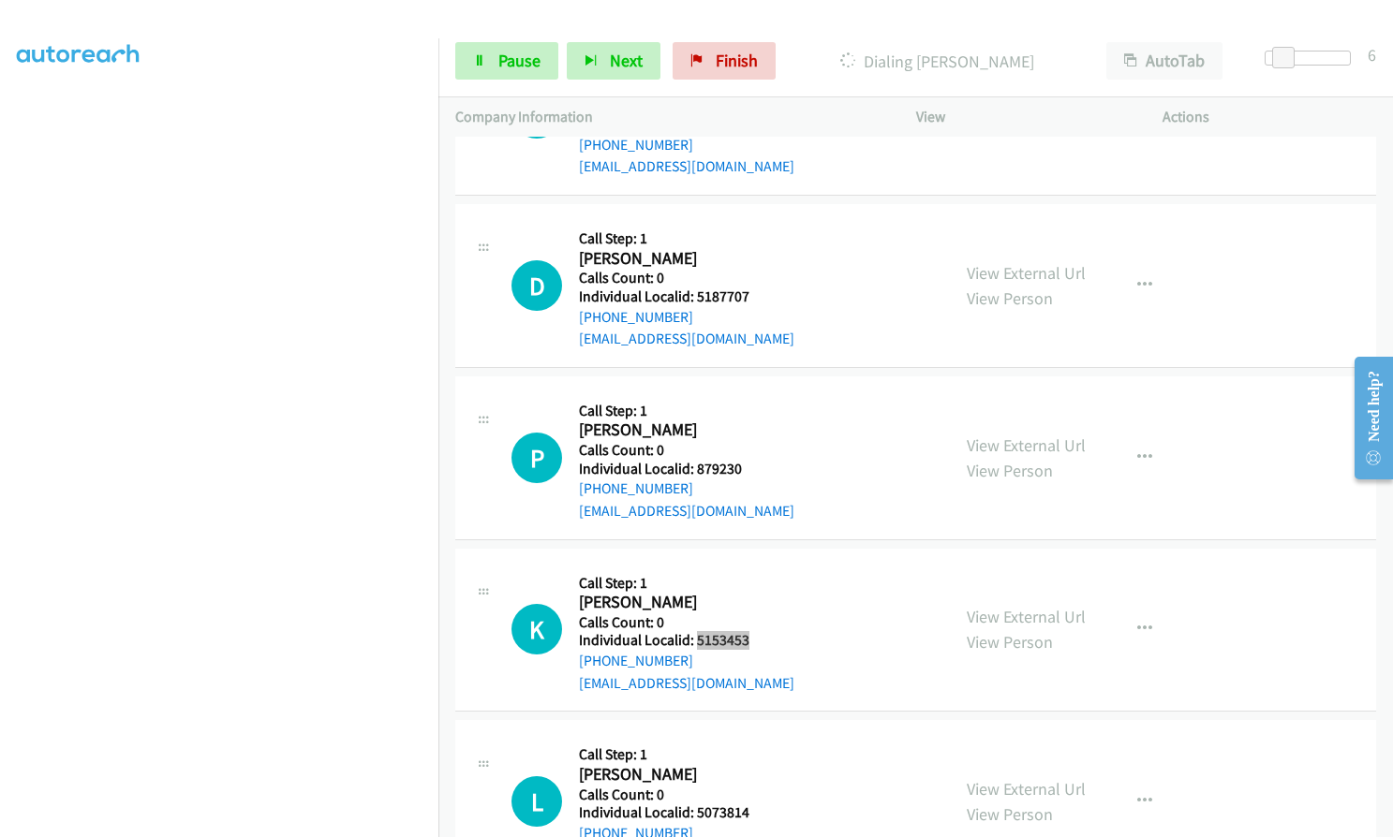
scroll to position [2716, 0]
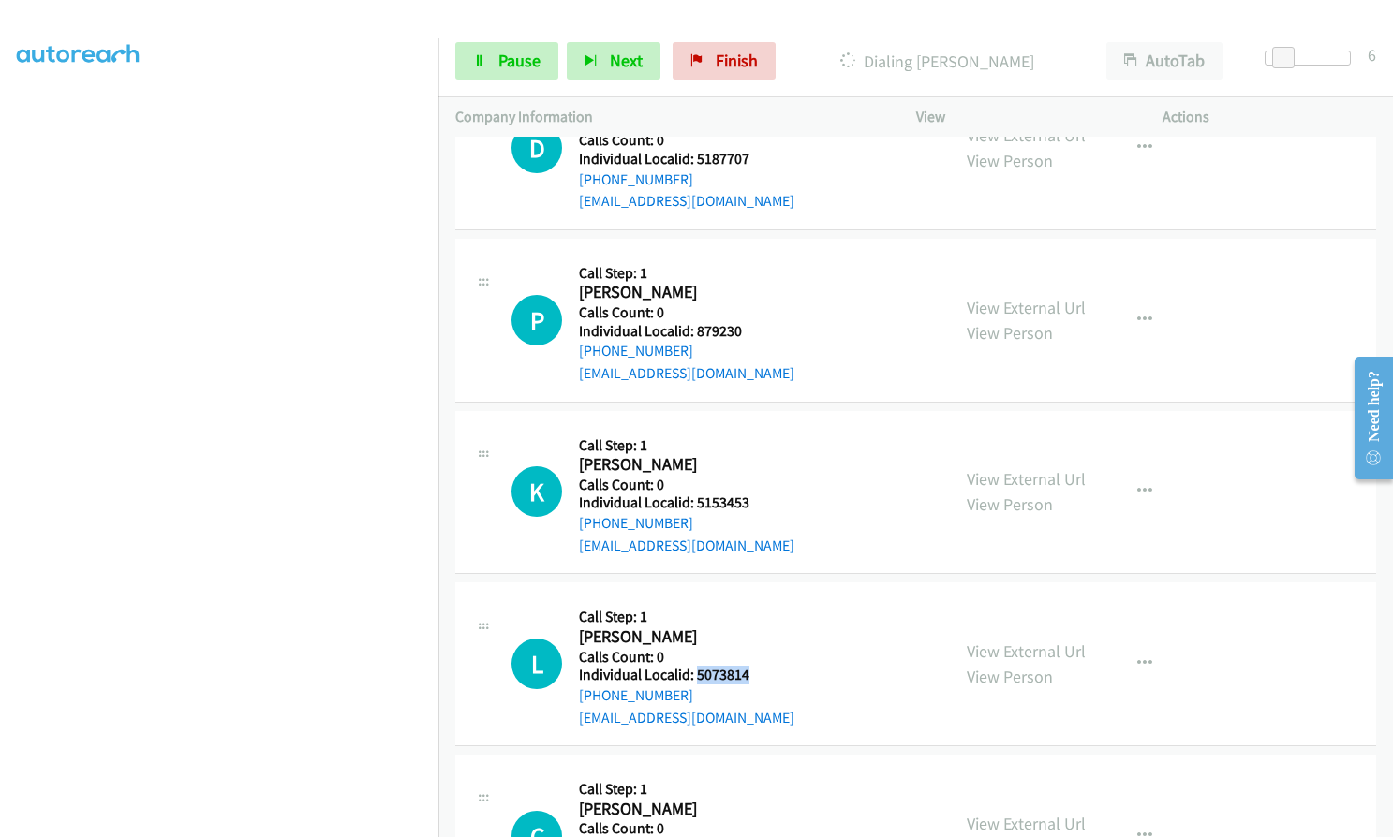
drag, startPoint x: 697, startPoint y: 632, endPoint x: 751, endPoint y: 631, distance: 54.3
click at [751, 666] on h5 "Individual Localid: 5073814" at bounding box center [686, 675] width 215 height 19
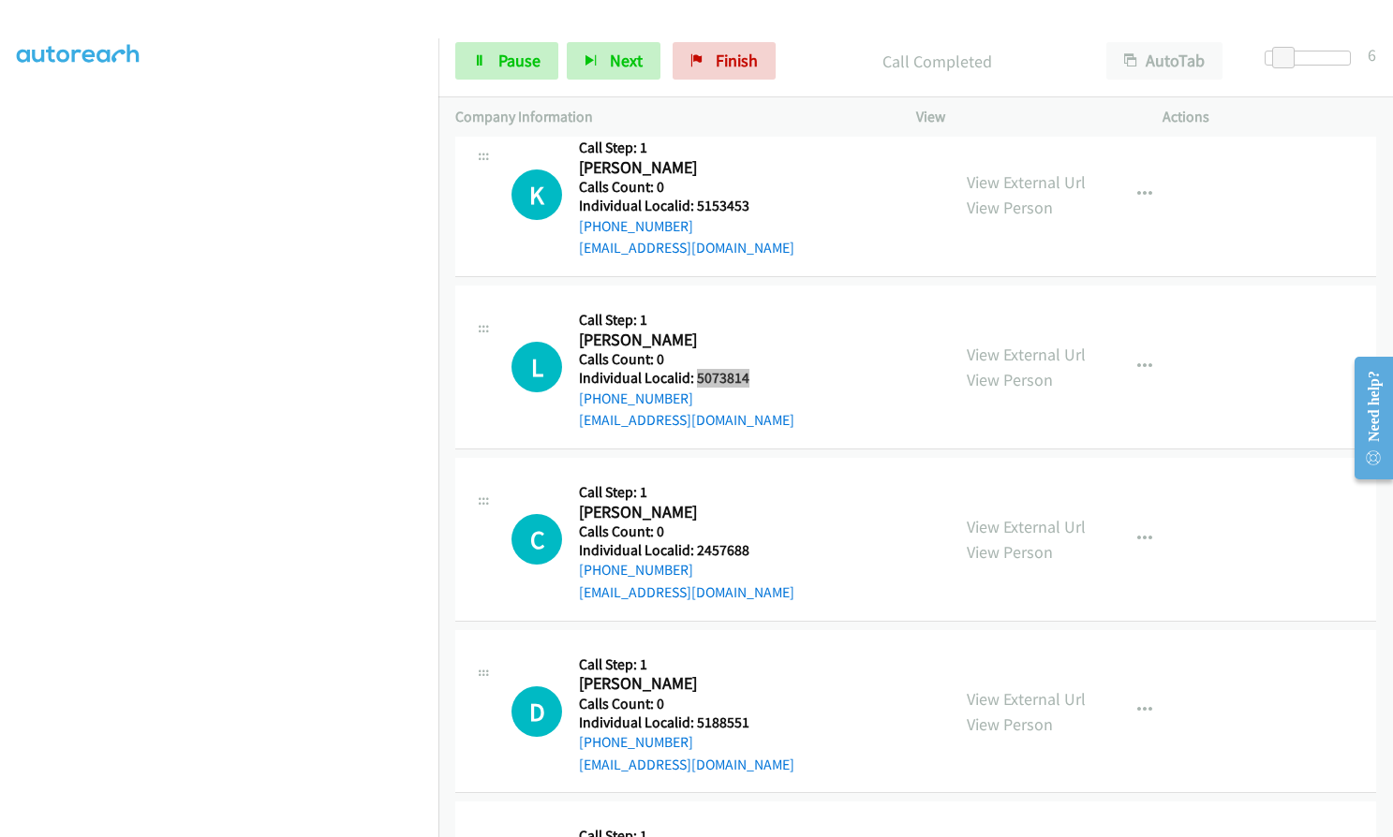
scroll to position [3061, 0]
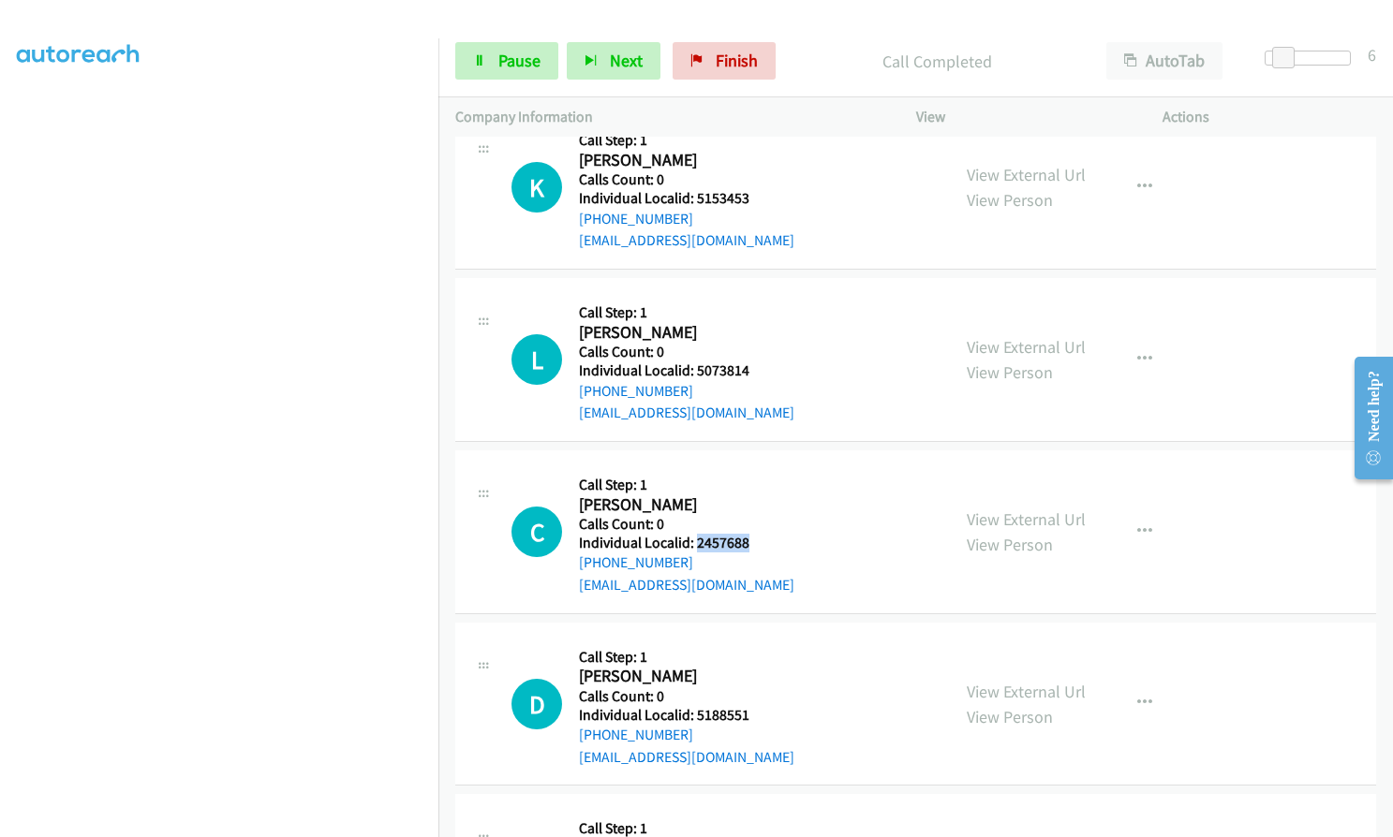
drag, startPoint x: 698, startPoint y: 499, endPoint x: 753, endPoint y: 500, distance: 55.3
click at [753, 534] on h5 "Individual Localid: 2457688" at bounding box center [686, 543] width 215 height 19
drag, startPoint x: 693, startPoint y: 668, endPoint x: 749, endPoint y: 668, distance: 56.2
click at [749, 706] on h5 "Individual Localid: 5188551" at bounding box center [686, 715] width 215 height 19
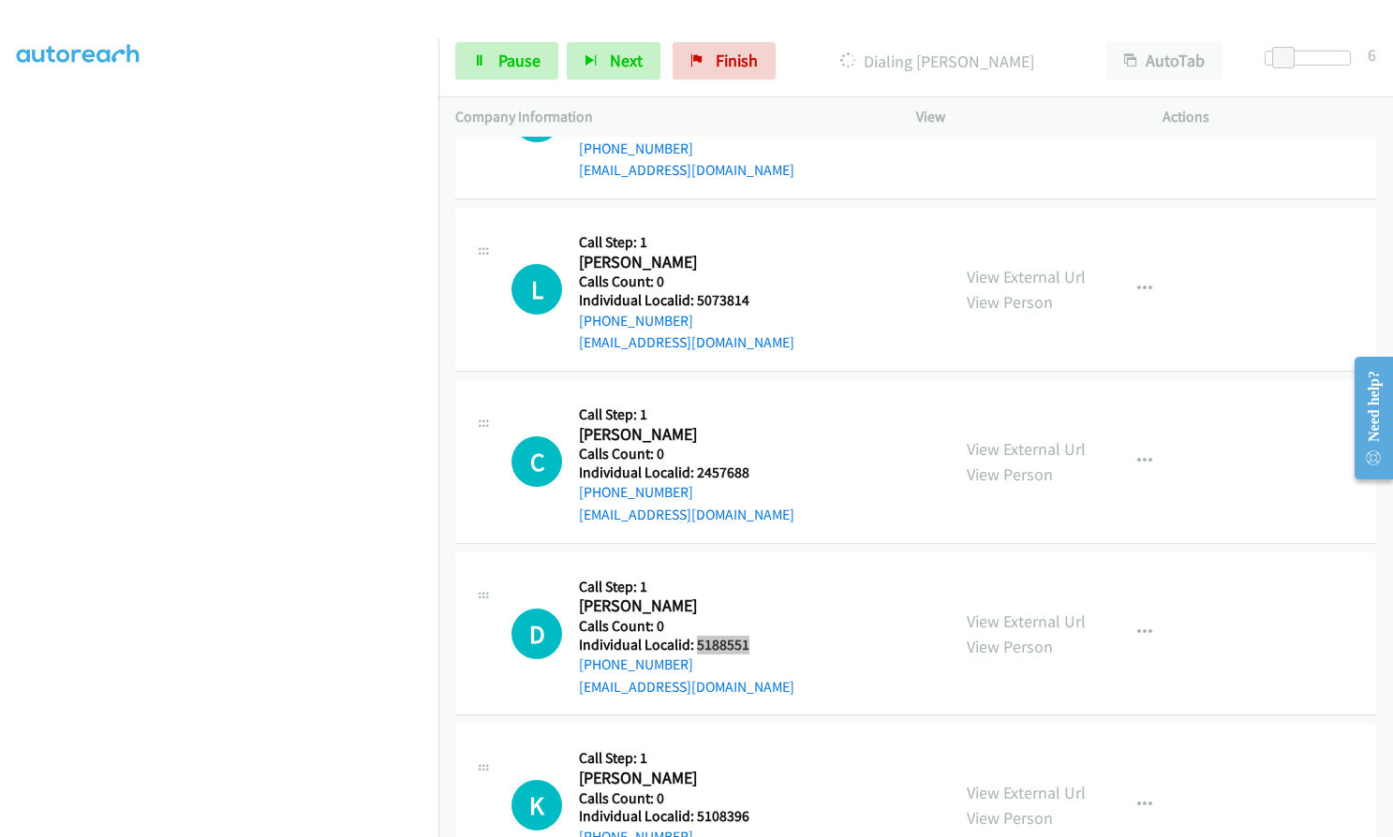
scroll to position [3388, 0]
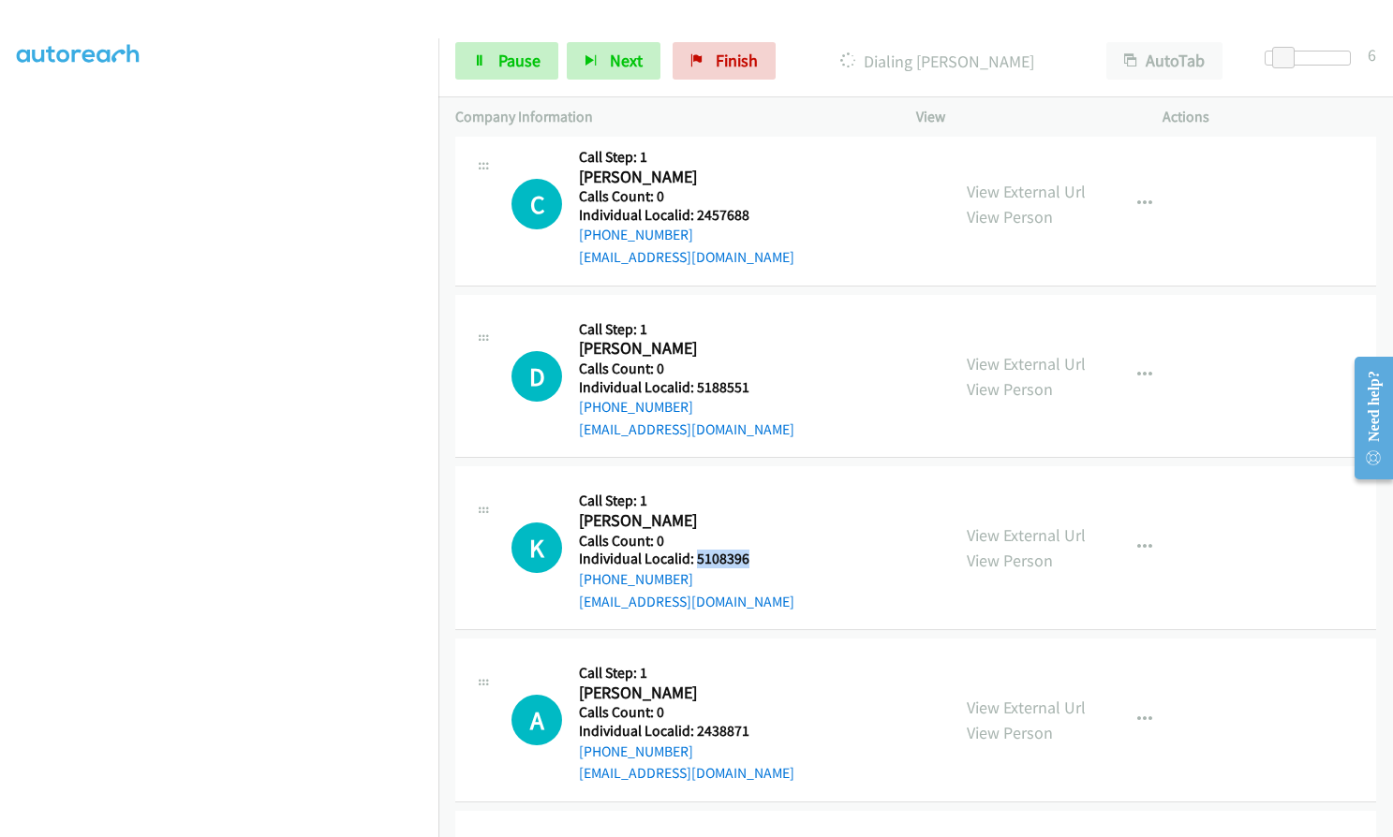
drag, startPoint x: 694, startPoint y: 509, endPoint x: 753, endPoint y: 511, distance: 59.1
click at [753, 550] on h5 "Individual Localid: 5108396" at bounding box center [686, 559] width 215 height 19
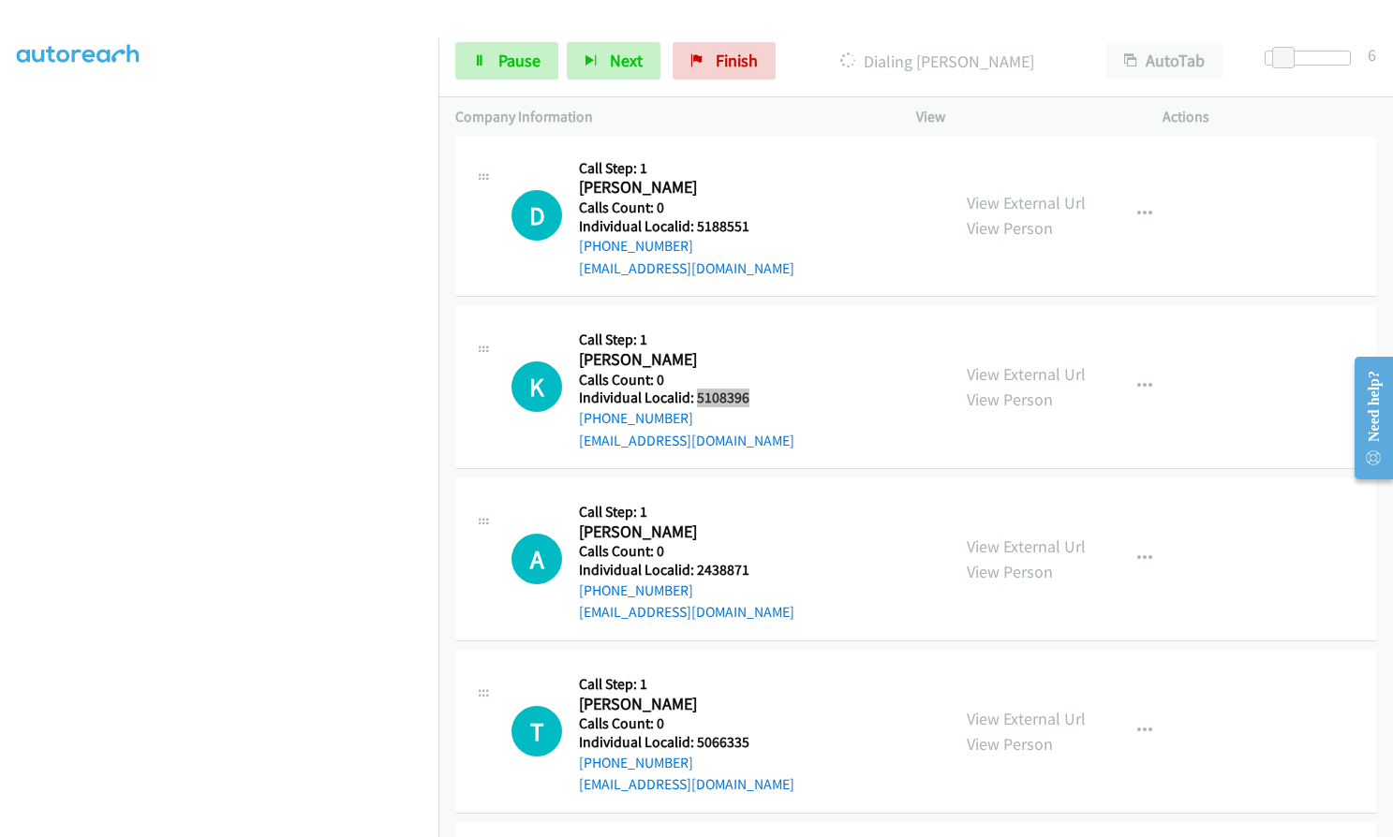
scroll to position [3552, 0]
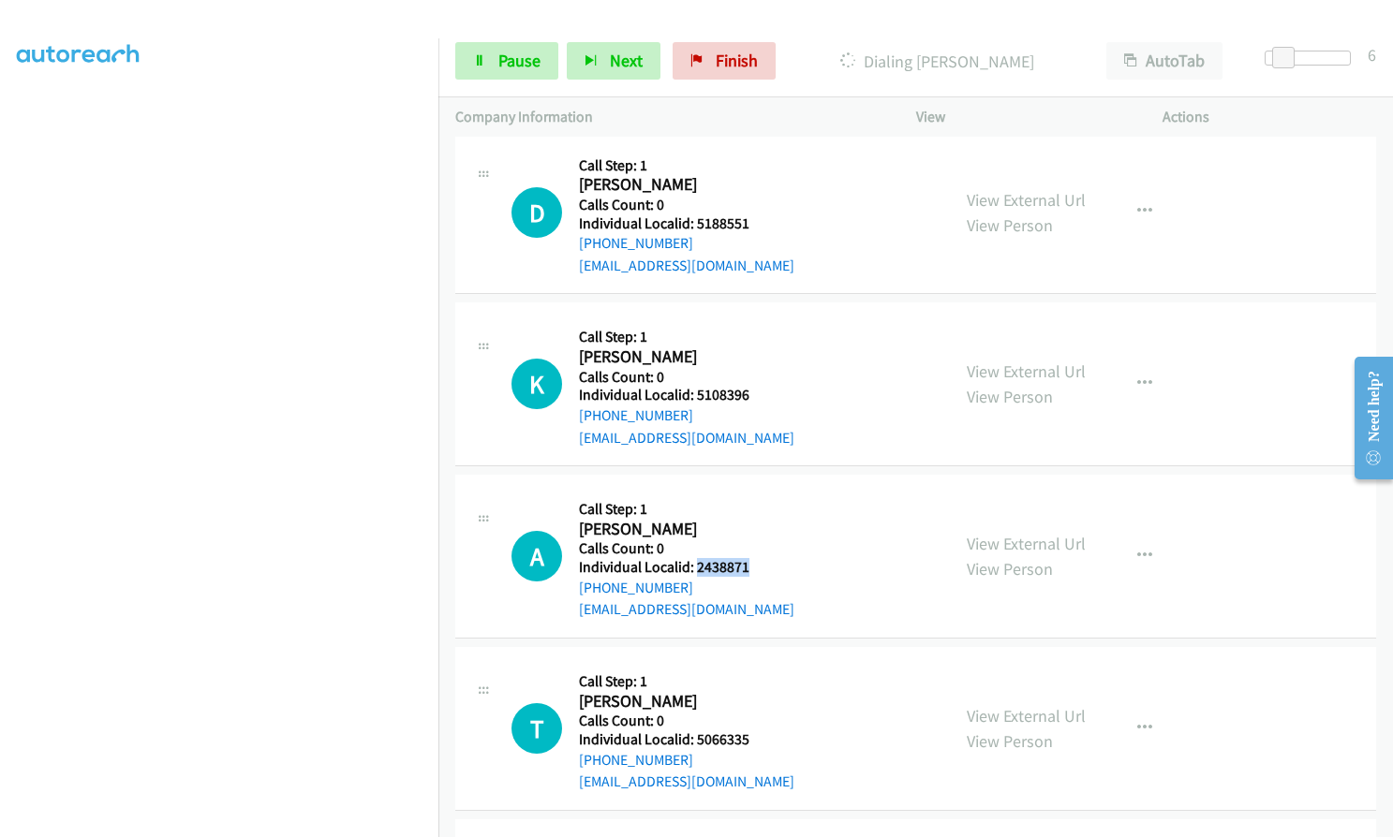
drag, startPoint x: 695, startPoint y: 520, endPoint x: 745, endPoint y: 522, distance: 49.7
click at [749, 558] on h5 "Individual Localid: 2438871" at bounding box center [686, 567] width 215 height 19
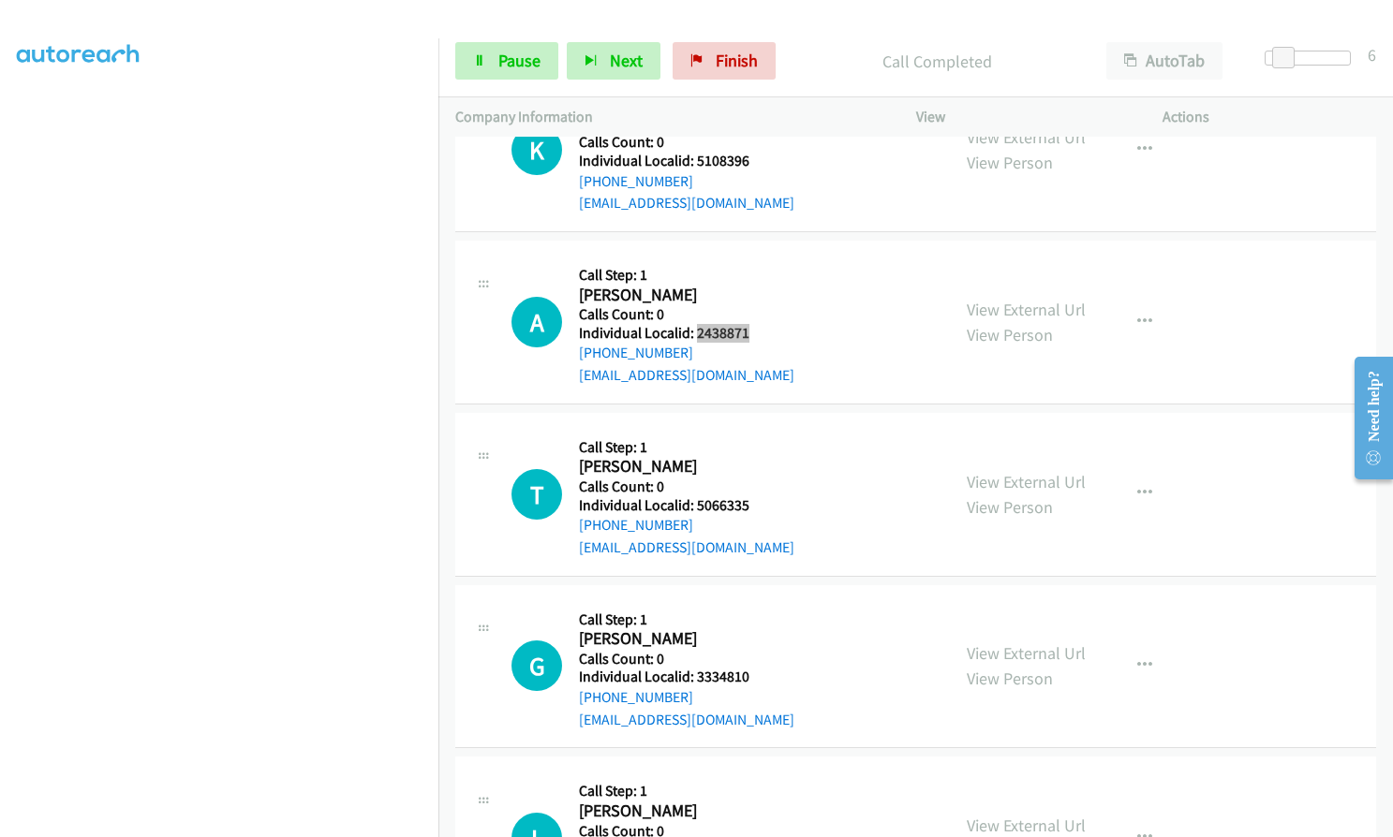
scroll to position [3920, 0]
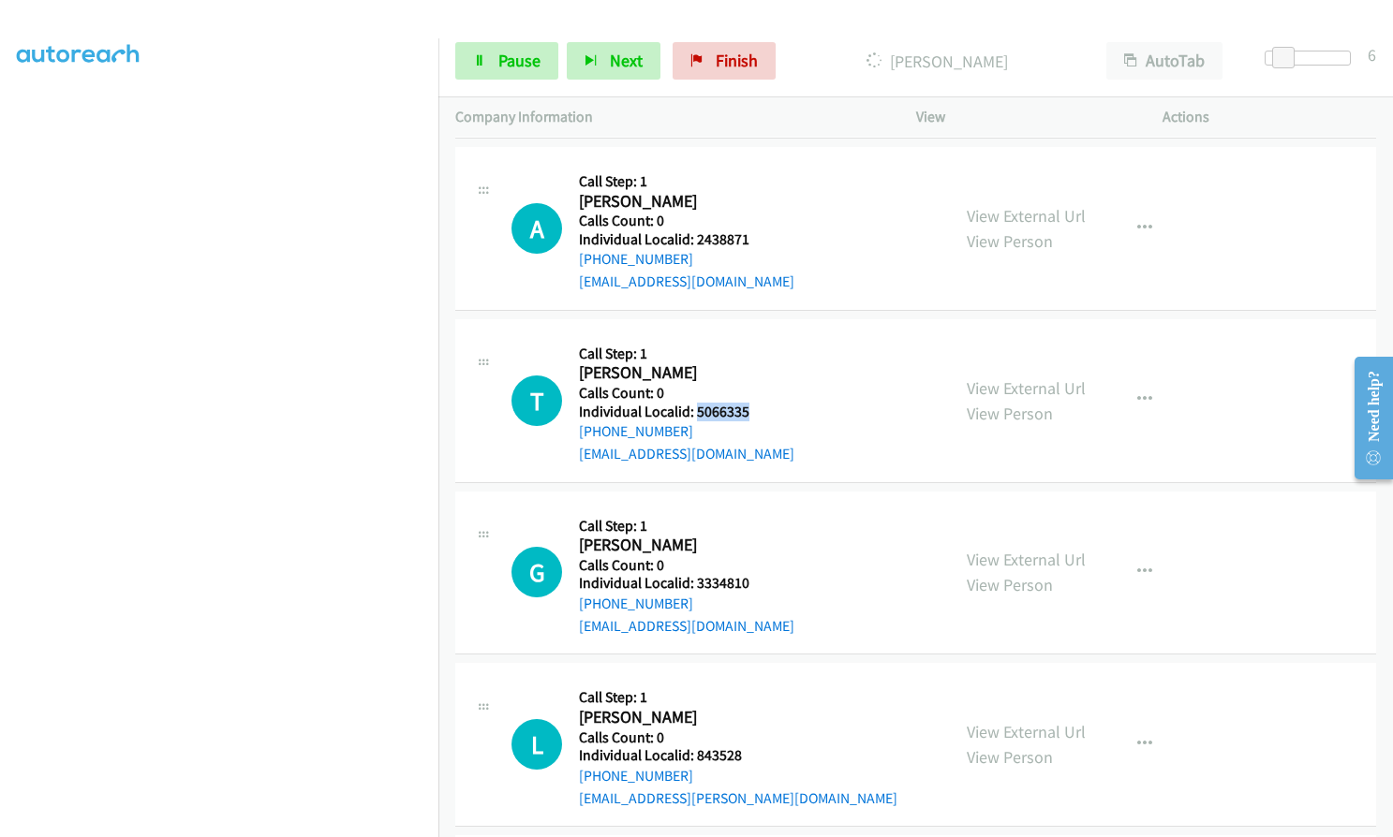
drag, startPoint x: 696, startPoint y: 365, endPoint x: 753, endPoint y: 366, distance: 57.1
click at [753, 403] on h5 "Individual Localid: 5066335" at bounding box center [686, 412] width 215 height 19
drag, startPoint x: 697, startPoint y: 540, endPoint x: 751, endPoint y: 537, distance: 54.4
click at [751, 574] on h5 "Individual Localid: 3334810" at bounding box center [686, 583] width 215 height 19
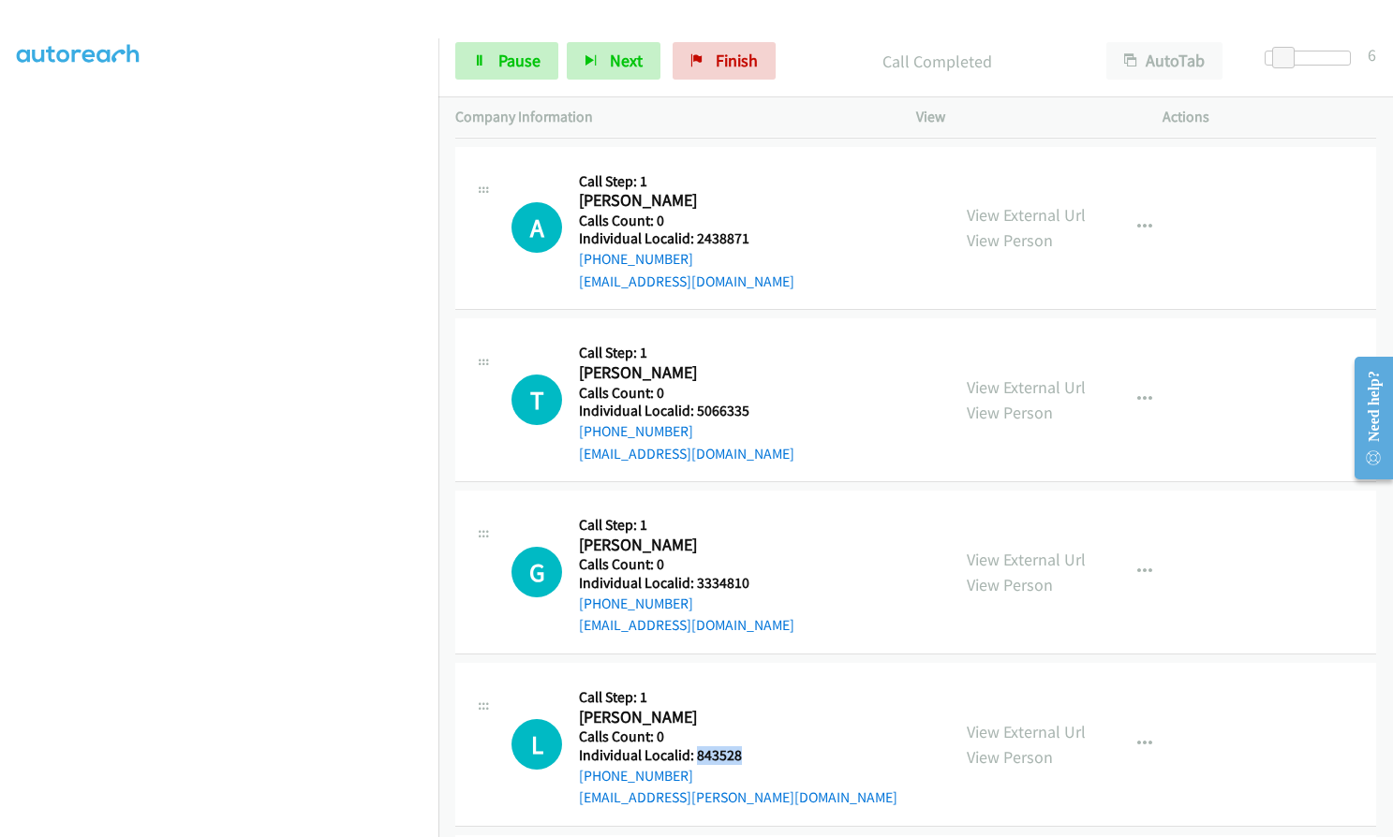
drag, startPoint x: 694, startPoint y: 714, endPoint x: 750, endPoint y: 709, distance: 56.4
click at [750, 746] on h5 "Individual Localid: 843528" at bounding box center [738, 755] width 318 height 19
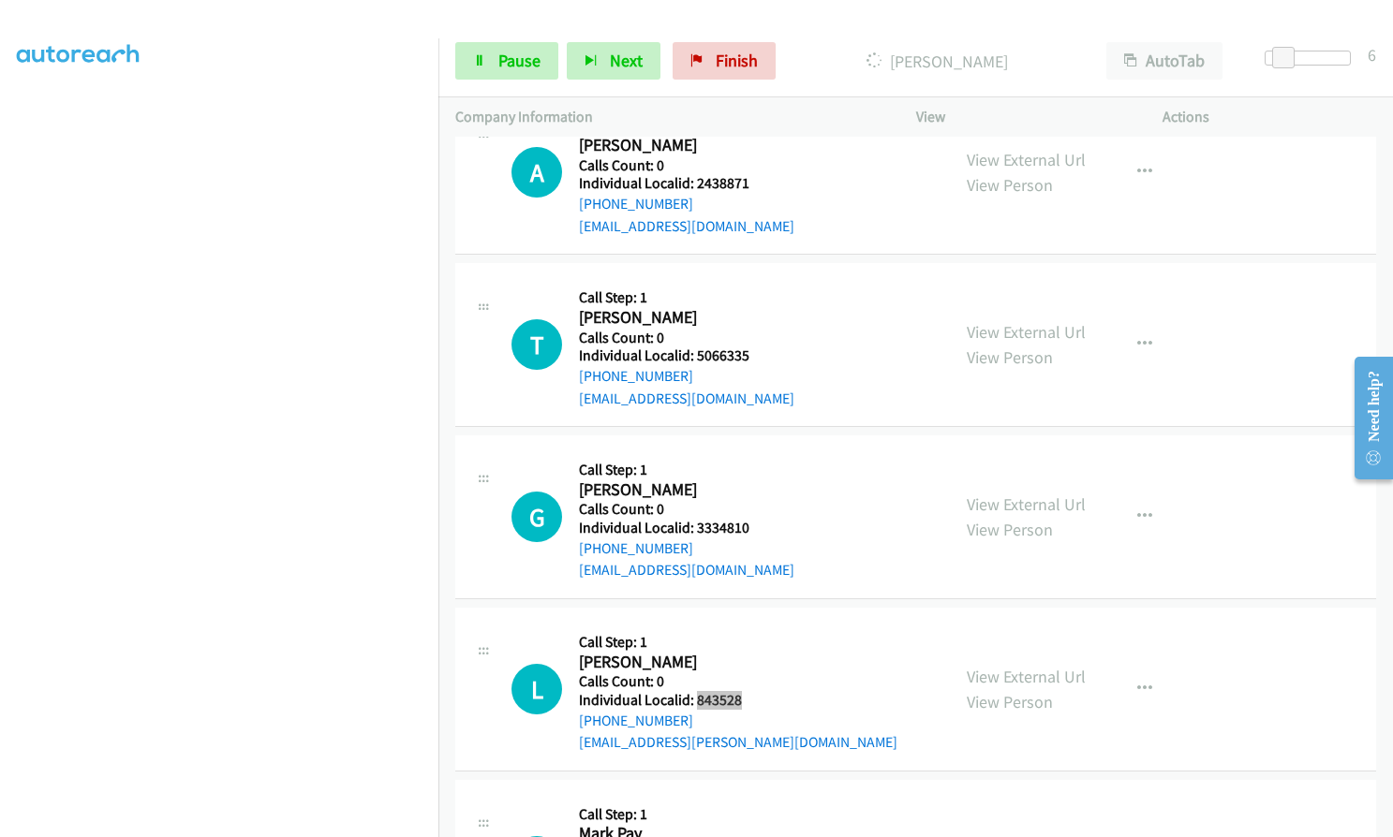
scroll to position [4148, 0]
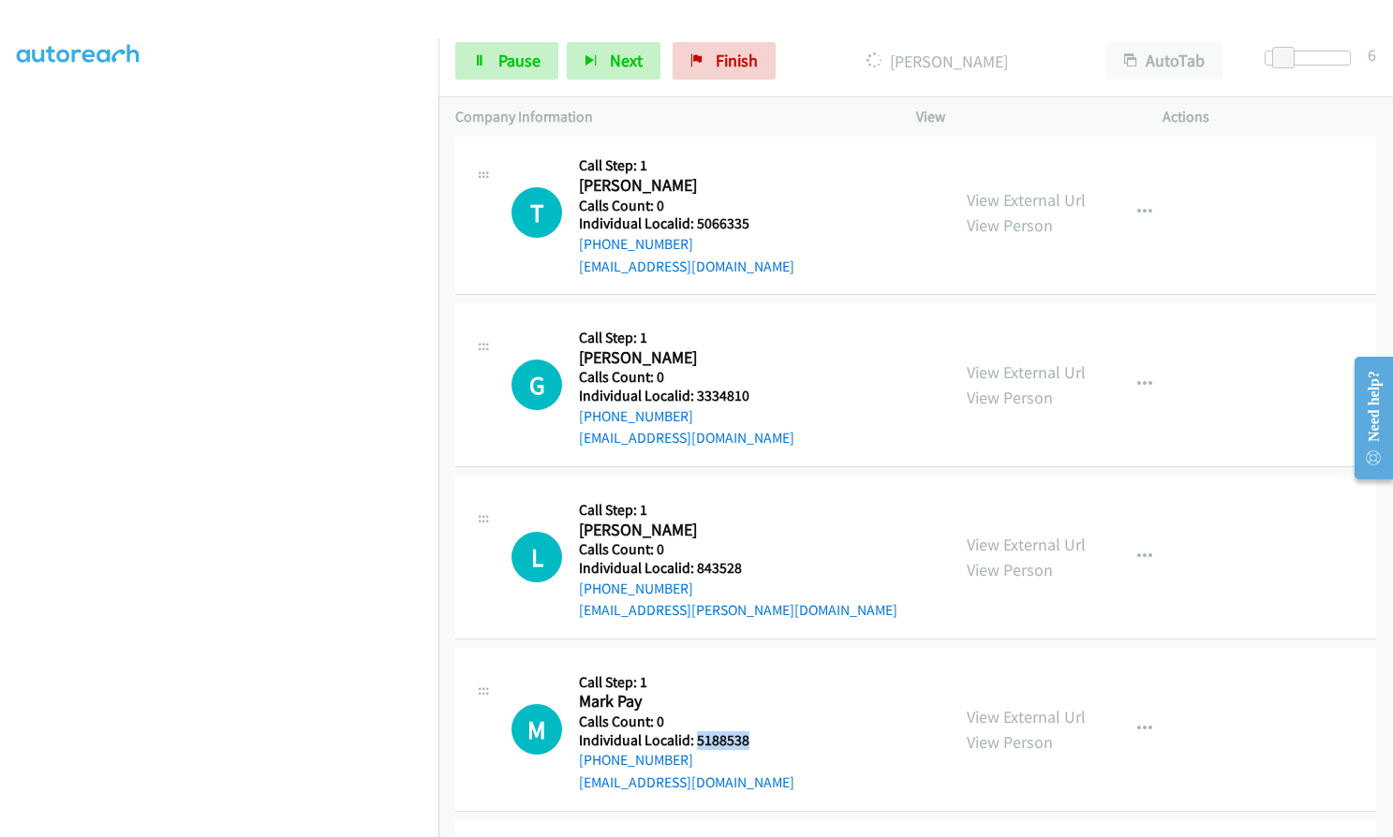
drag, startPoint x: 695, startPoint y: 695, endPoint x: 768, endPoint y: 702, distance: 73.4
click at [768, 702] on div "M Callback Scheduled Call Step: 1 Mark Pay America/Los_Angeles Calls Count: 0 I…" at bounding box center [721, 729] width 421 height 129
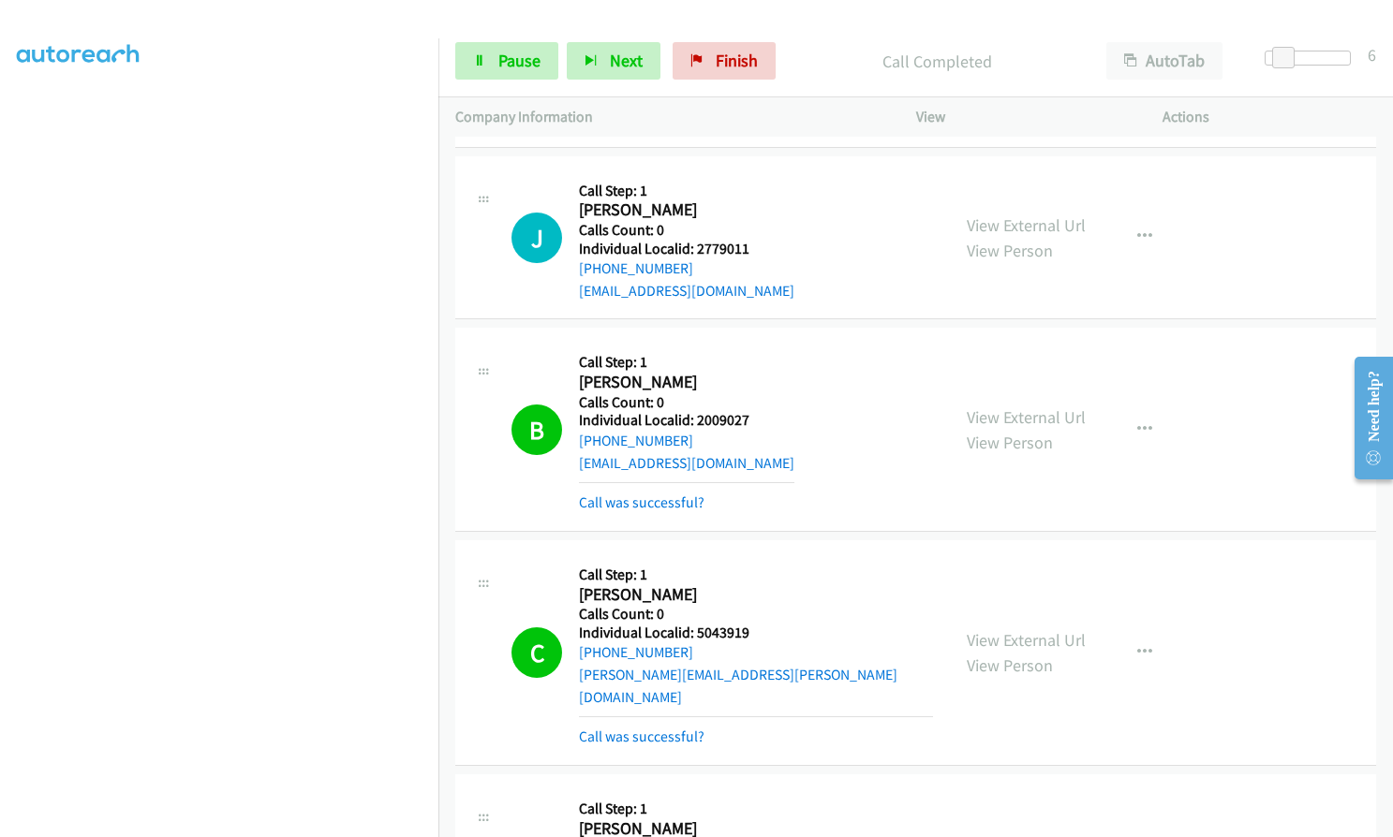
scroll to position [1713, 0]
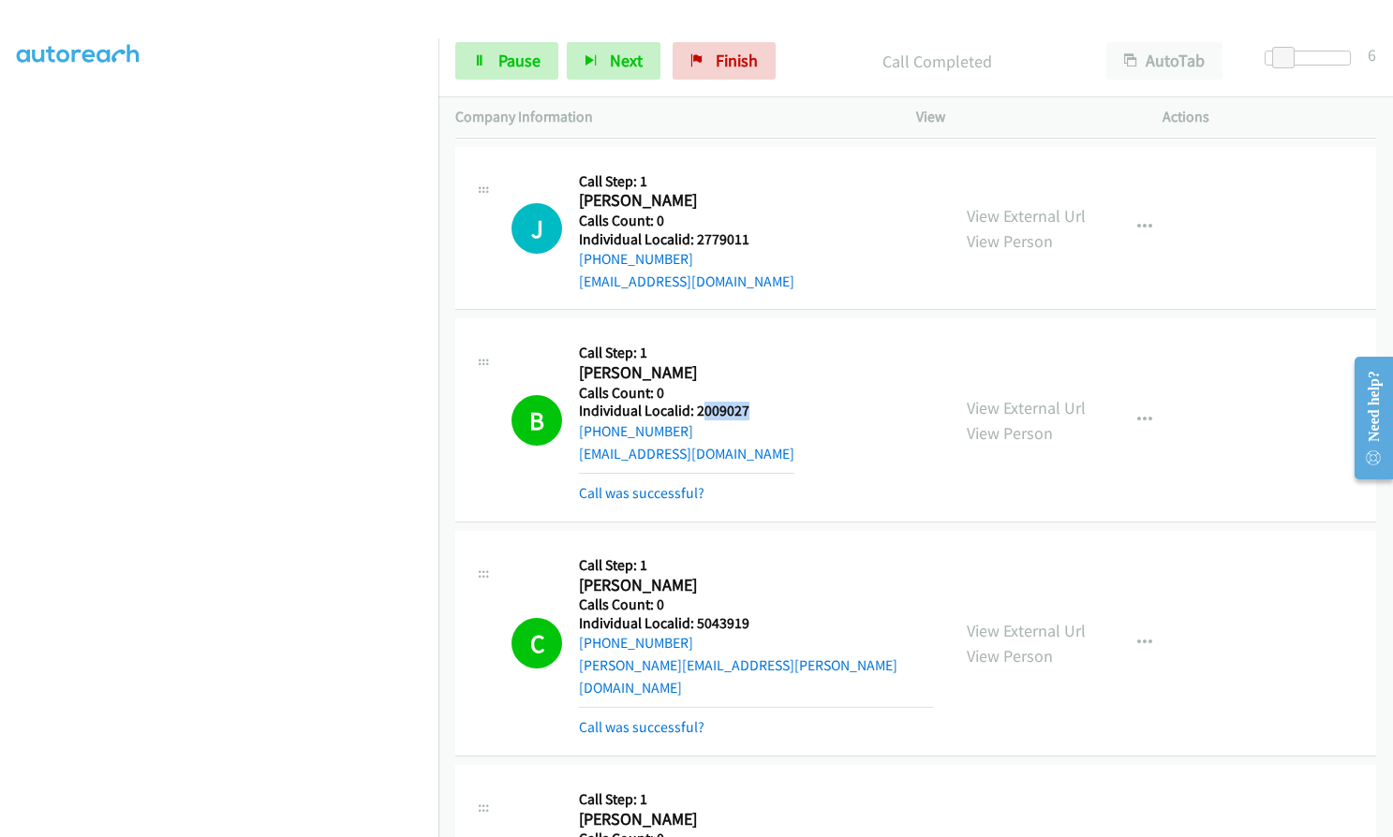
drag, startPoint x: 699, startPoint y: 384, endPoint x: 759, endPoint y: 388, distance: 60.1
click at [759, 402] on h5 "Individual Localid: 2009027" at bounding box center [686, 411] width 215 height 19
click at [703, 362] on h2 "Ben Davis" at bounding box center [673, 373] width 189 height 22
drag, startPoint x: 693, startPoint y: 388, endPoint x: 755, endPoint y: 396, distance: 62.4
click at [755, 402] on h5 "Individual Localid: 2009027" at bounding box center [686, 411] width 215 height 19
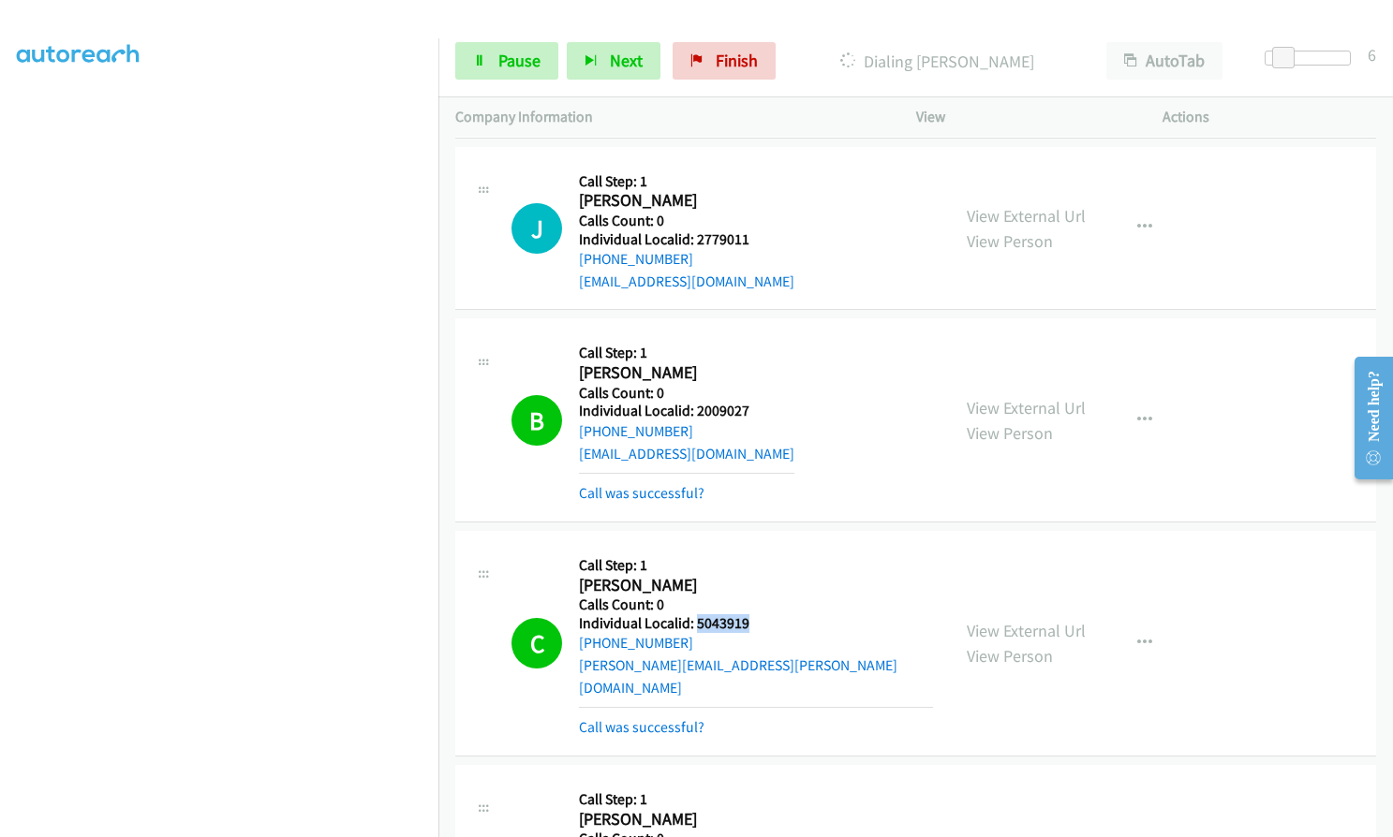
drag, startPoint x: 694, startPoint y: 597, endPoint x: 758, endPoint y: 601, distance: 63.9
click at [758, 614] on h5 "Individual Localid: 5043919" at bounding box center [756, 623] width 354 height 19
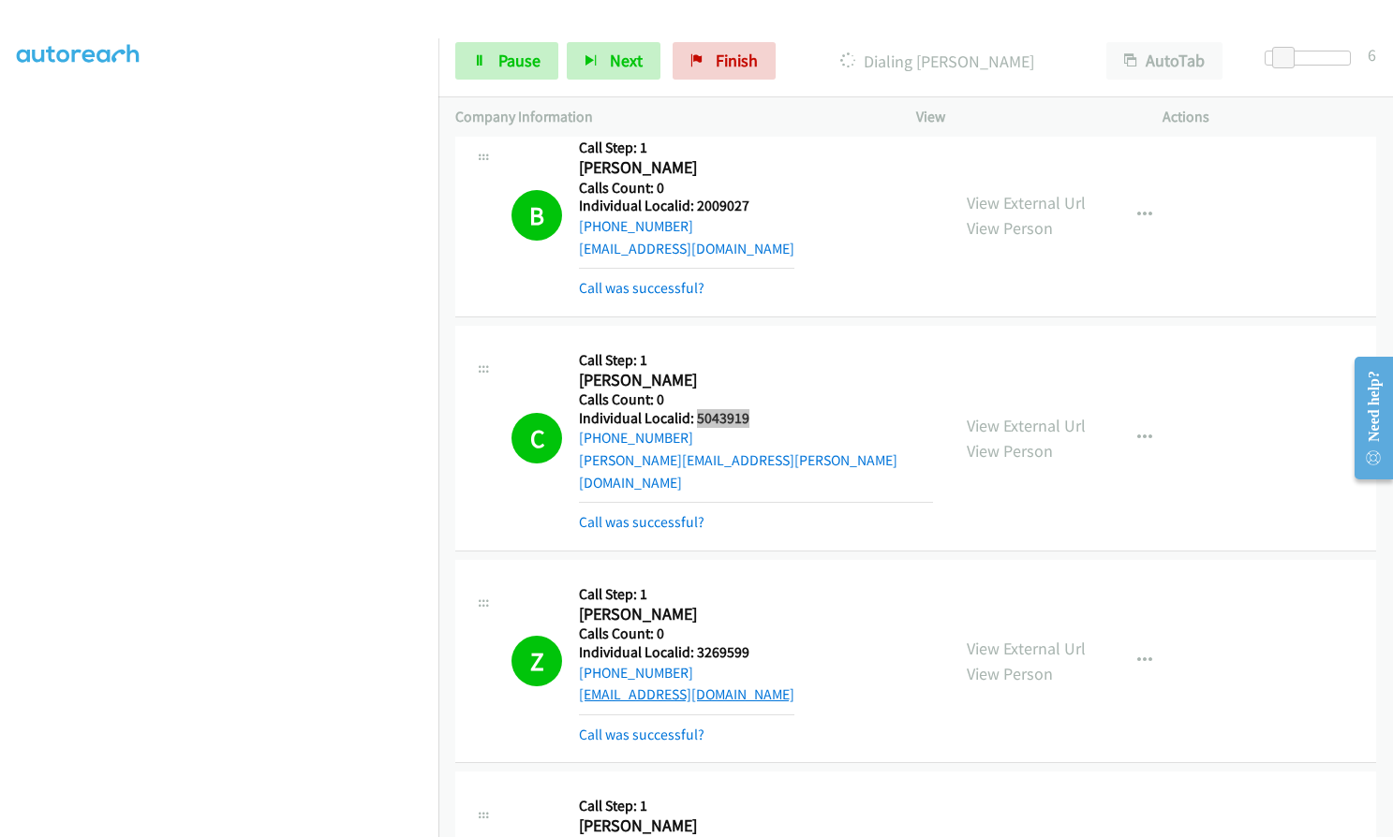
scroll to position [1994, 0]
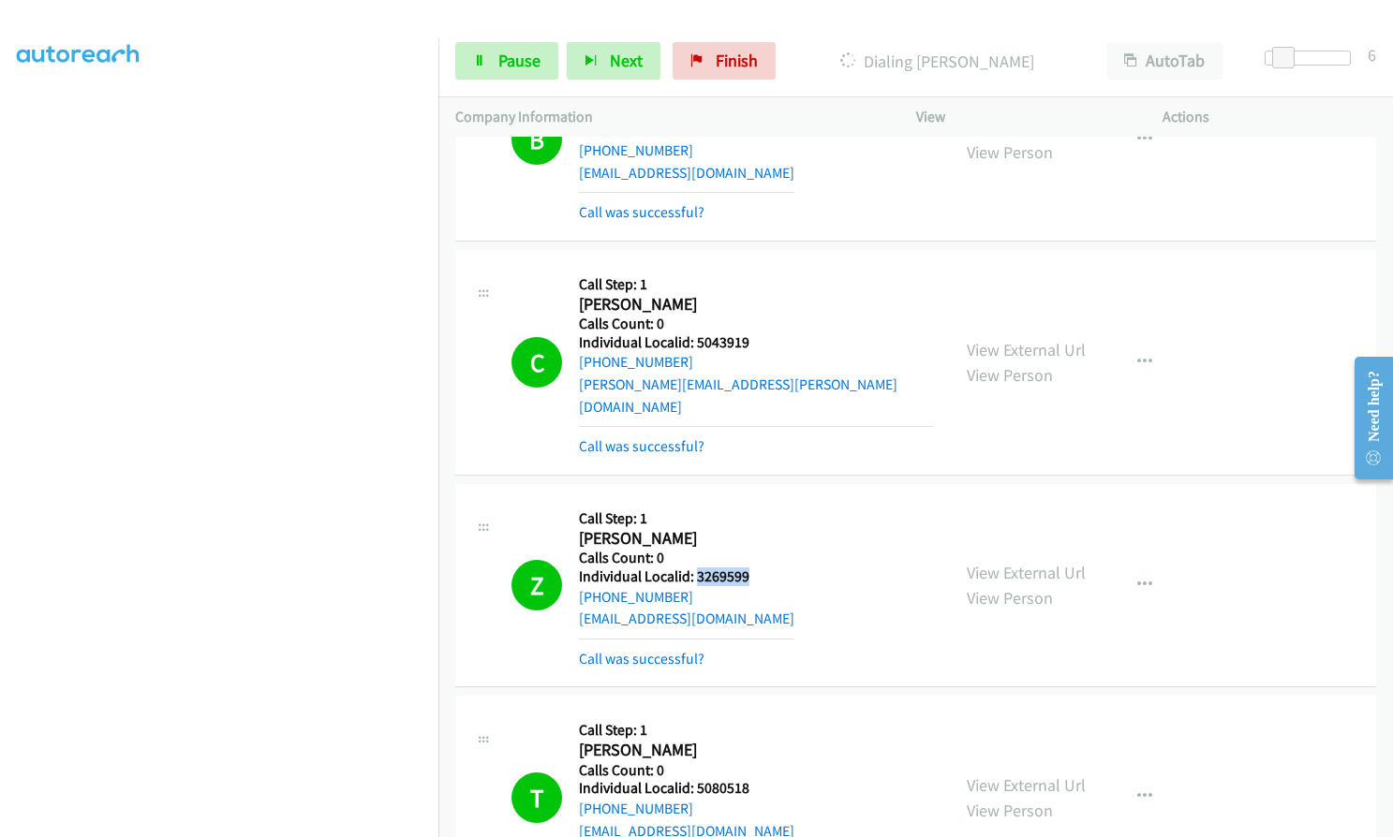
drag, startPoint x: 694, startPoint y: 530, endPoint x: 760, endPoint y: 539, distance: 67.2
click at [761, 568] on h5 "Individual Localid: 3269599" at bounding box center [686, 577] width 215 height 19
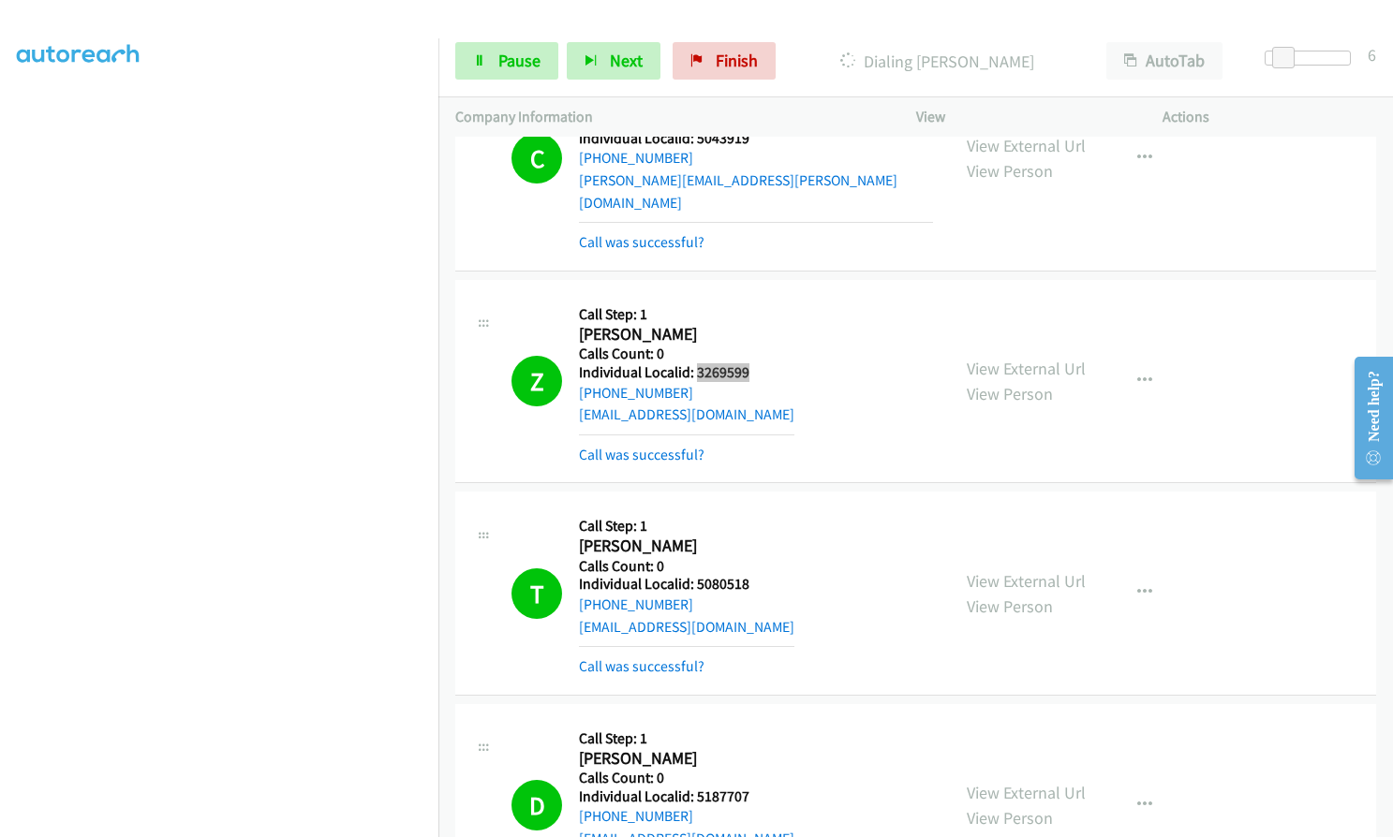
scroll to position [2205, 0]
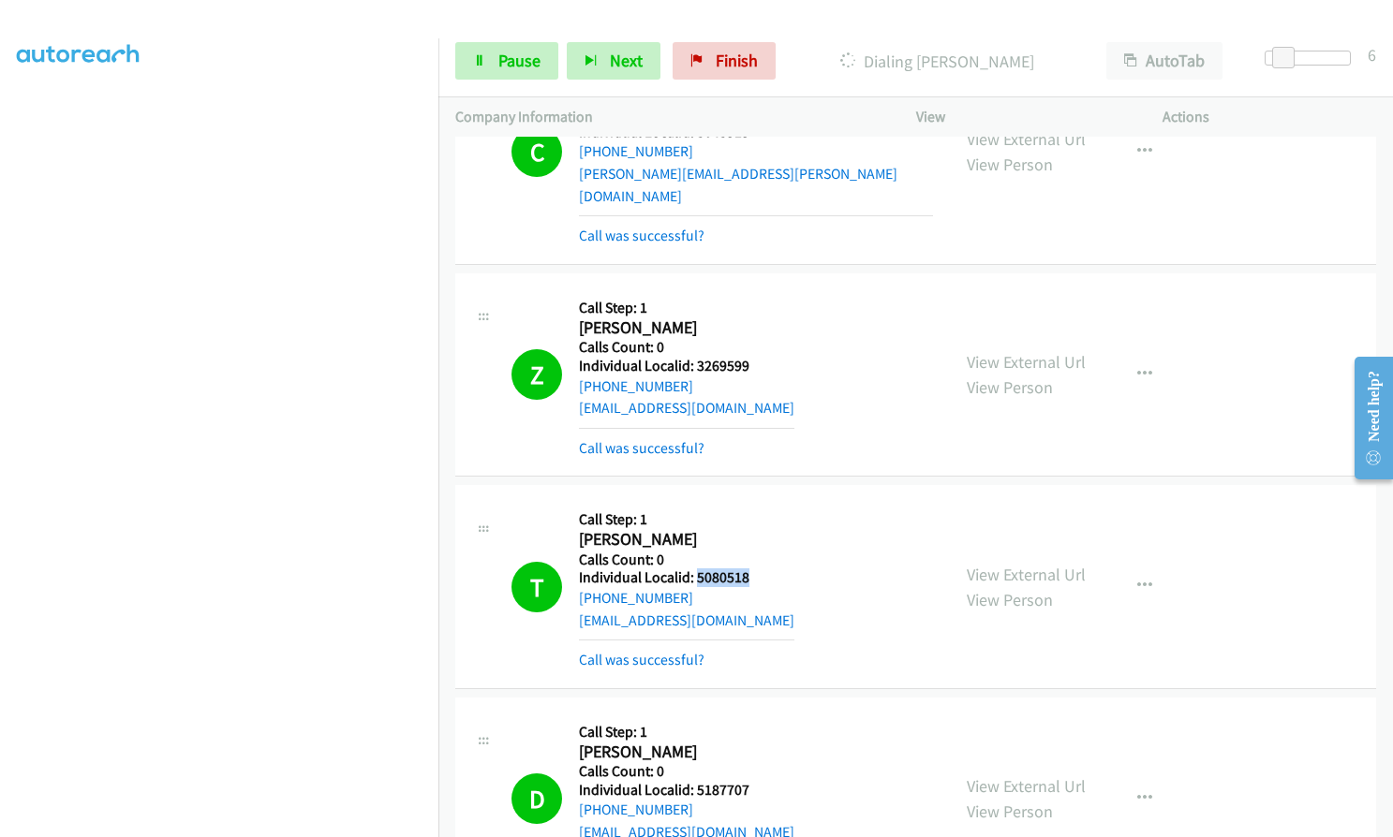
drag, startPoint x: 695, startPoint y: 533, endPoint x: 751, endPoint y: 533, distance: 56.2
click at [751, 568] on h5 "Individual Localid: 5080518" at bounding box center [686, 577] width 215 height 19
drag, startPoint x: 694, startPoint y: 745, endPoint x: 754, endPoint y: 743, distance: 60.0
click at [754, 781] on h5 "Individual Localid: 5187707" at bounding box center [686, 790] width 215 height 19
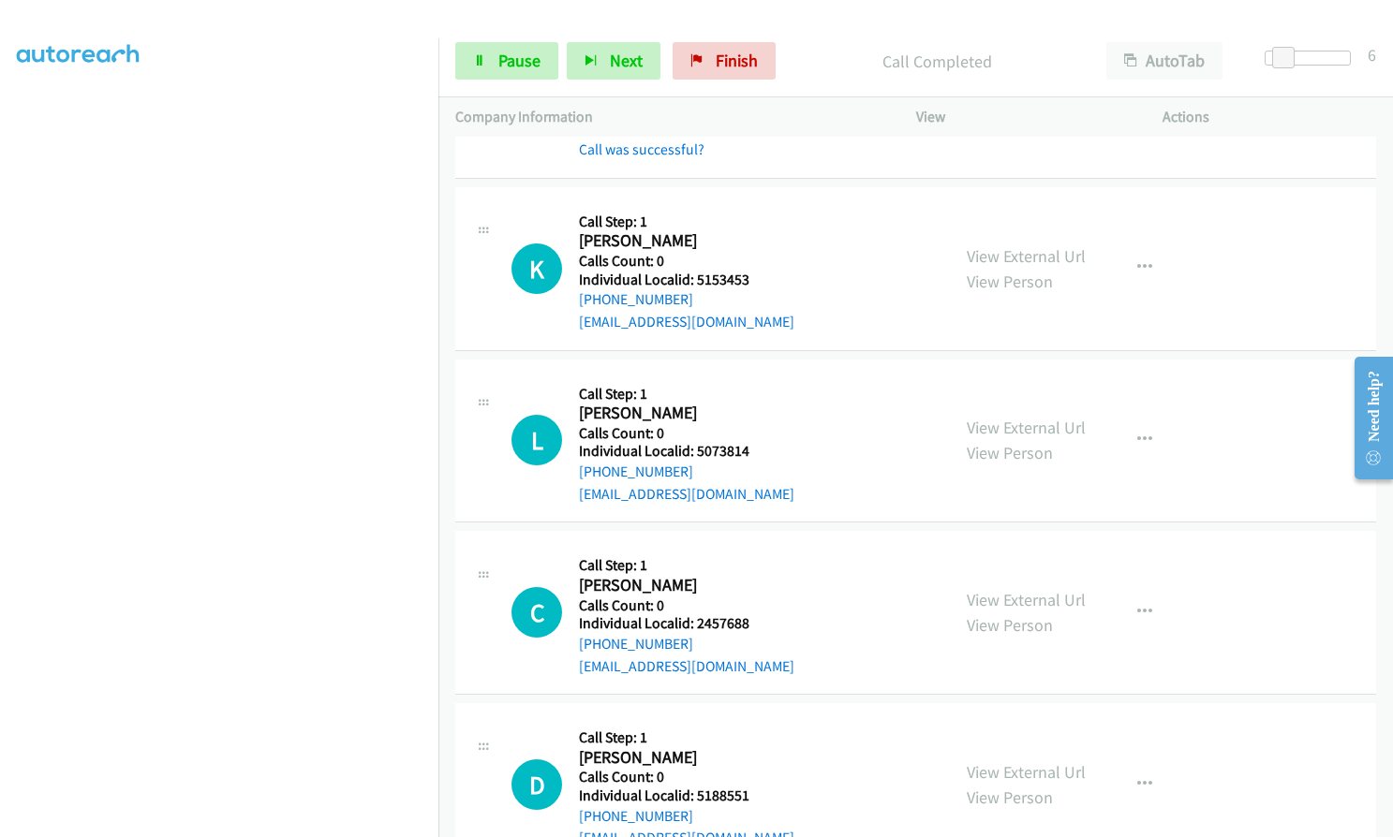
scroll to position [3165, 0]
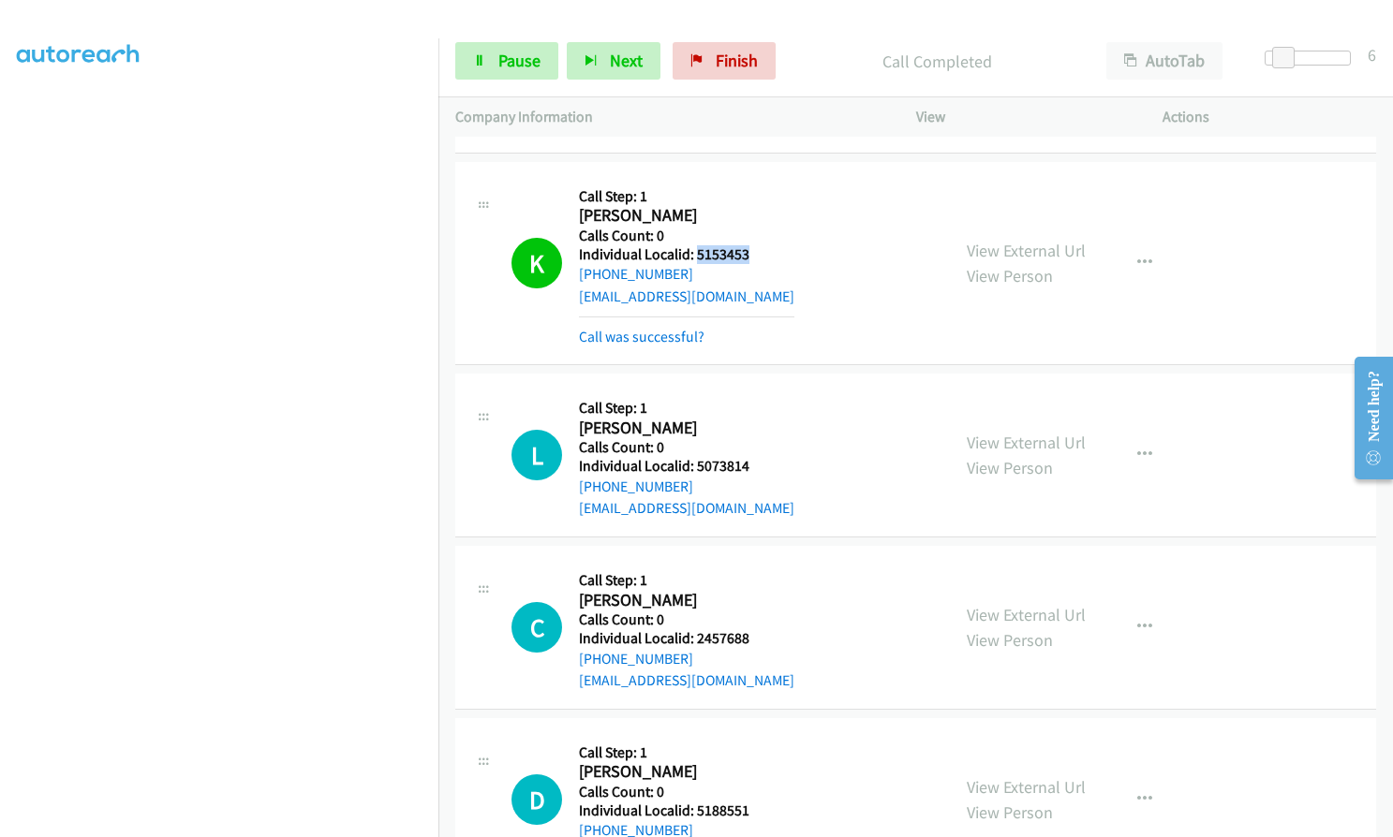
drag, startPoint x: 696, startPoint y: 208, endPoint x: 760, endPoint y: 208, distance: 64.6
click at [760, 245] on h5 "Individual Localid: 5153453" at bounding box center [686, 254] width 215 height 19
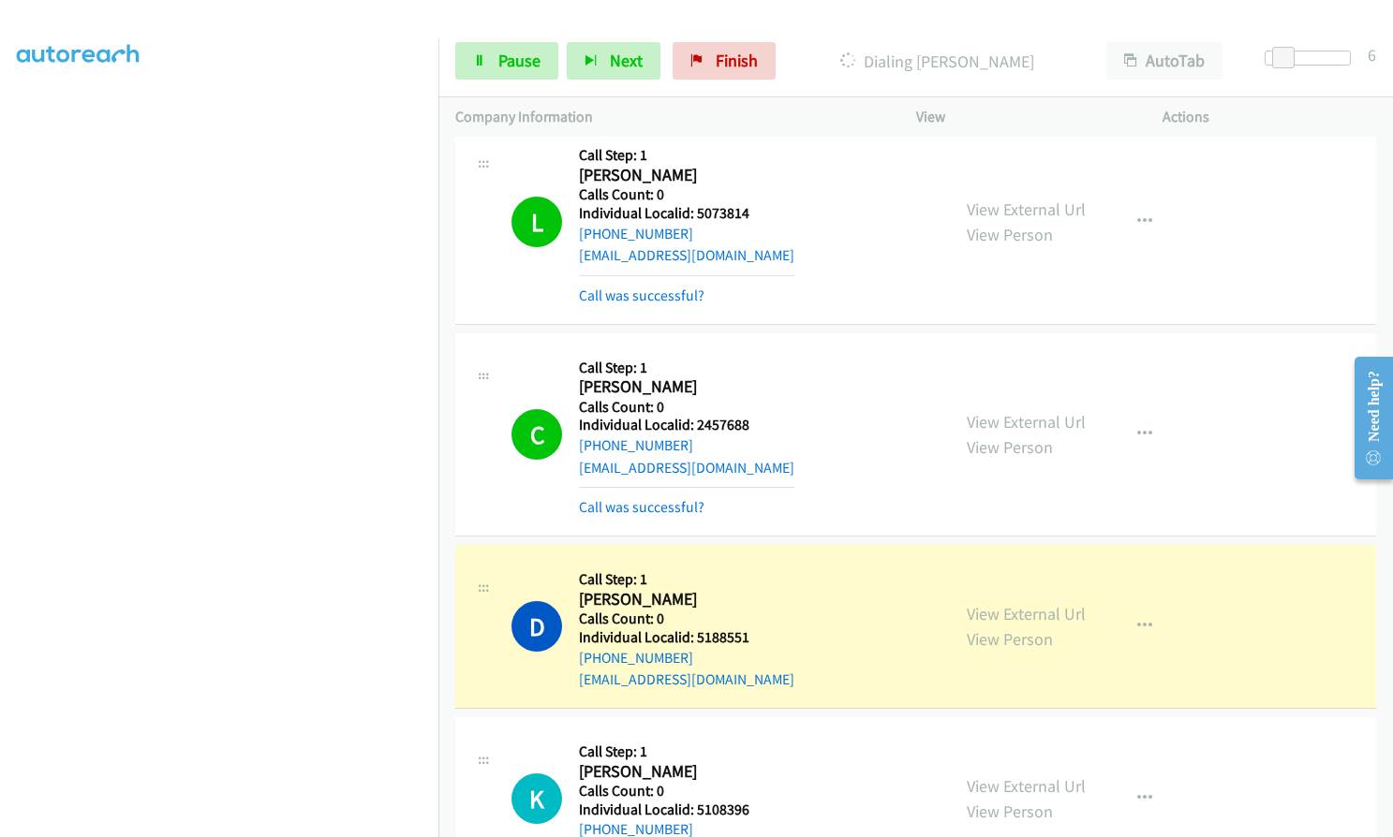
scroll to position [3422, 0]
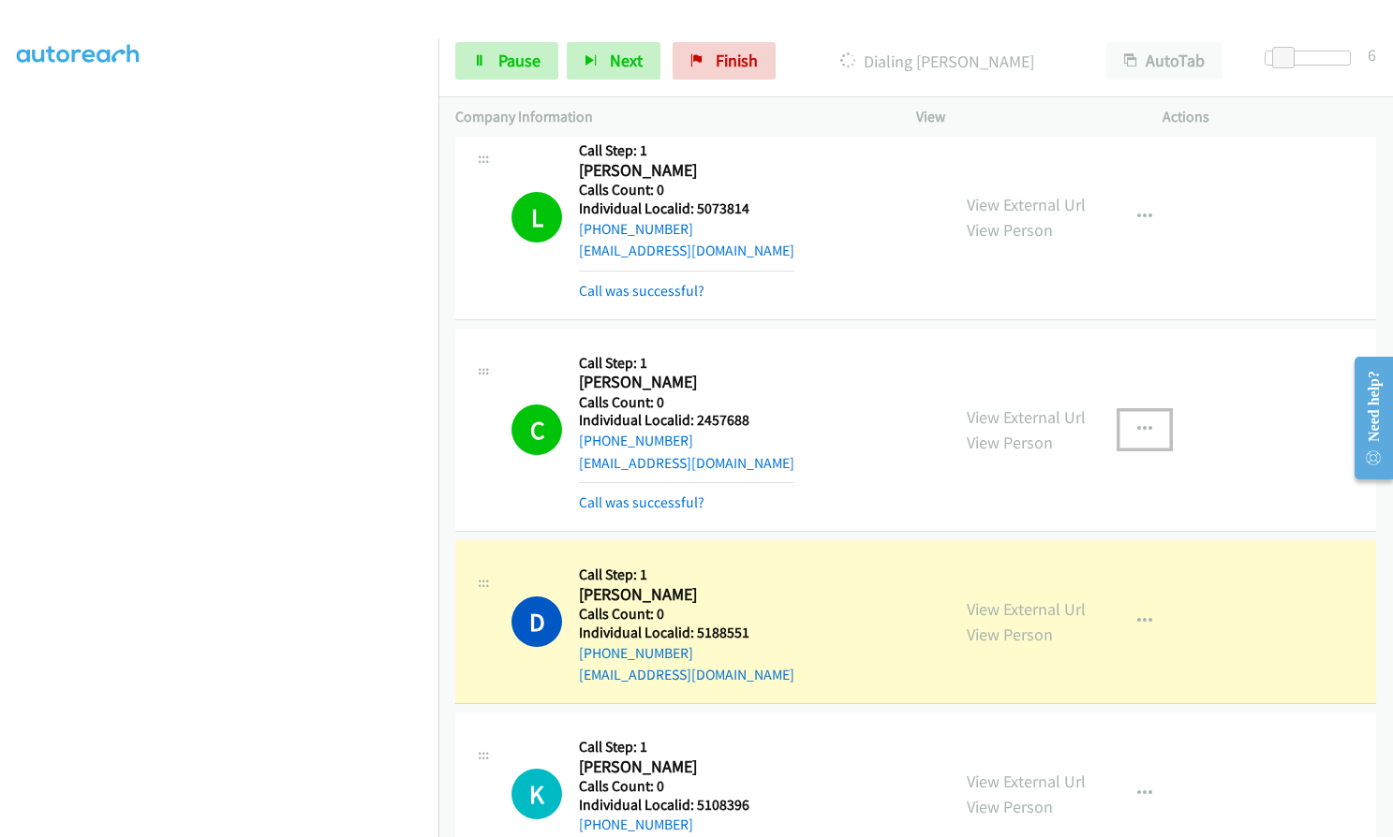
click at [1140, 422] on icon "button" at bounding box center [1144, 429] width 15 height 15
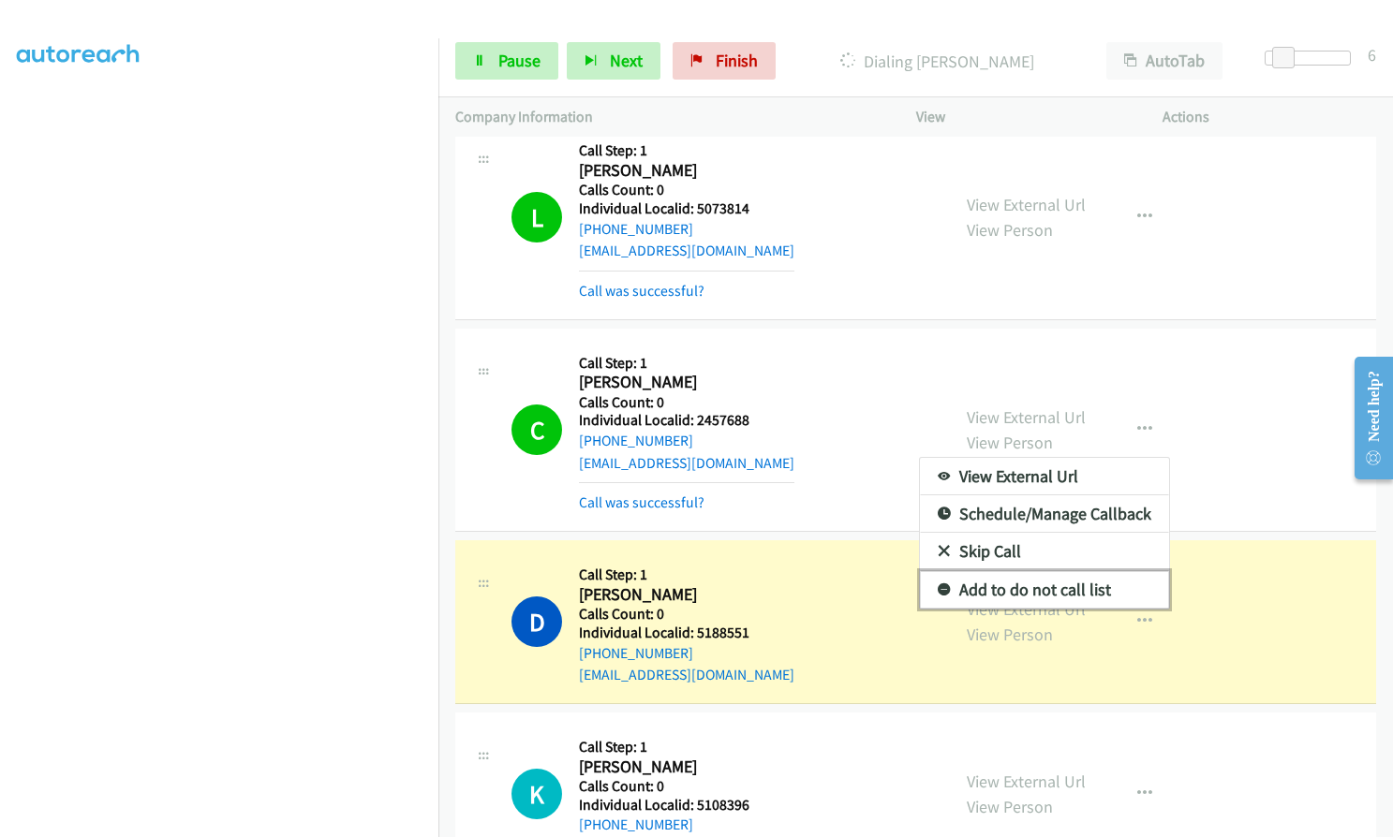
click at [937, 584] on icon at bounding box center [943, 590] width 13 height 13
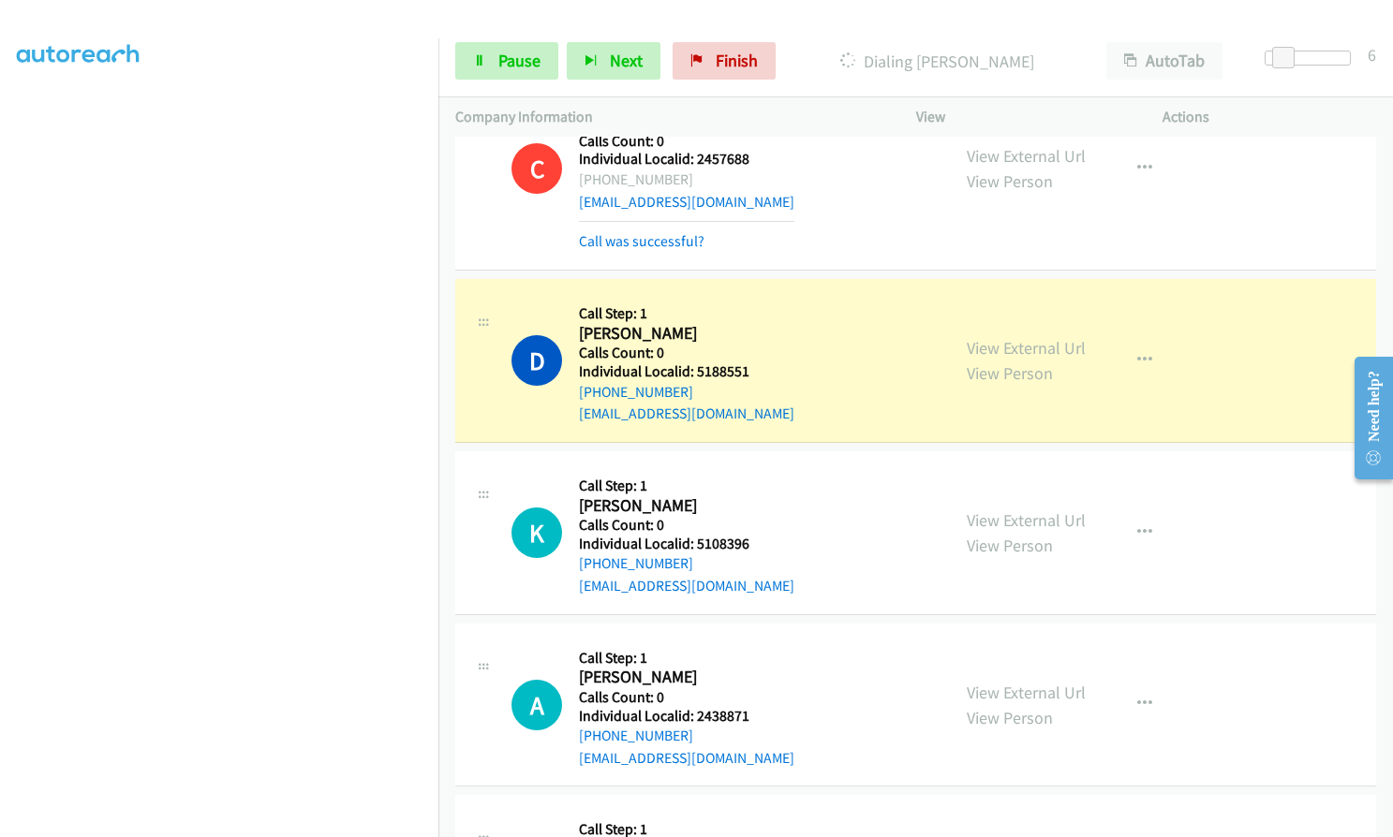
scroll to position [3797, 0]
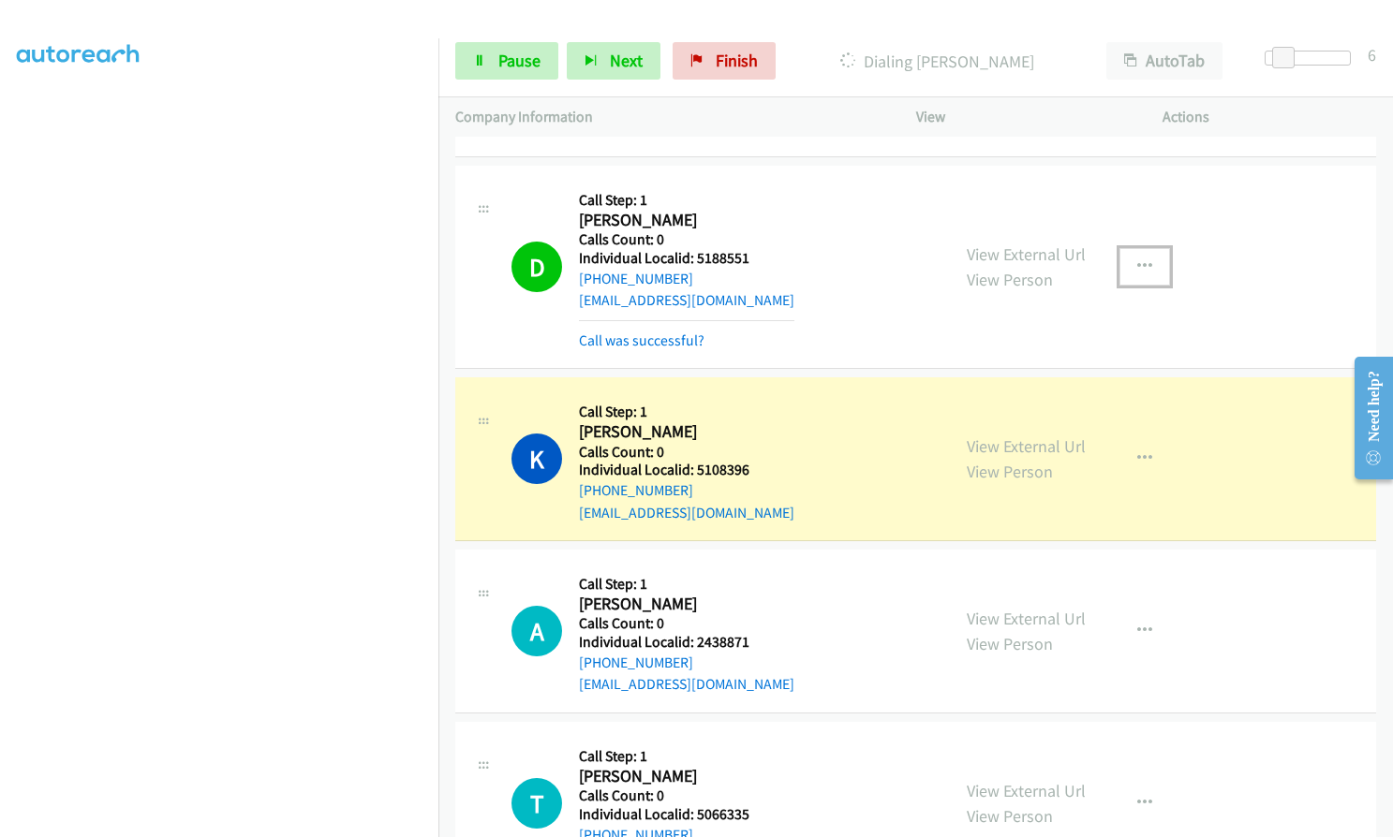
click at [1132, 248] on button "button" at bounding box center [1144, 266] width 51 height 37
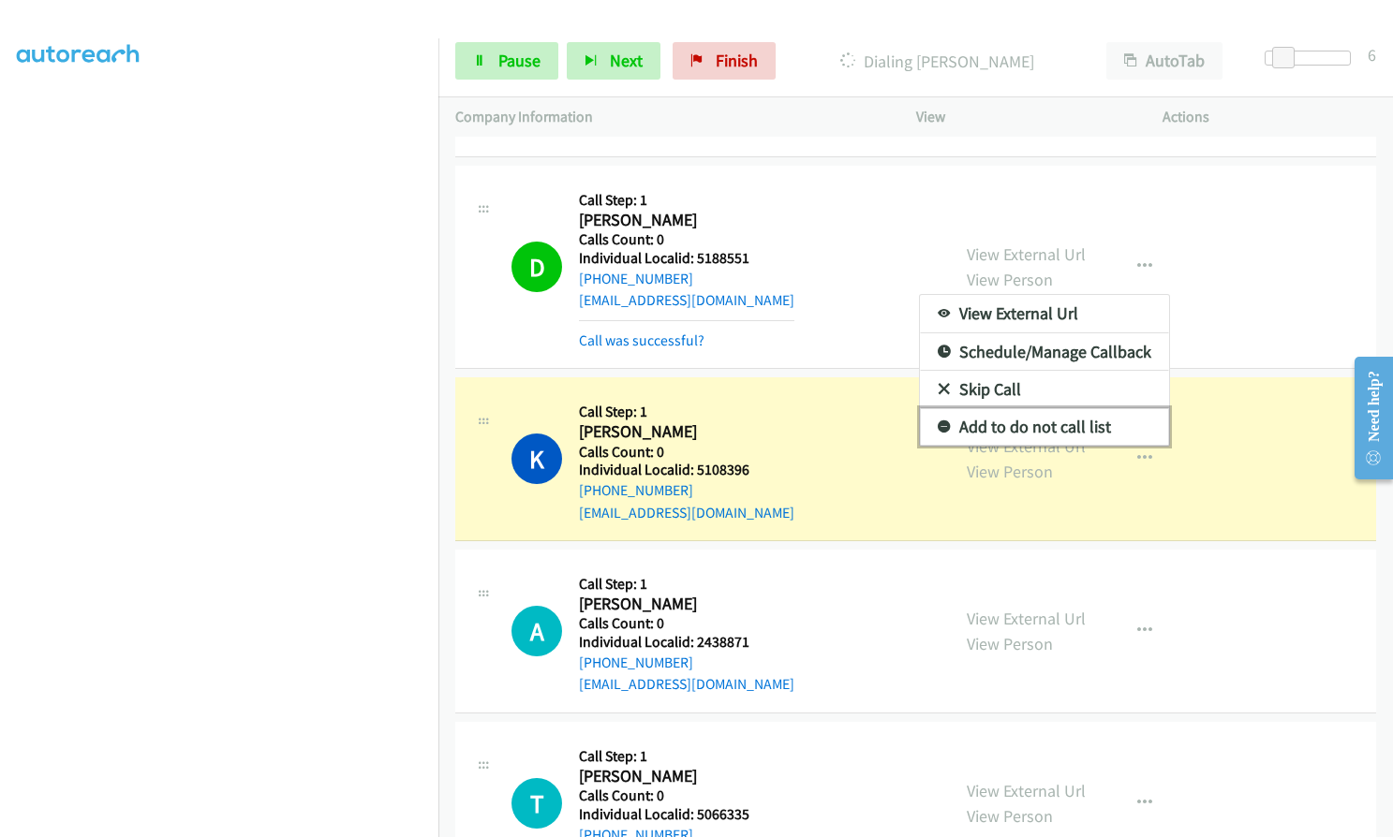
click at [937, 421] on icon at bounding box center [943, 427] width 13 height 13
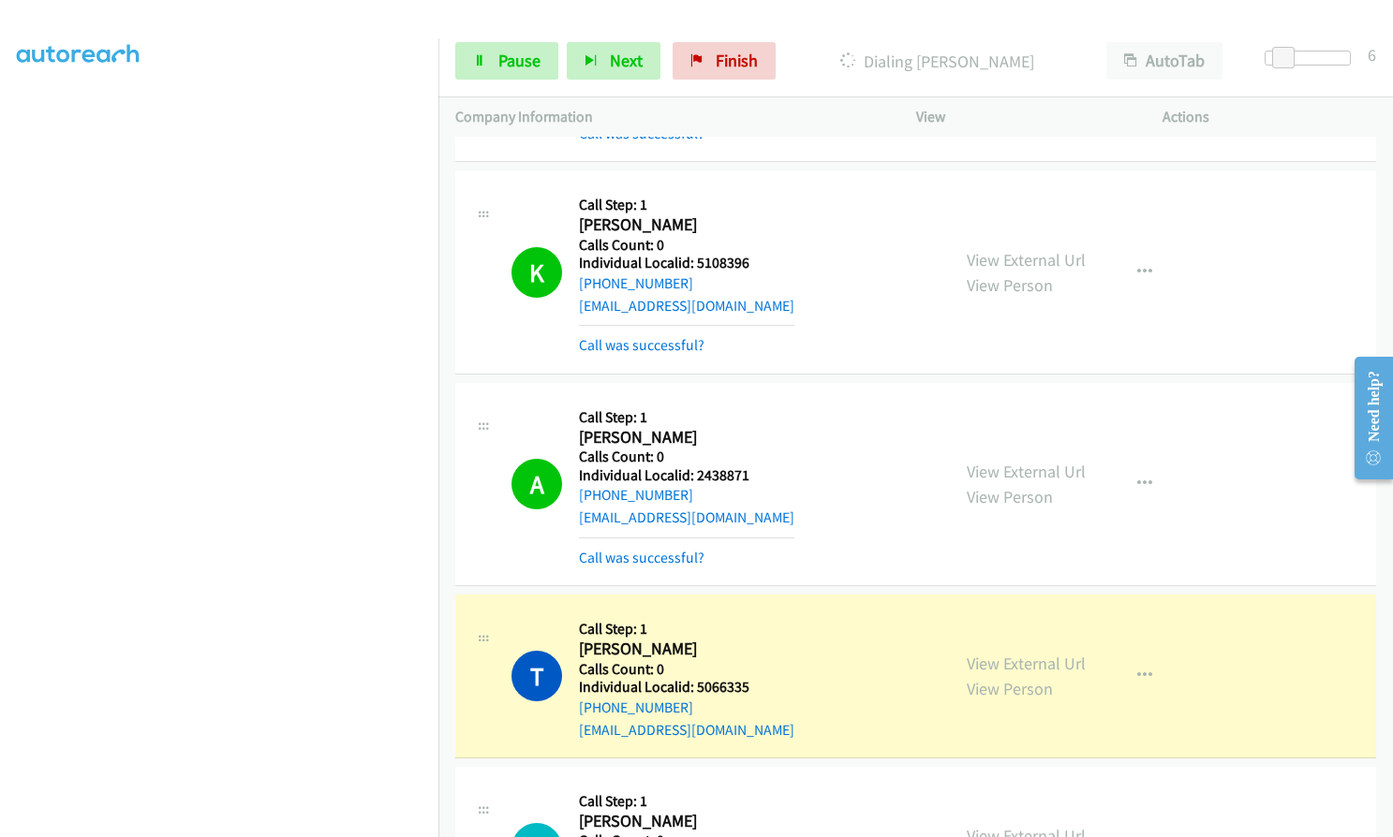
scroll to position [4101, 0]
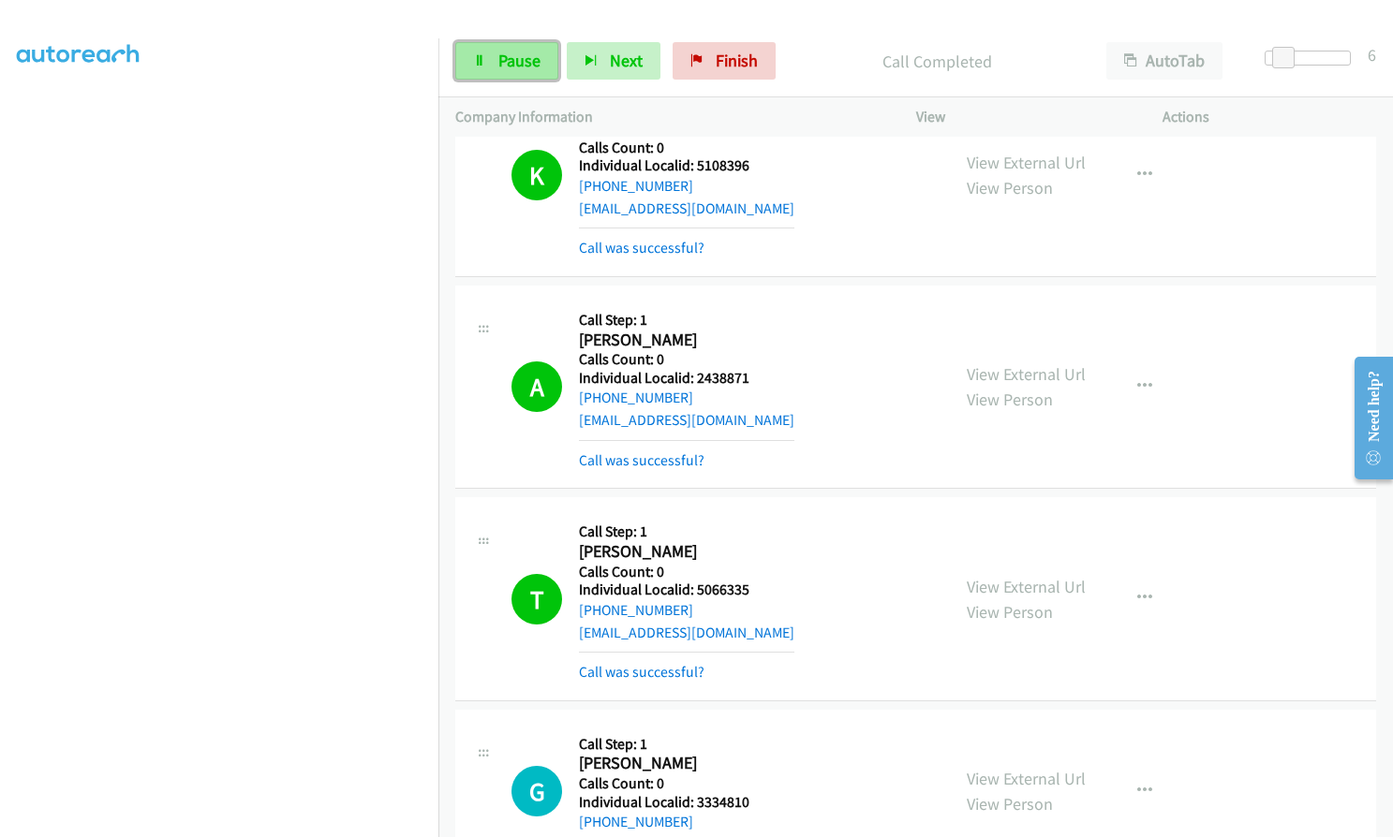
click at [529, 64] on span "Pause" at bounding box center [519, 61] width 42 height 22
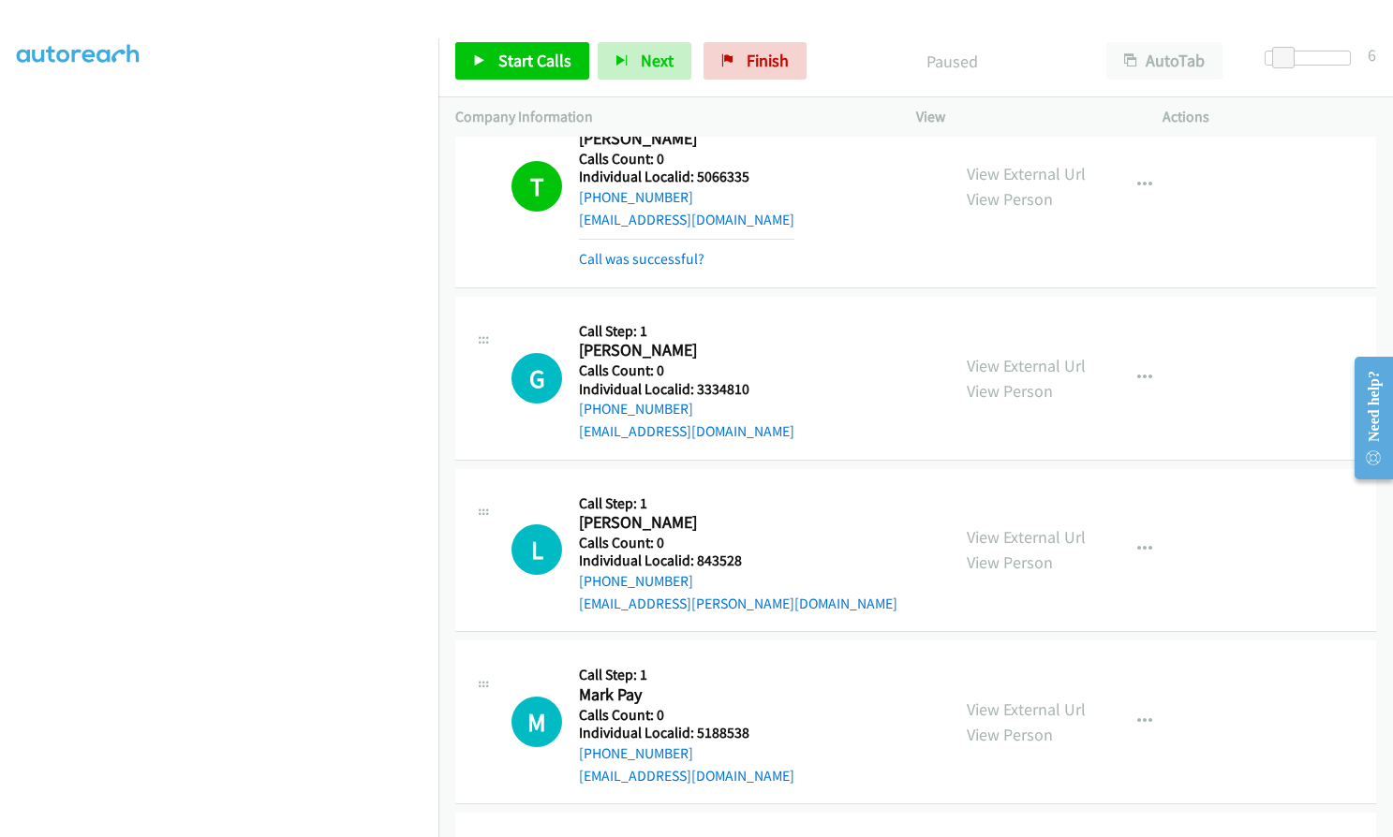
scroll to position [4569, 0]
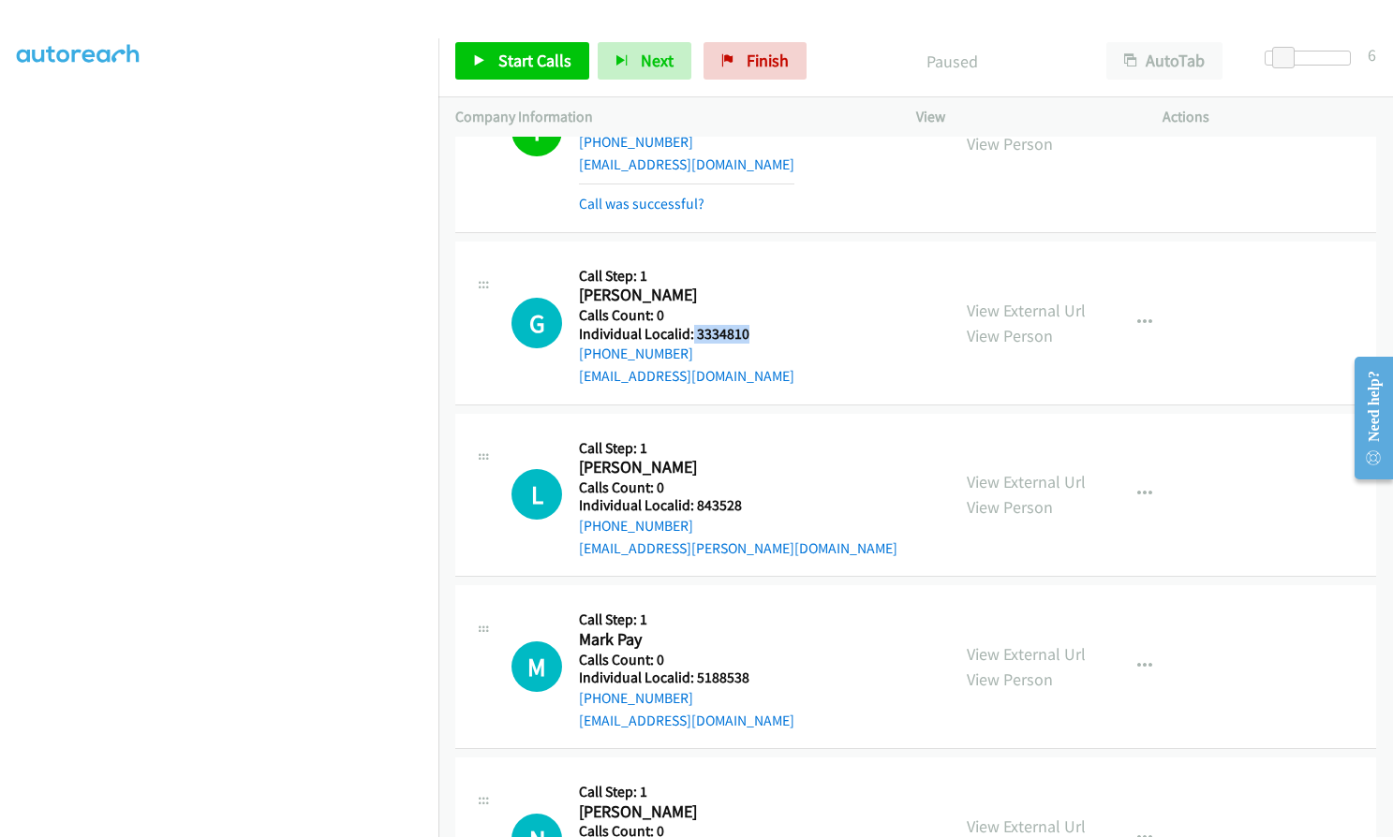
drag, startPoint x: 691, startPoint y: 289, endPoint x: 752, endPoint y: 288, distance: 60.9
click at [752, 325] on h5 "Individual Localid: 3334810" at bounding box center [686, 334] width 215 height 19
drag, startPoint x: 698, startPoint y: 459, endPoint x: 759, endPoint y: 459, distance: 60.9
click at [759, 496] on h5 "Individual Localid: 843528" at bounding box center [738, 505] width 318 height 19
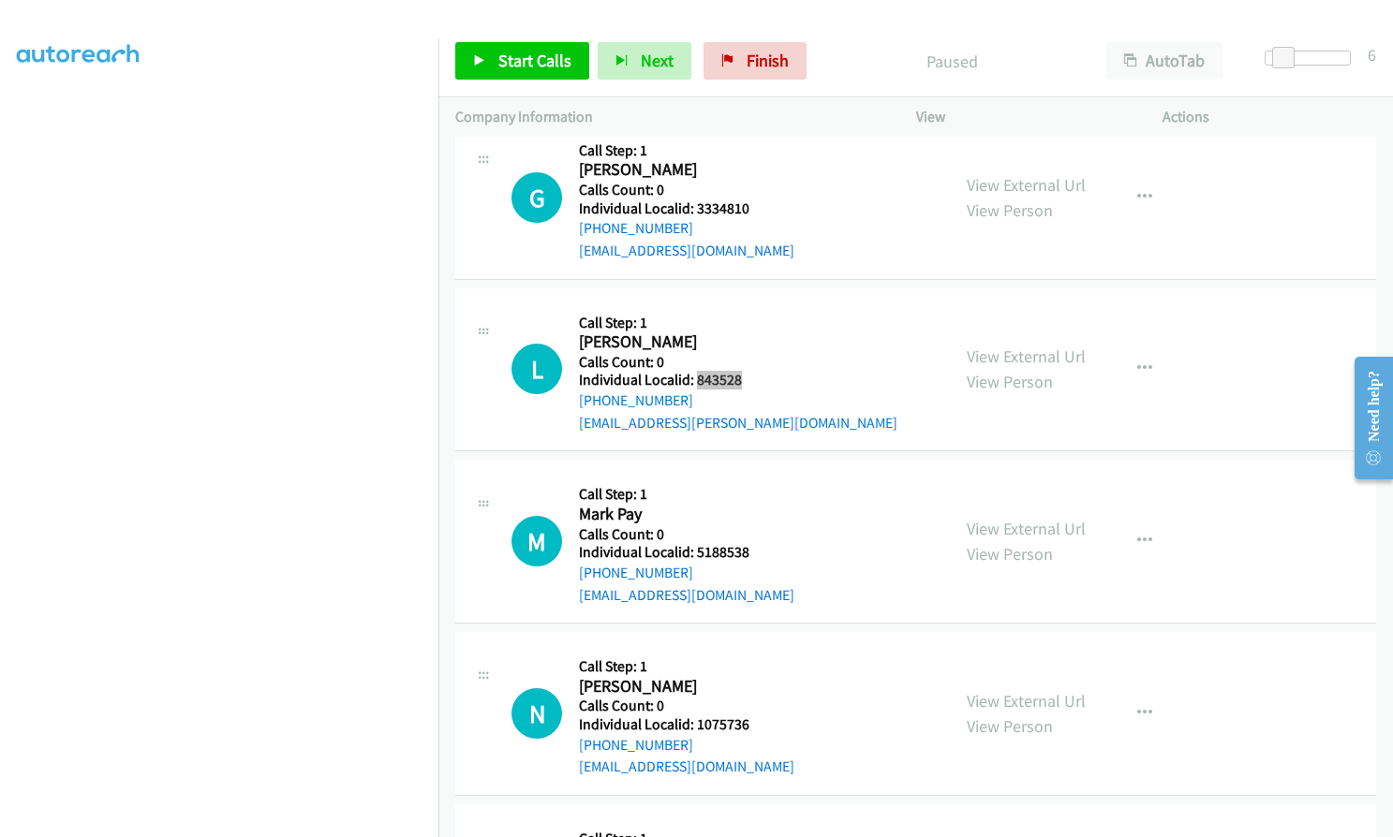
scroll to position [4757, 0]
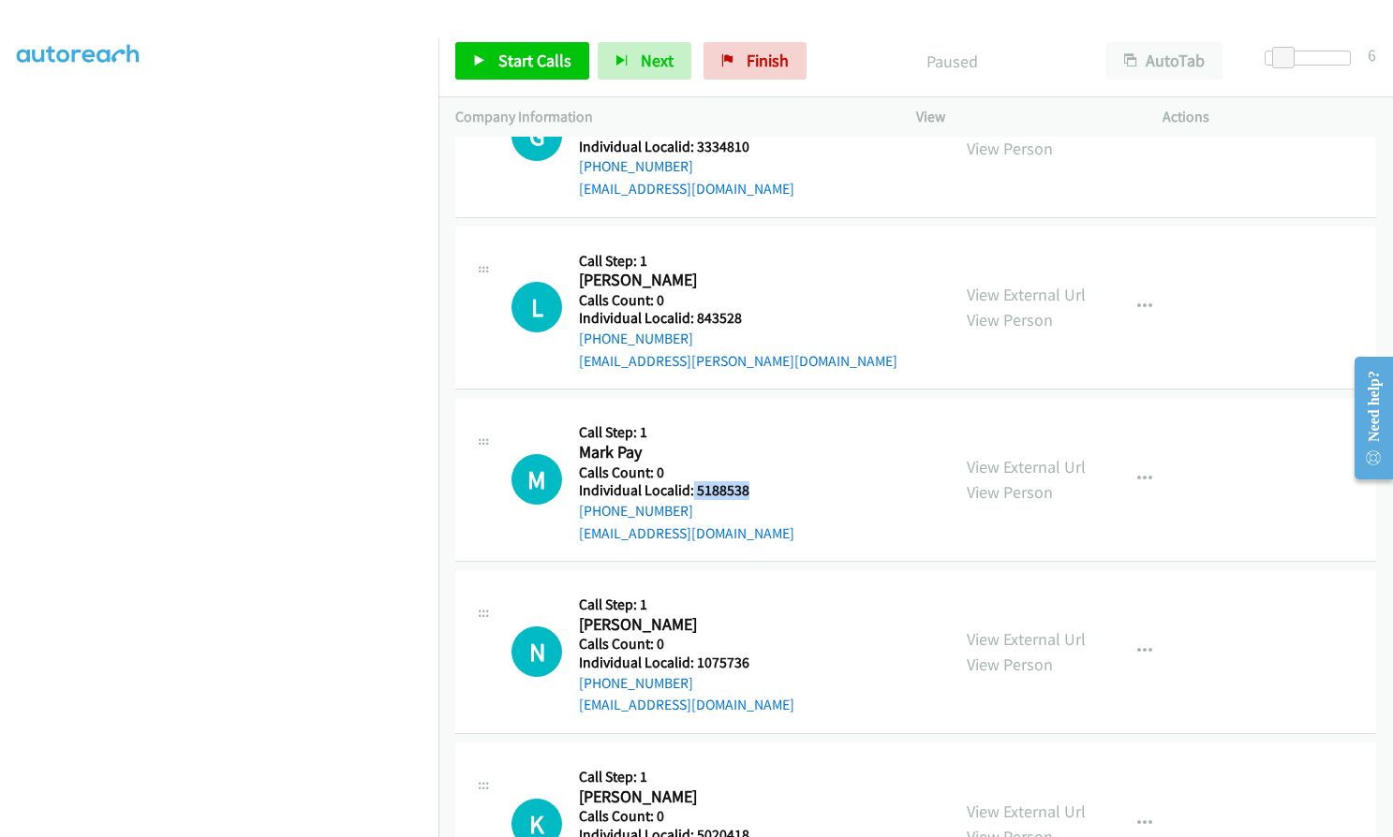
drag, startPoint x: 694, startPoint y: 445, endPoint x: 752, endPoint y: 442, distance: 58.1
click at [752, 481] on h5 "Individual Localid: 5188538" at bounding box center [686, 490] width 215 height 19
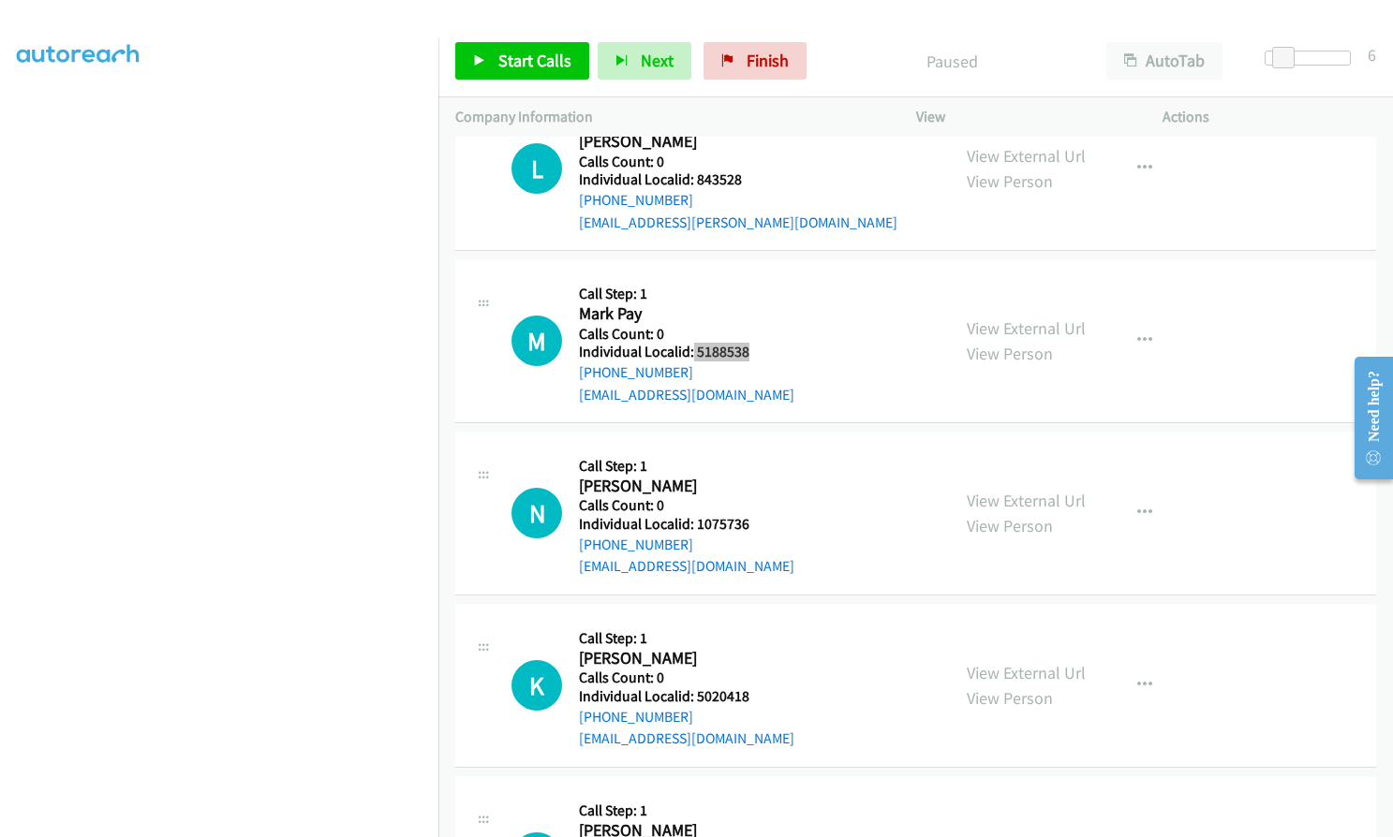
scroll to position [4897, 0]
drag, startPoint x: 698, startPoint y: 479, endPoint x: 754, endPoint y: 475, distance: 56.3
click at [754, 513] on h5 "Individual Localid: 1075736" at bounding box center [686, 522] width 215 height 19
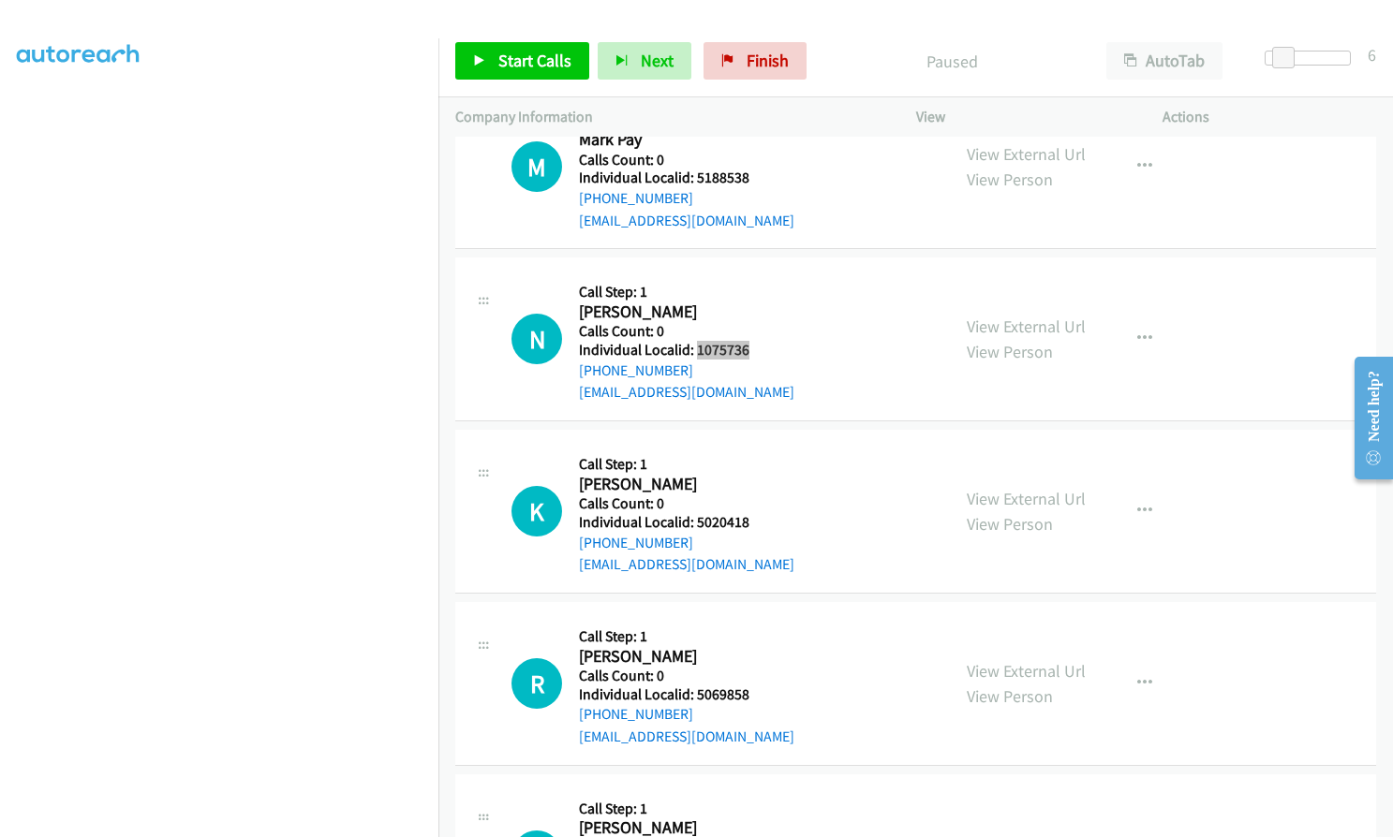
scroll to position [5084, 0]
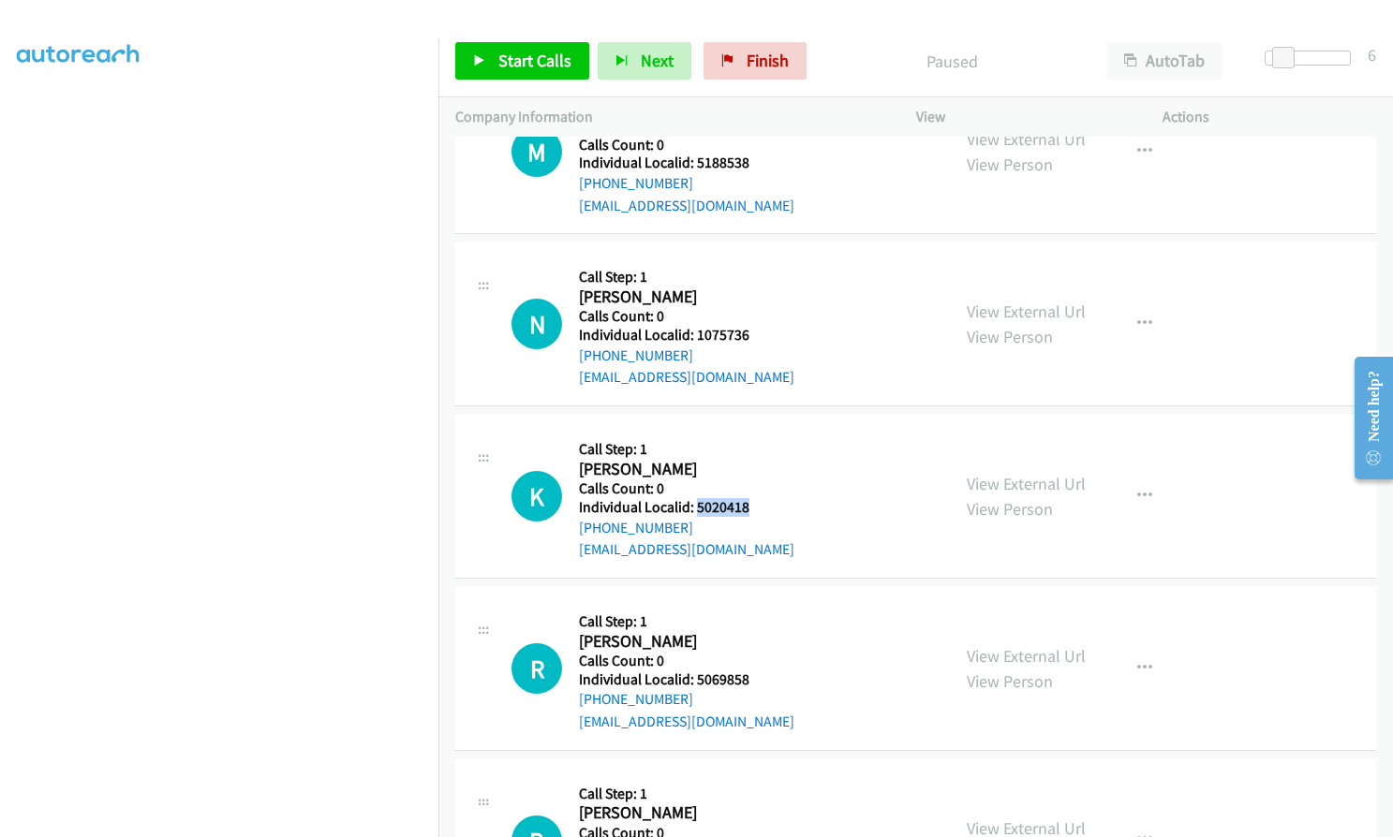
drag, startPoint x: 695, startPoint y: 462, endPoint x: 746, endPoint y: 462, distance: 51.5
click at [746, 498] on h5 "Individual Localid: 5020418" at bounding box center [686, 507] width 215 height 19
drag, startPoint x: 691, startPoint y: 634, endPoint x: 753, endPoint y: 635, distance: 61.8
click at [753, 671] on h5 "Individual Localid: 5069858" at bounding box center [686, 680] width 215 height 19
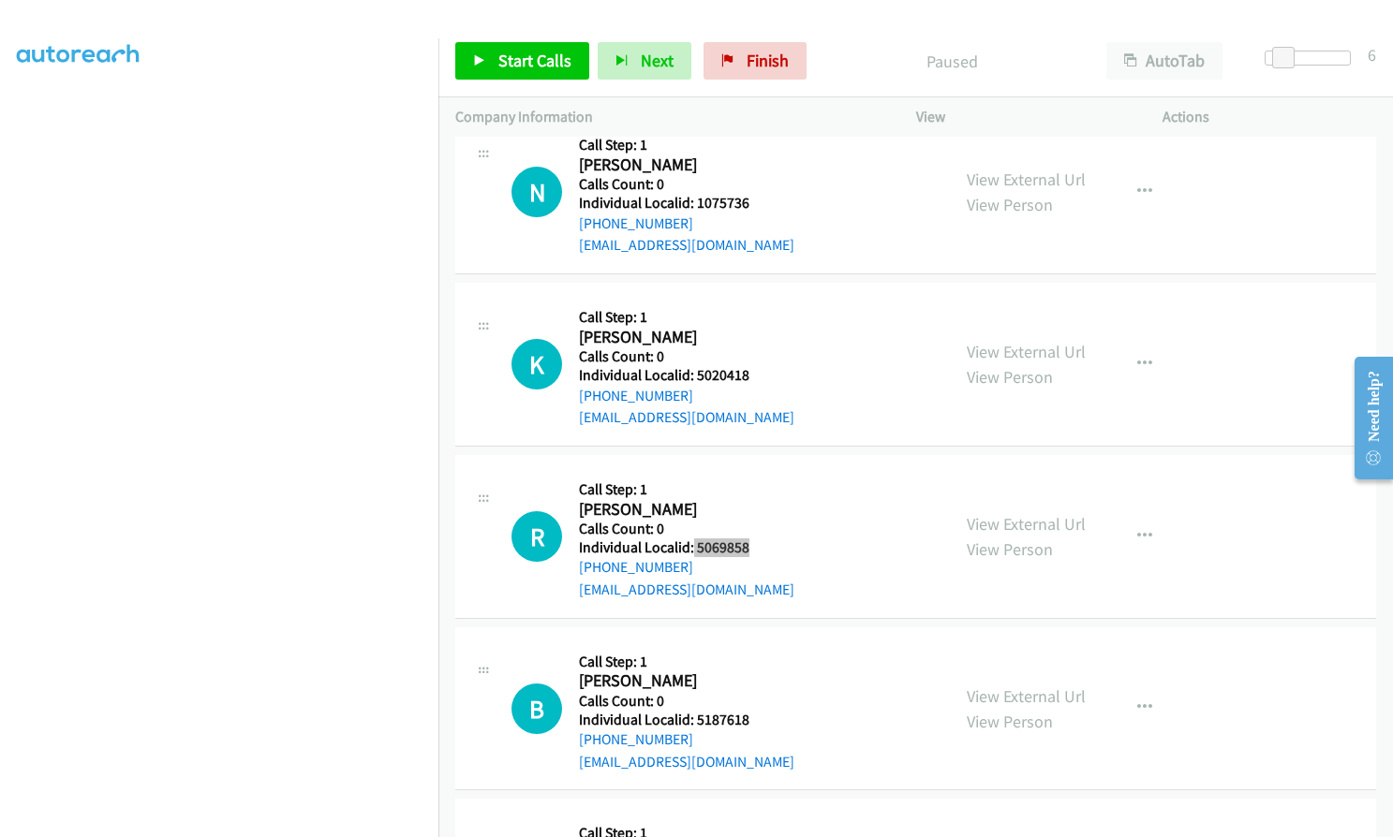
scroll to position [5225, 0]
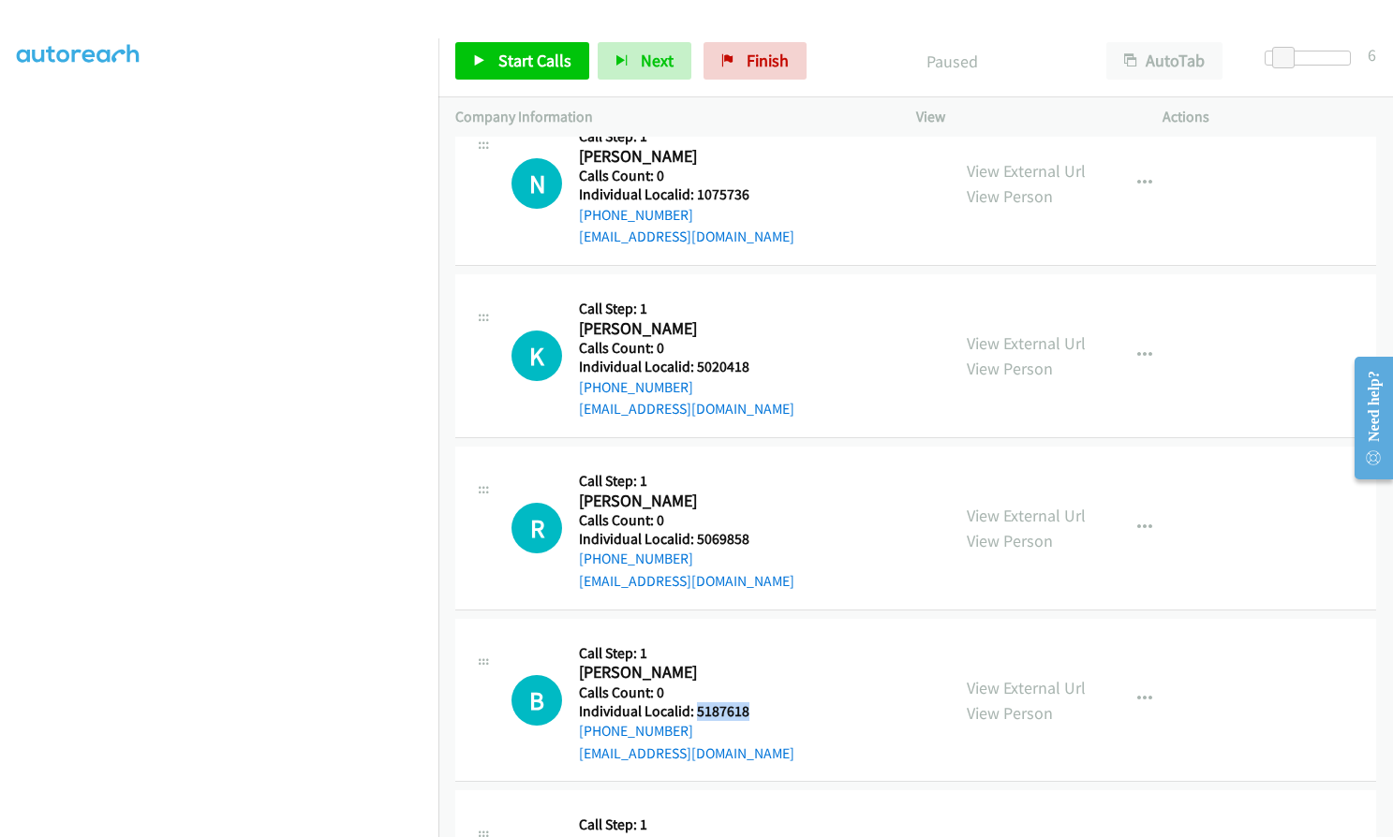
drag, startPoint x: 697, startPoint y: 668, endPoint x: 753, endPoint y: 664, distance: 56.3
click at [753, 702] on h5 "Individual Localid: 5187618" at bounding box center [686, 711] width 215 height 19
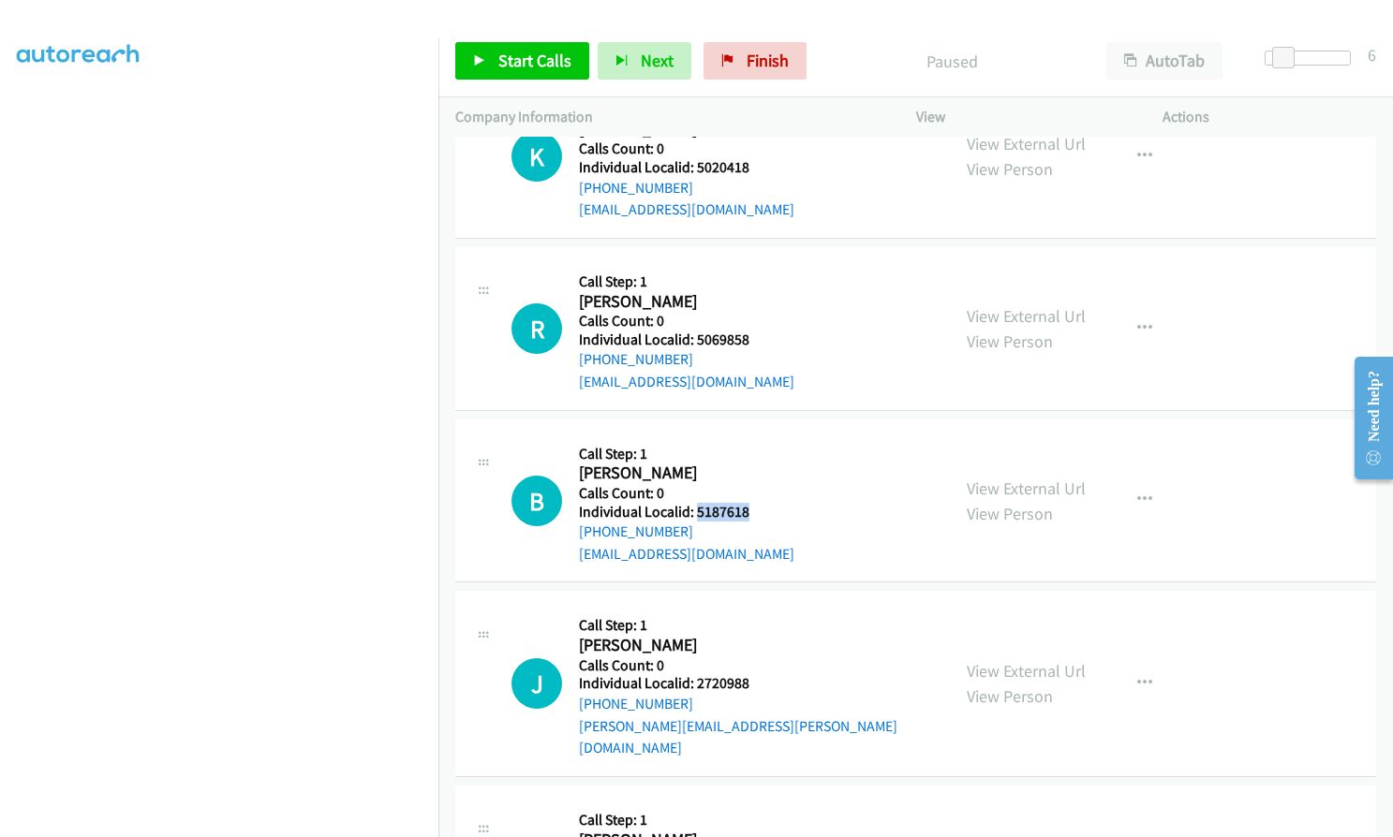
scroll to position [5436, 0]
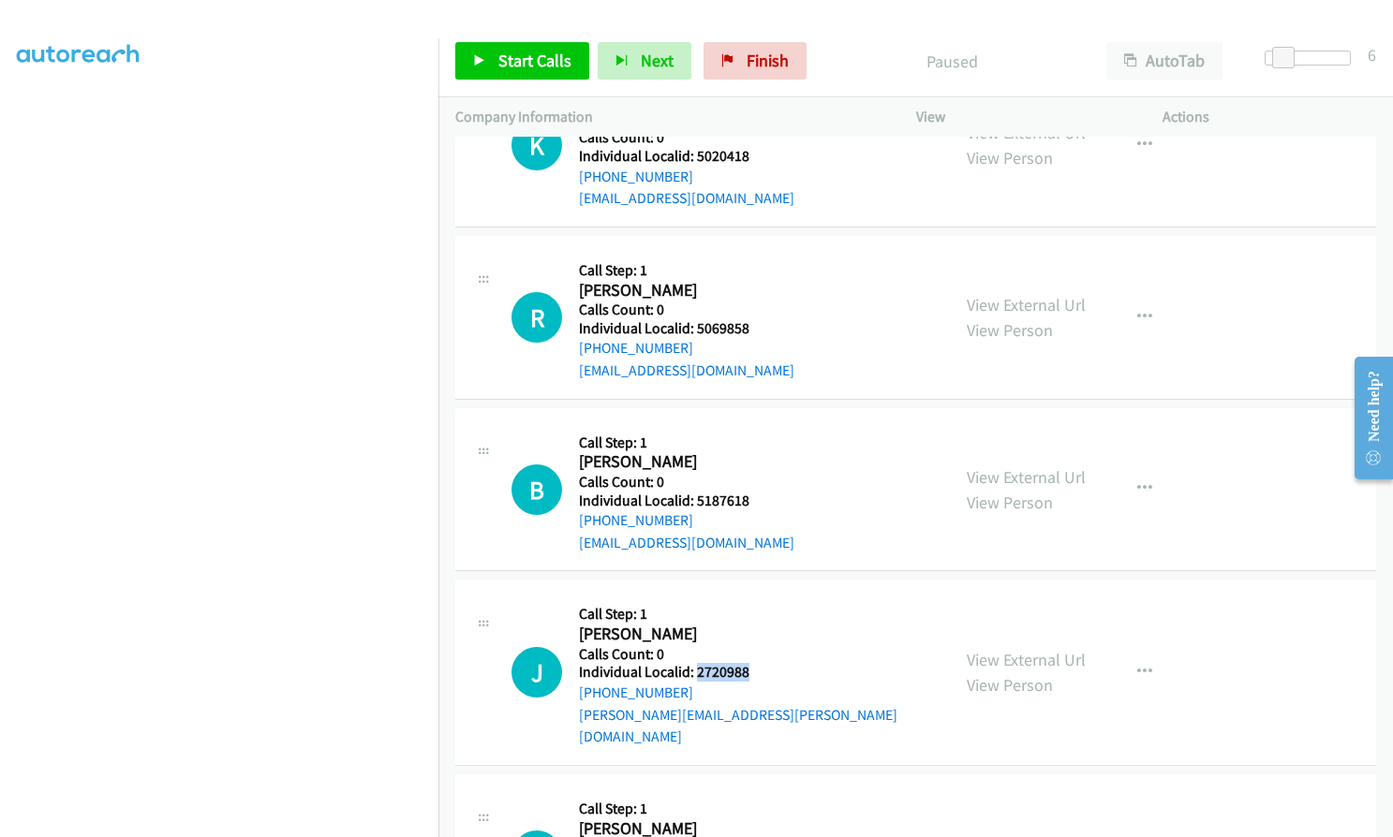
drag, startPoint x: 694, startPoint y: 651, endPoint x: 759, endPoint y: 627, distance: 69.1
click at [759, 663] on h5 "Individual Localid: 2720988" at bounding box center [756, 672] width 354 height 19
click at [503, 61] on span "Start Calls" at bounding box center [534, 61] width 73 height 22
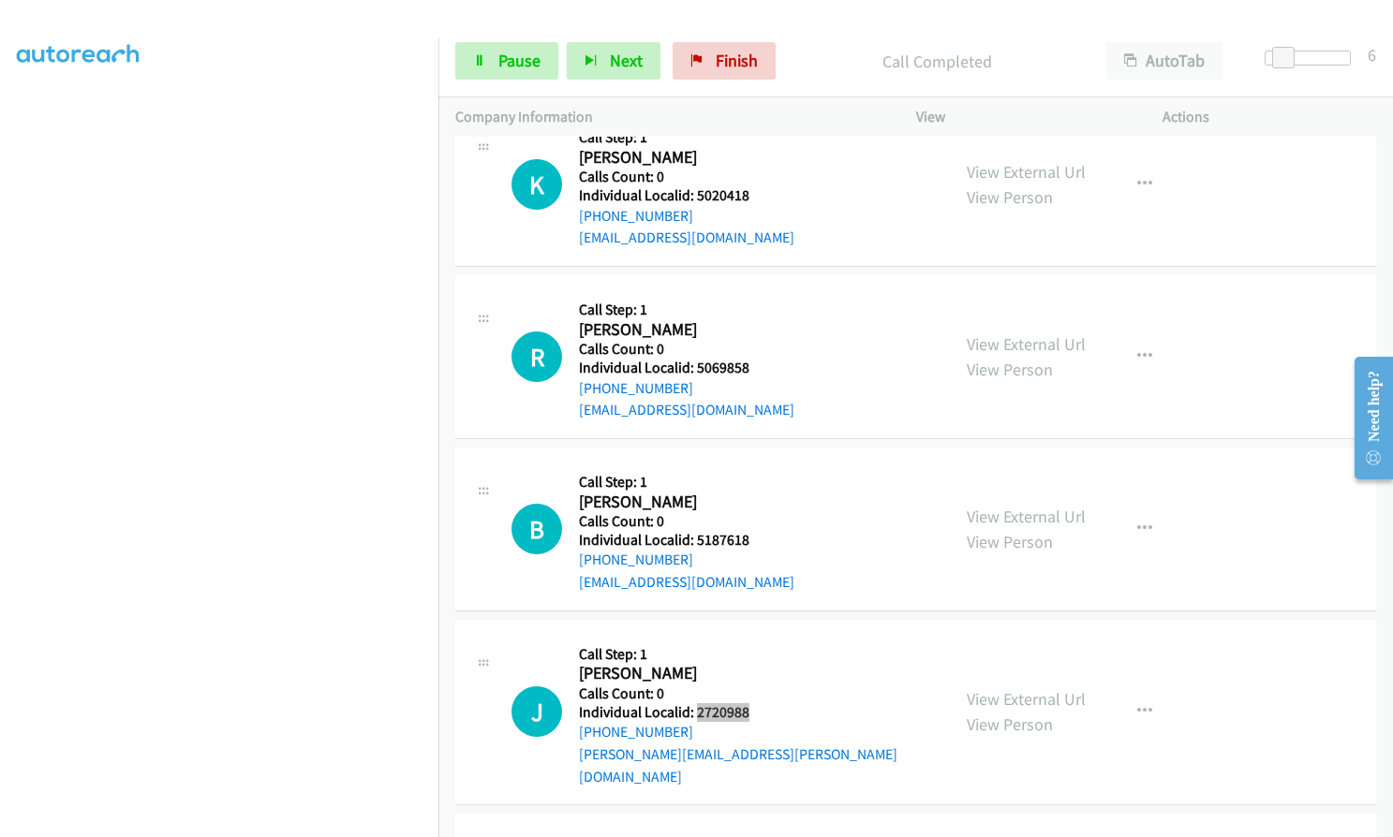
scroll to position [5516, 0]
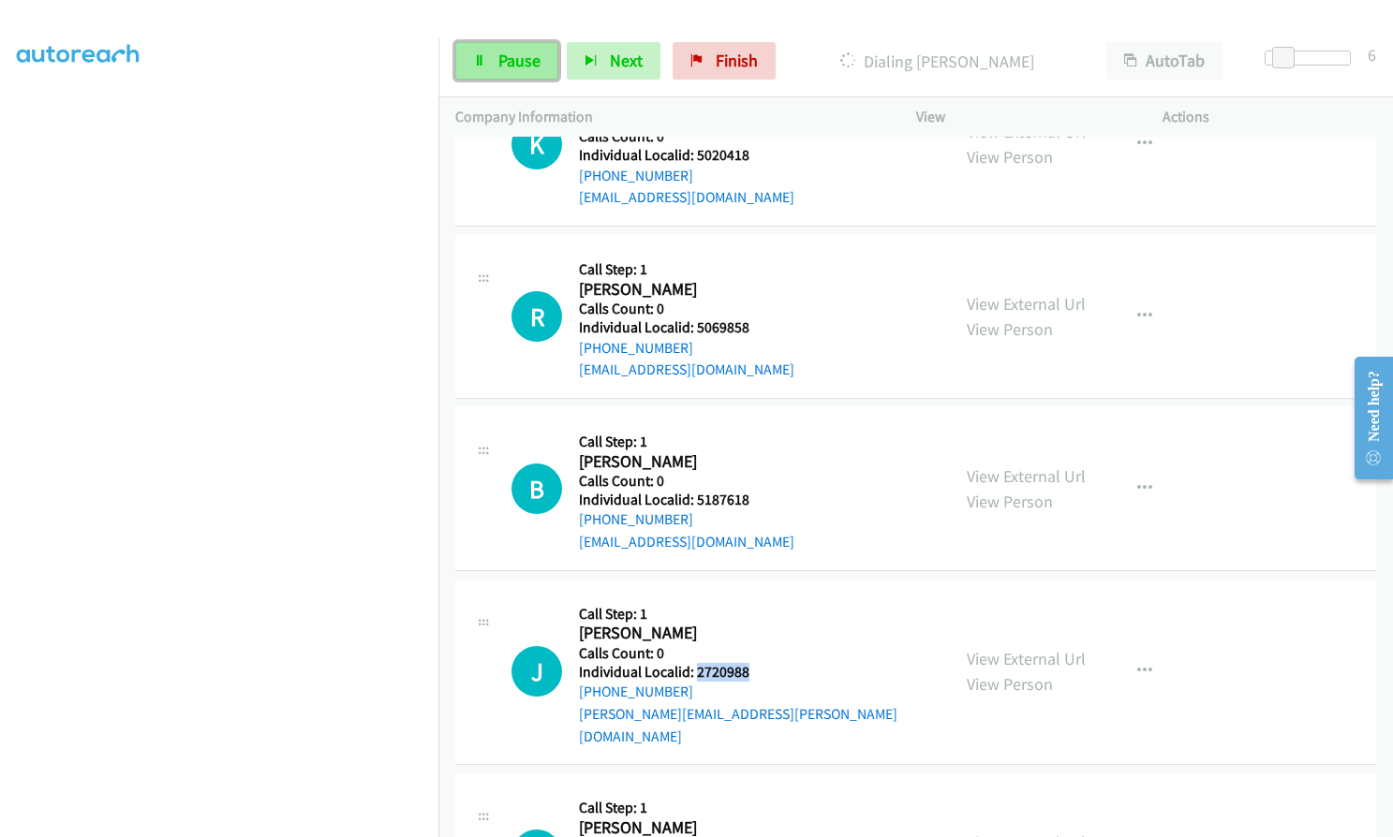
click at [515, 69] on span "Pause" at bounding box center [519, 61] width 42 height 22
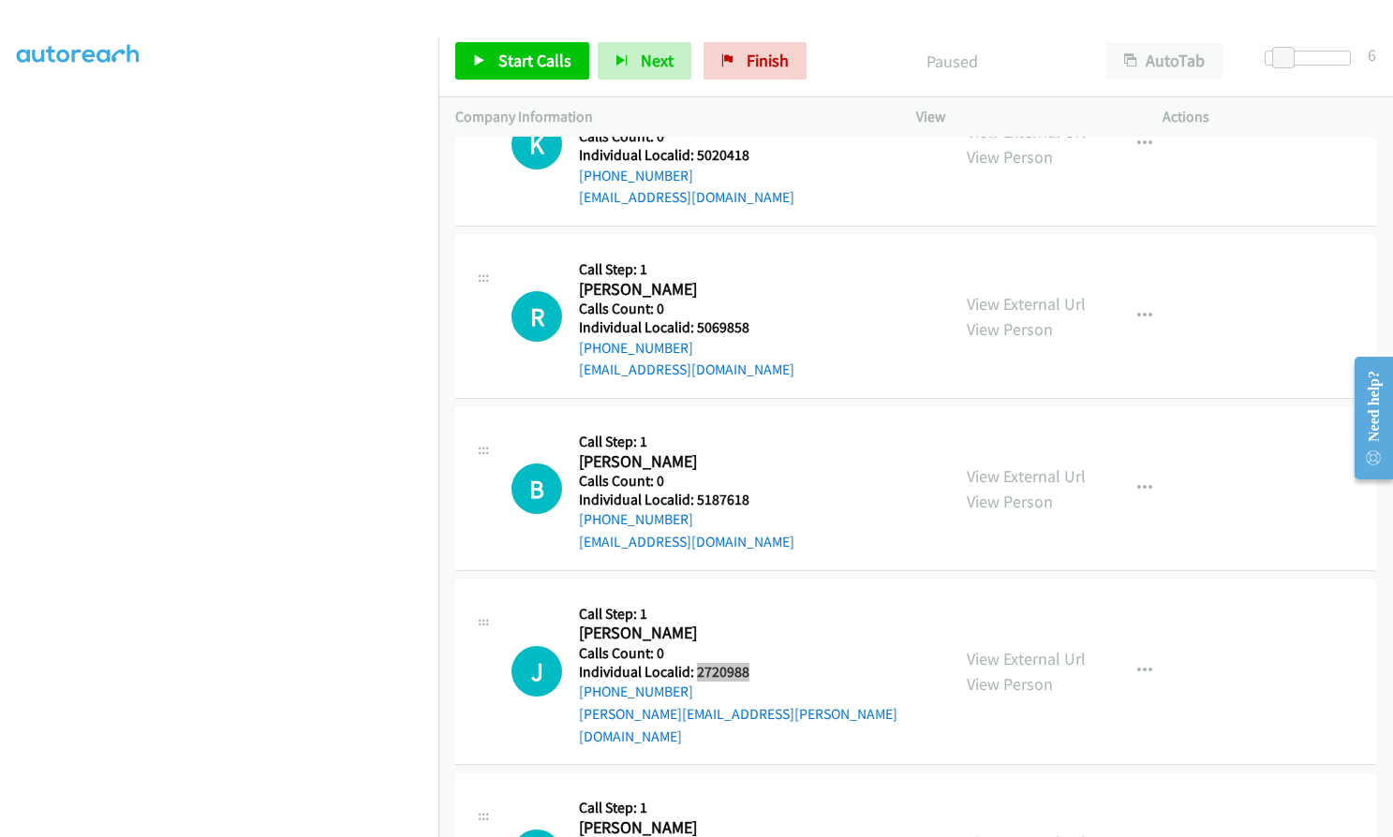
scroll to position [5556, 0]
click at [539, 54] on span "Start Calls" at bounding box center [534, 61] width 73 height 22
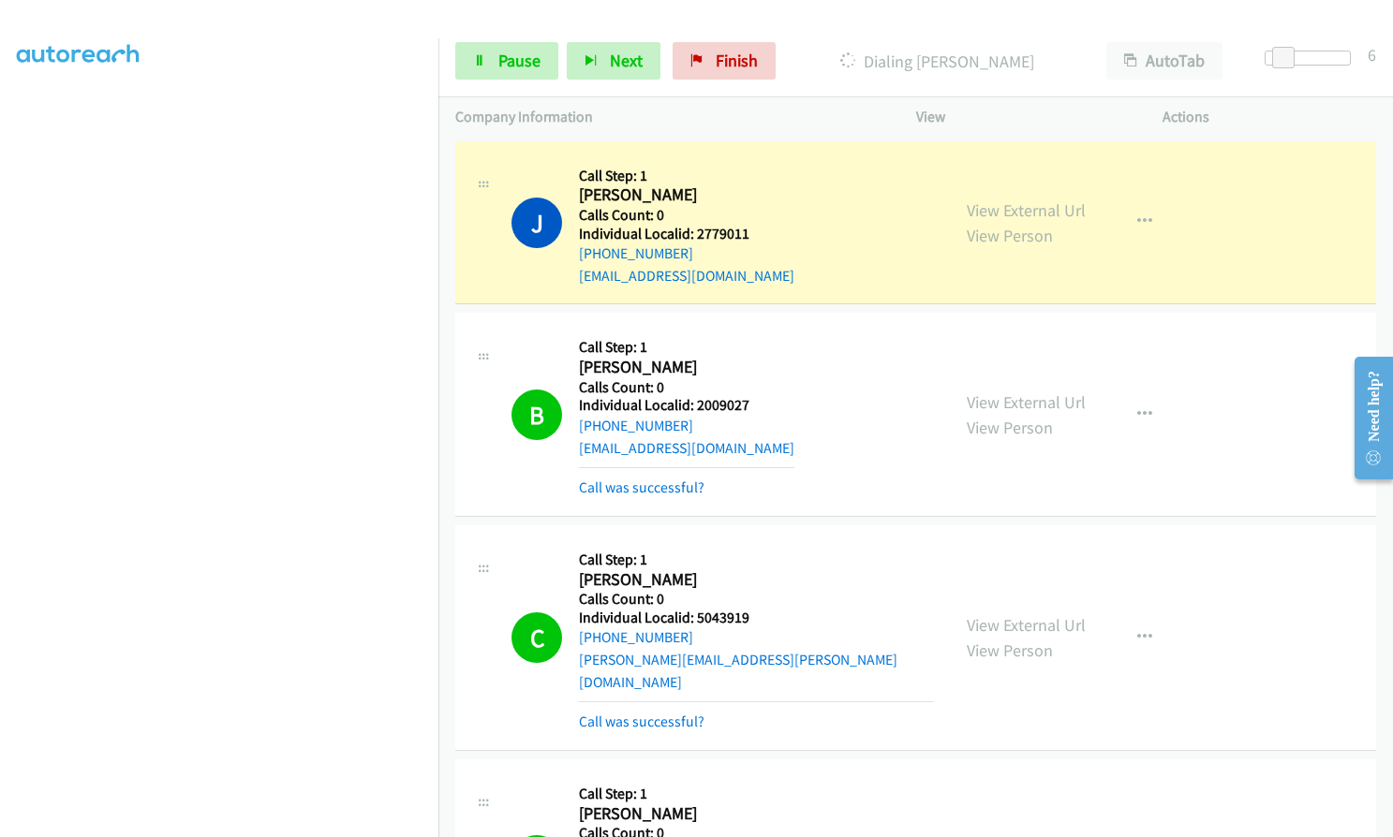
scroll to position [1678, 0]
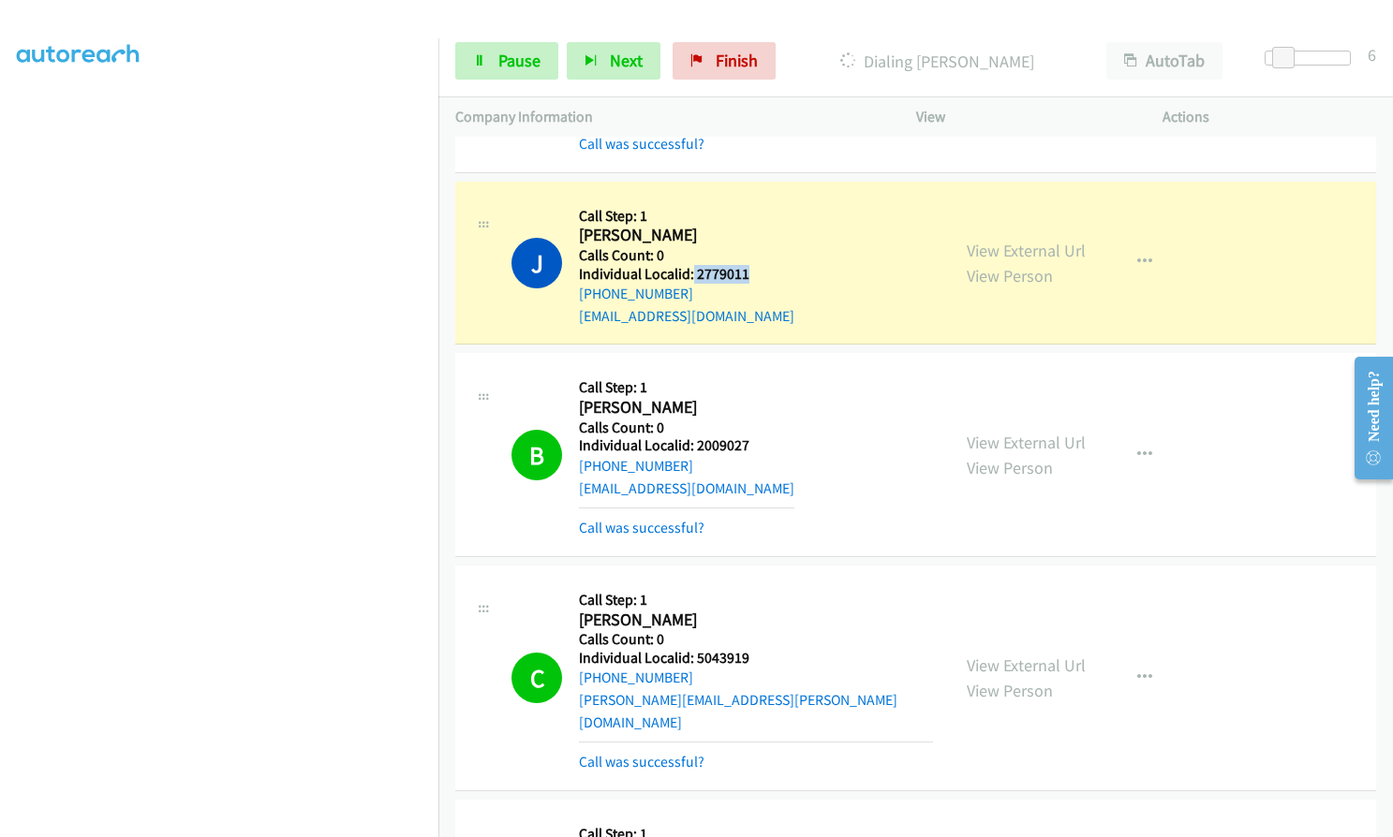
drag, startPoint x: 691, startPoint y: 251, endPoint x: 746, endPoint y: 253, distance: 55.3
click at [746, 265] on h5 "Individual Localid: 2779011" at bounding box center [686, 274] width 215 height 19
click at [492, 65] on link "Pause" at bounding box center [506, 60] width 103 height 37
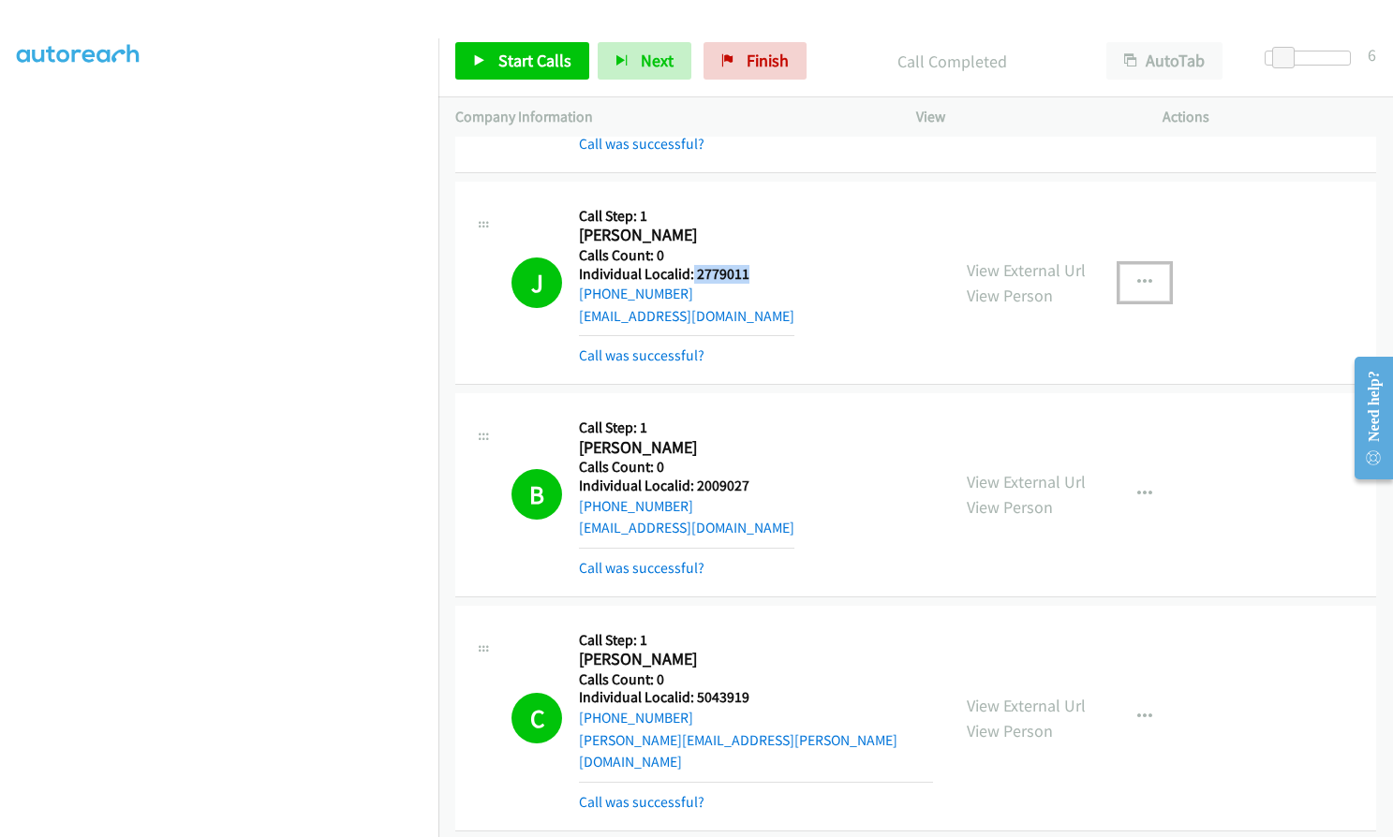
click at [1146, 274] on button "button" at bounding box center [1144, 282] width 51 height 37
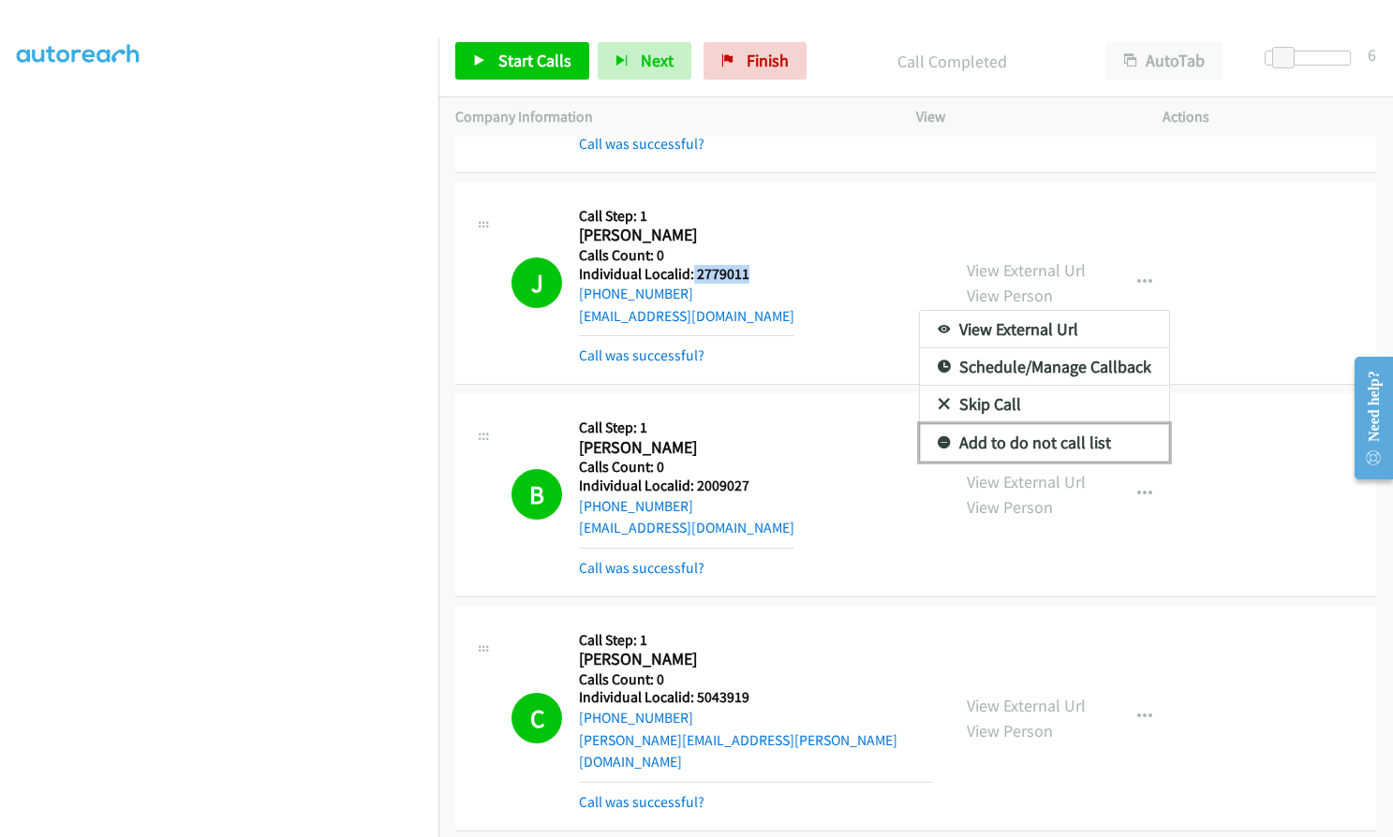
click at [937, 437] on icon at bounding box center [943, 443] width 13 height 13
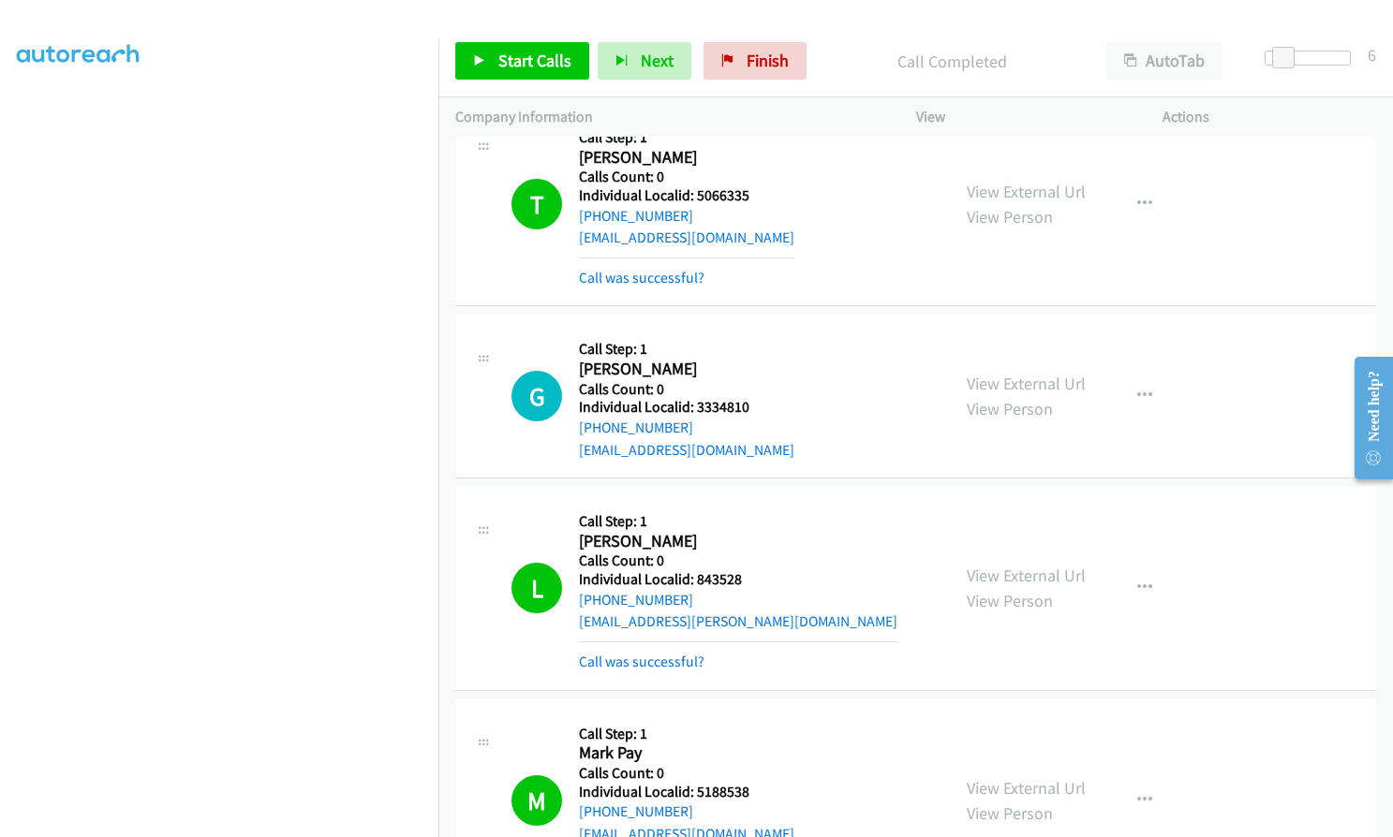
scroll to position [4605, 0]
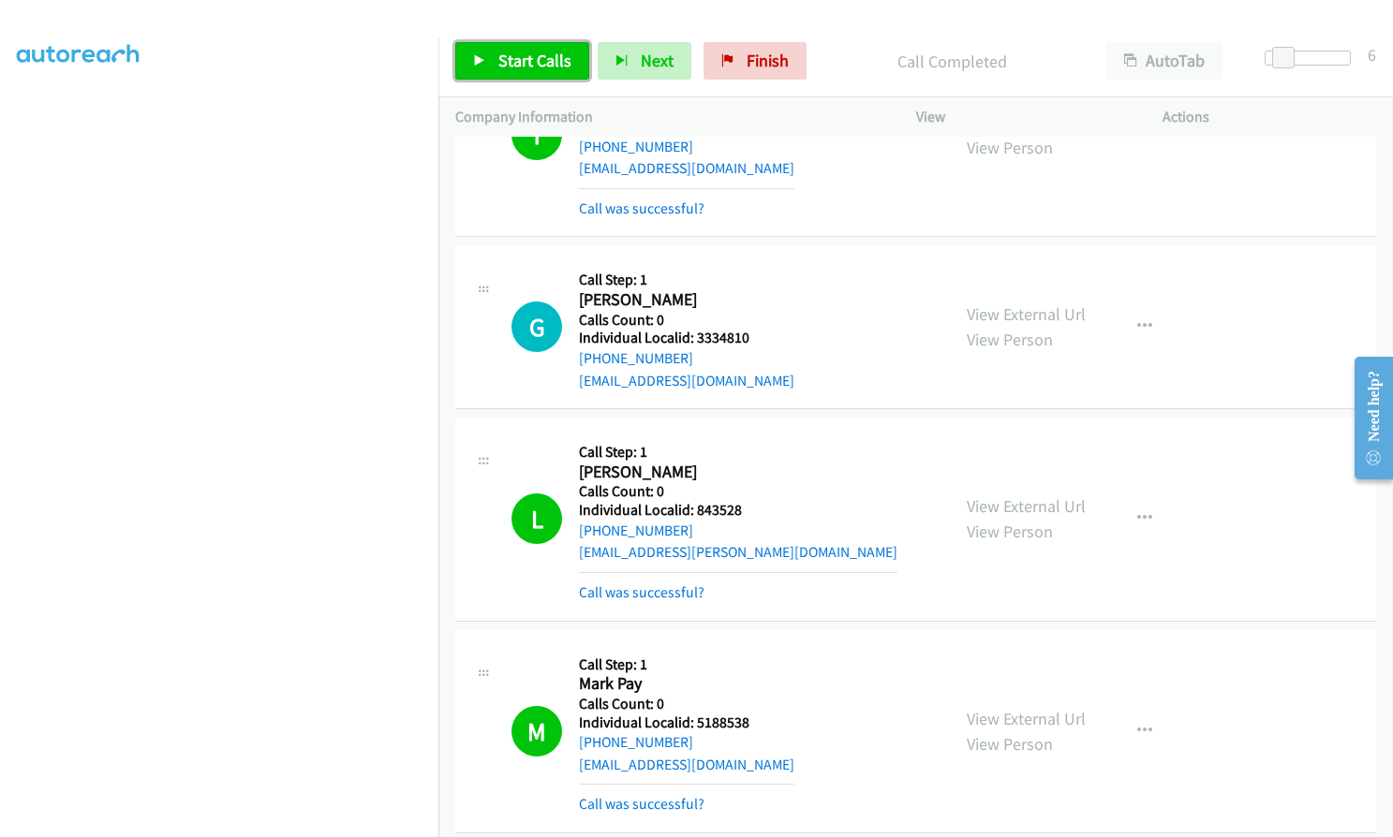
click at [507, 57] on span "Start Calls" at bounding box center [534, 61] width 73 height 22
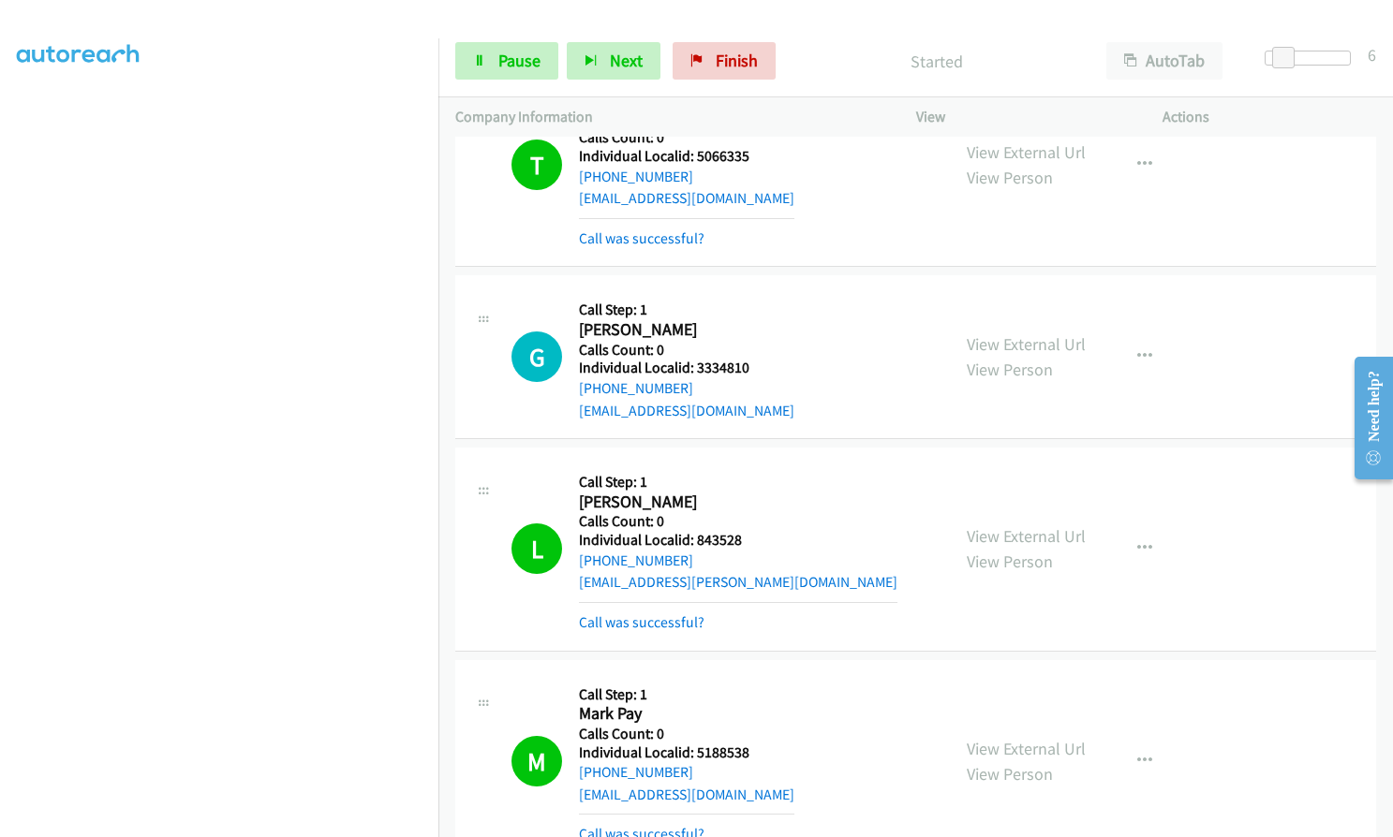
scroll to position [4552, 0]
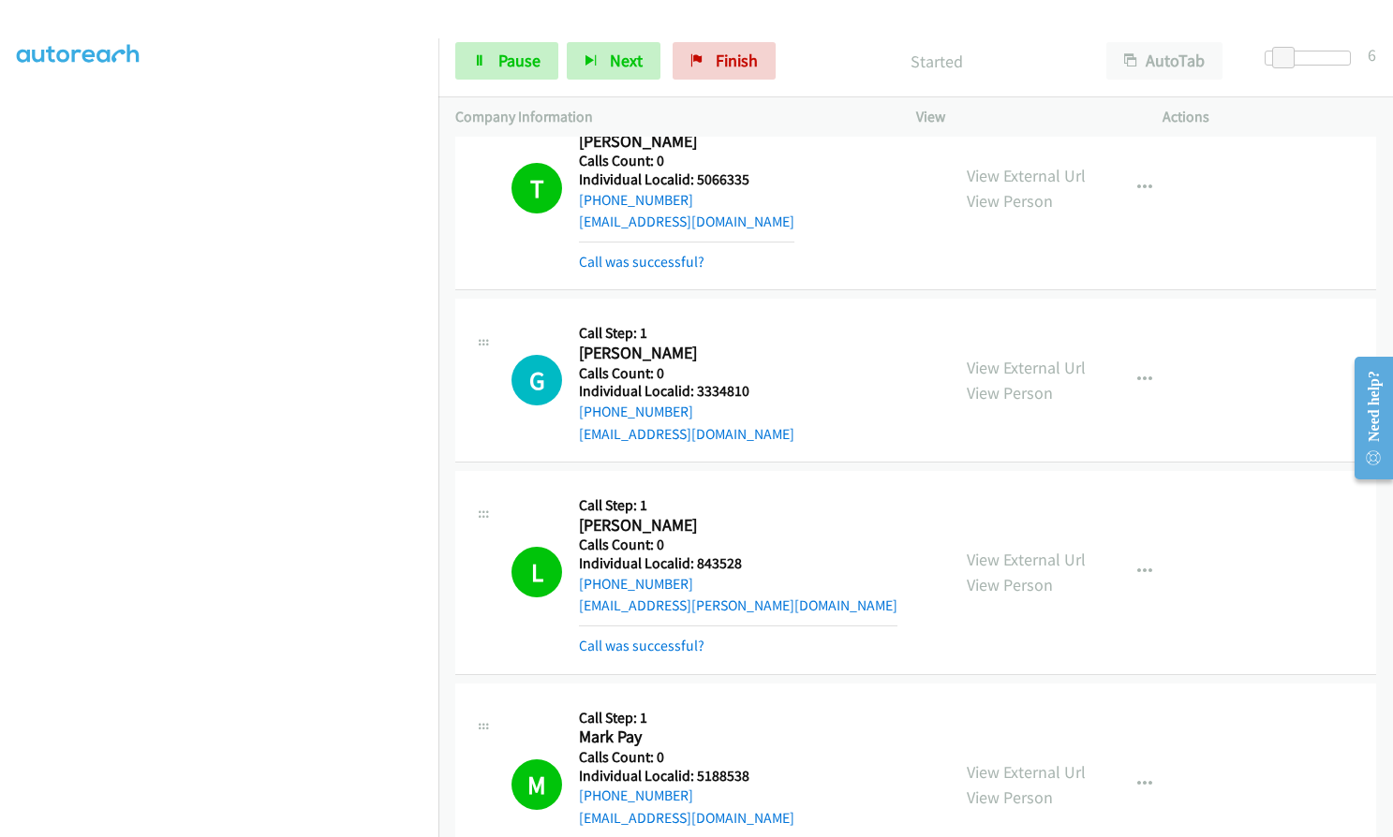
click at [696, 382] on h5 "Individual Localid: 3334810" at bounding box center [686, 391] width 215 height 19
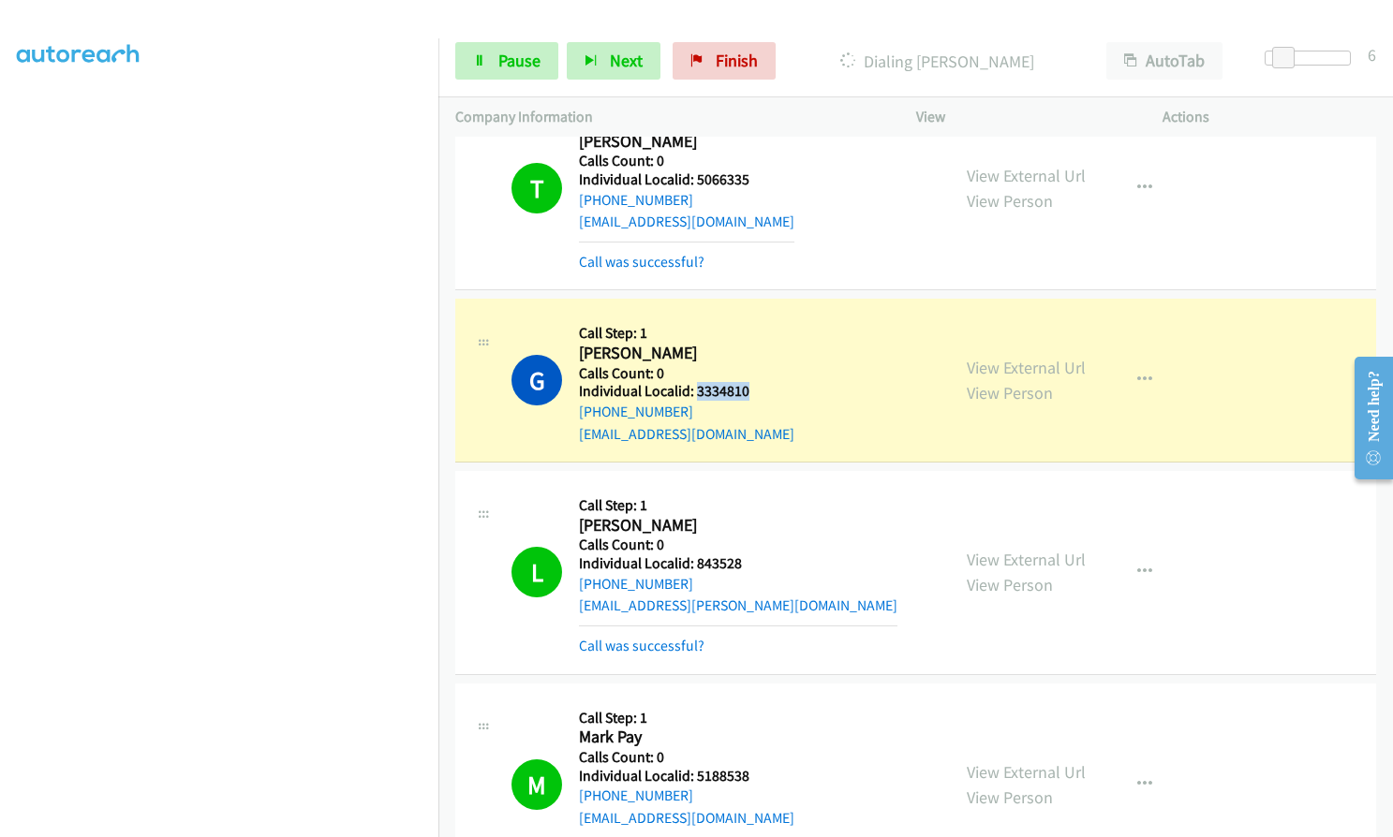
drag, startPoint x: 695, startPoint y: 345, endPoint x: 760, endPoint y: 347, distance: 65.6
click at [760, 382] on h5 "Individual Localid: 3334810" at bounding box center [686, 391] width 215 height 19
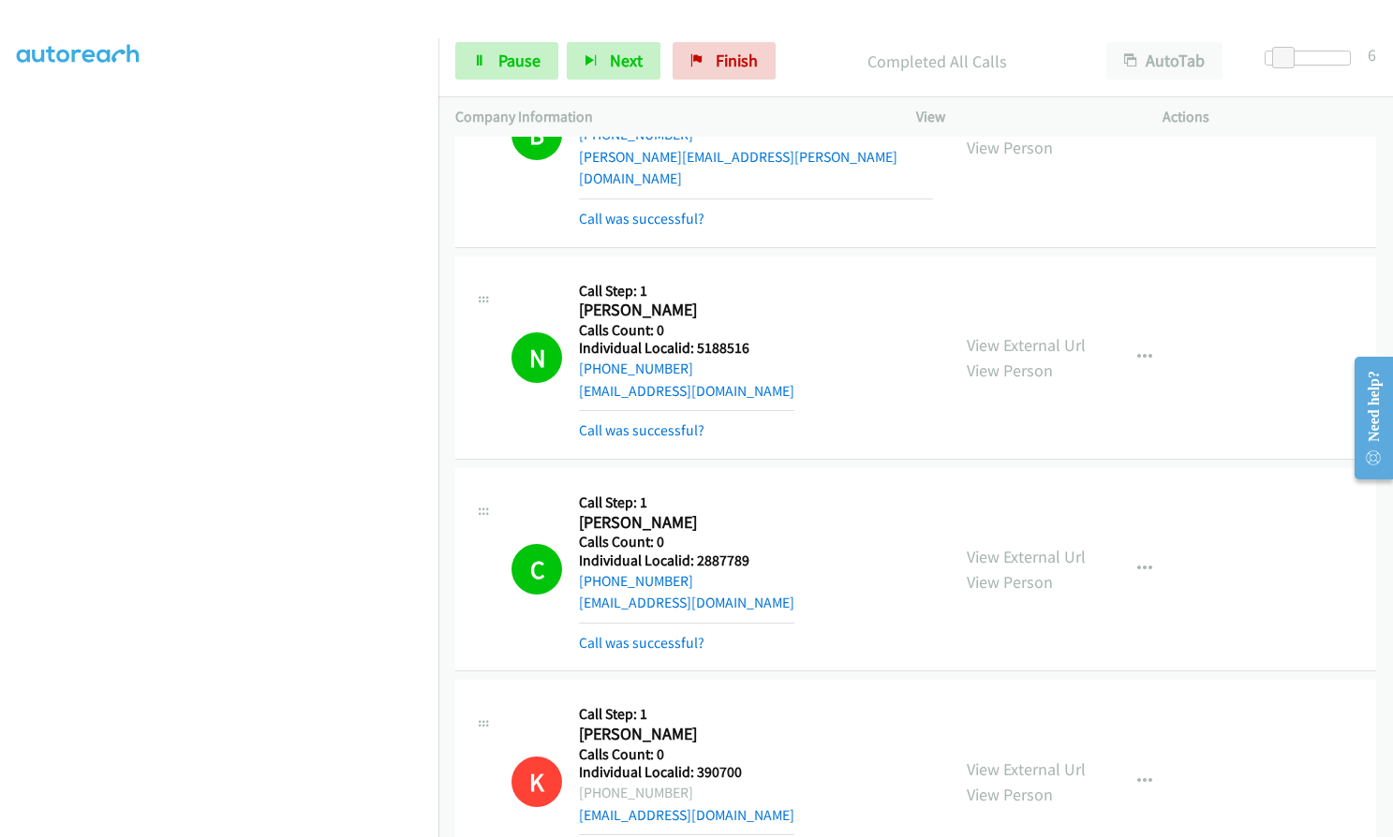
scroll to position [0, 0]
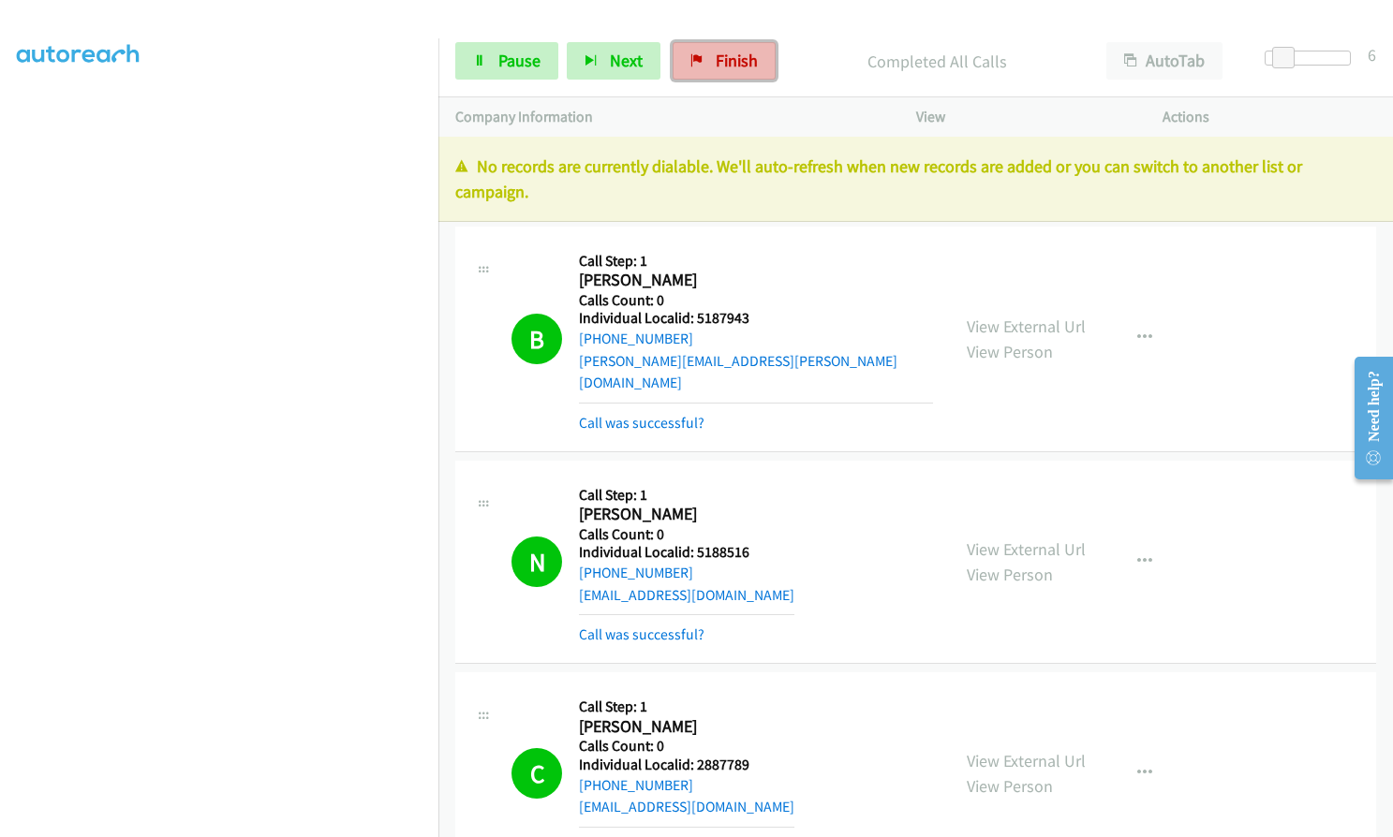
click at [732, 58] on span "Finish" at bounding box center [737, 61] width 42 height 22
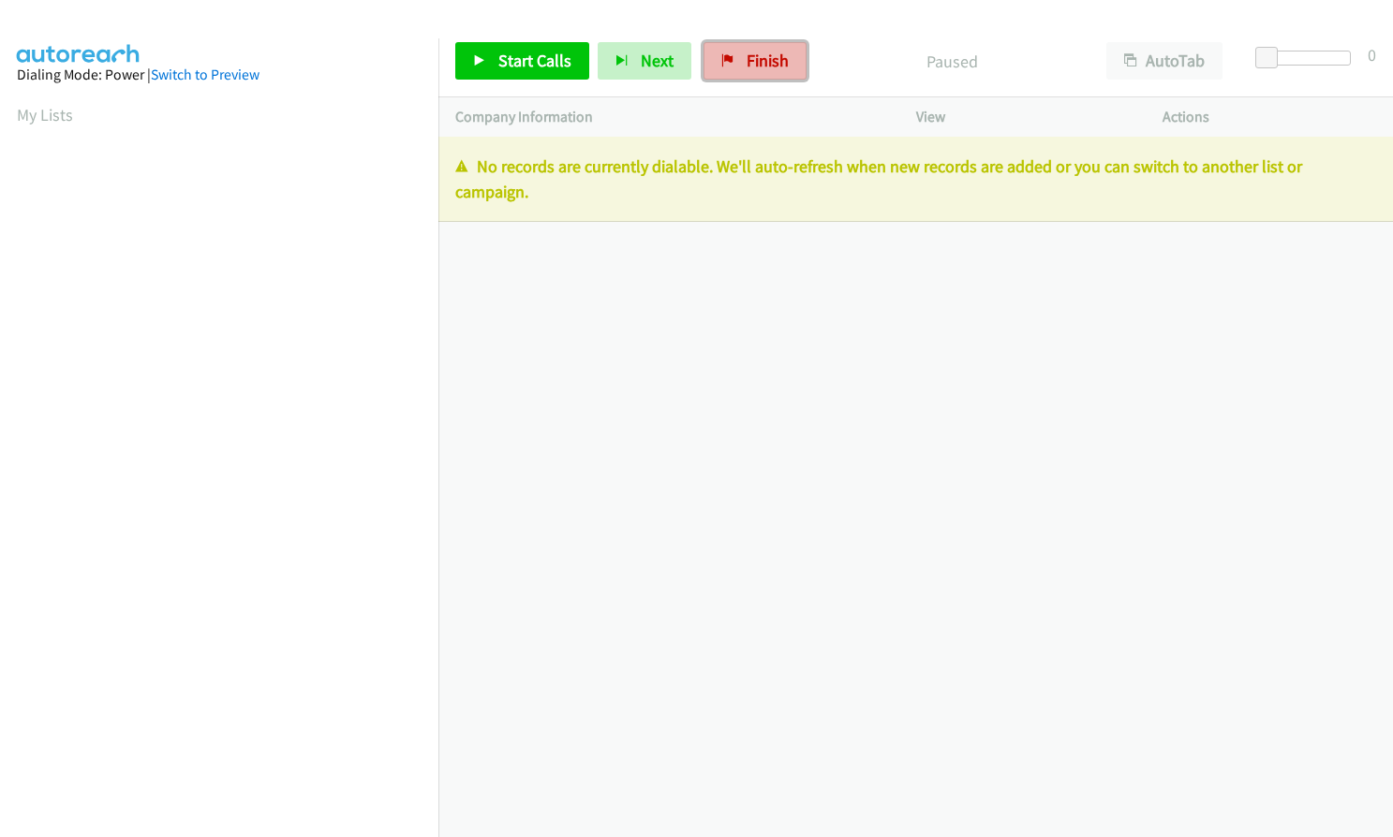
click at [753, 53] on span "Finish" at bounding box center [767, 61] width 42 height 22
